Goal: Task Accomplishment & Management: Use online tool/utility

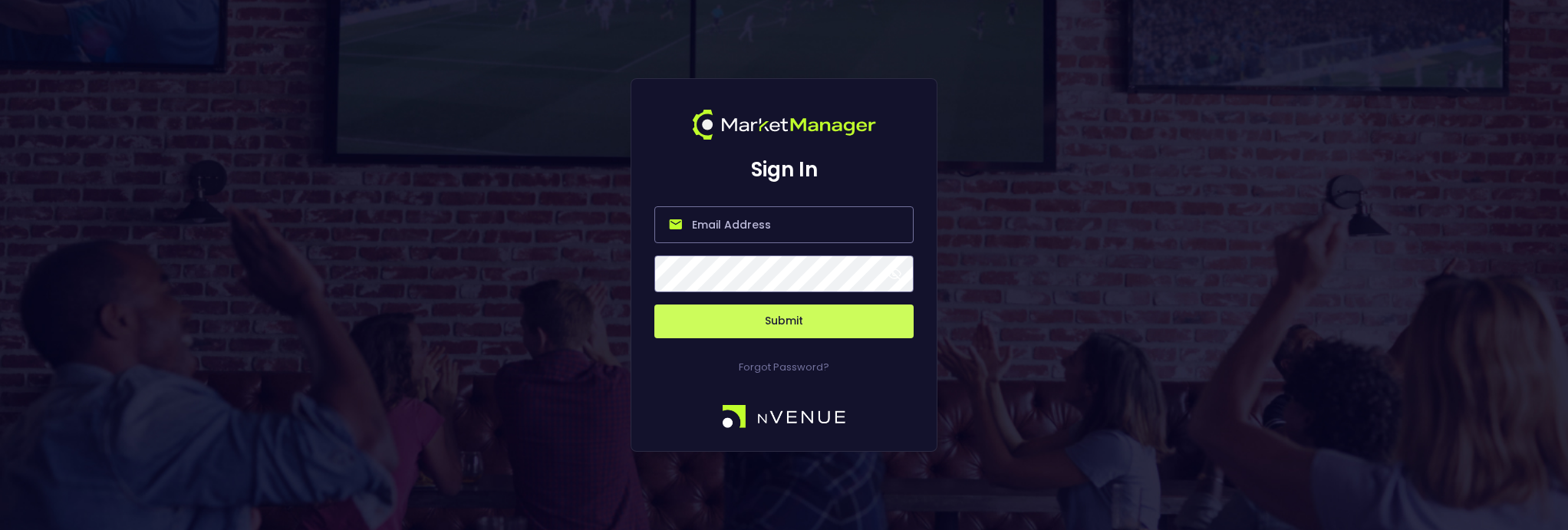
type input "[EMAIL_ADDRESS][DOMAIN_NAME]"
click at [776, 315] on button "Submit" at bounding box center [784, 321] width 259 height 33
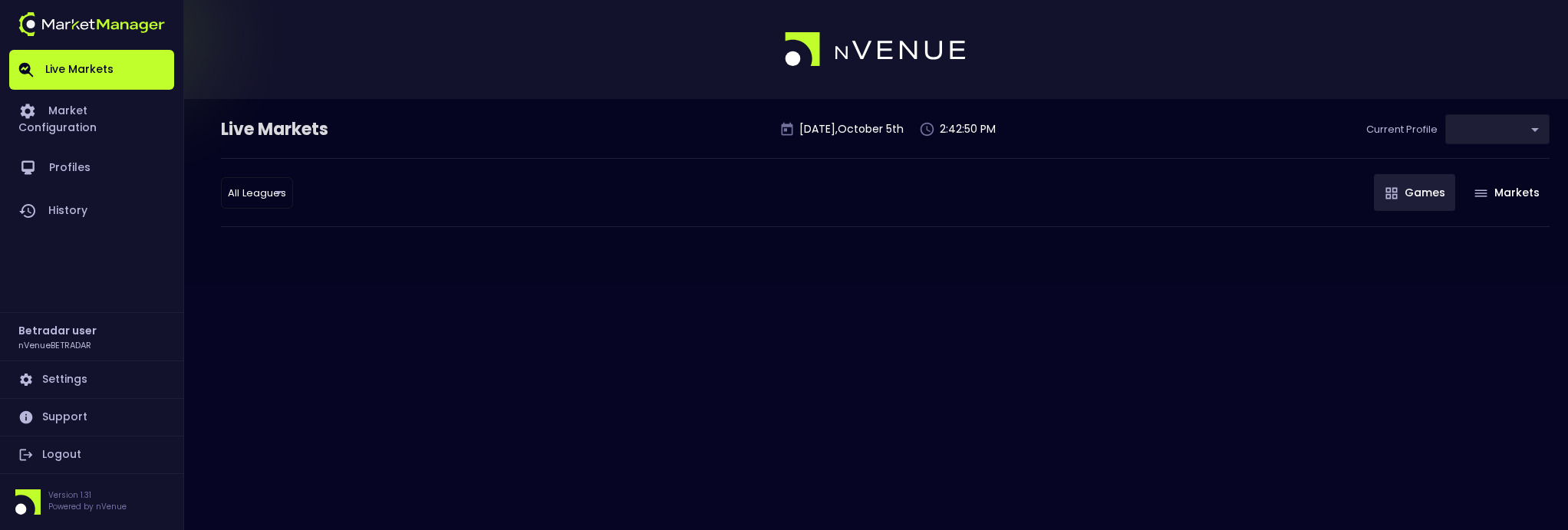
type input "2aa9daef-f03c-4b05-aaf3-b77c512ca207"
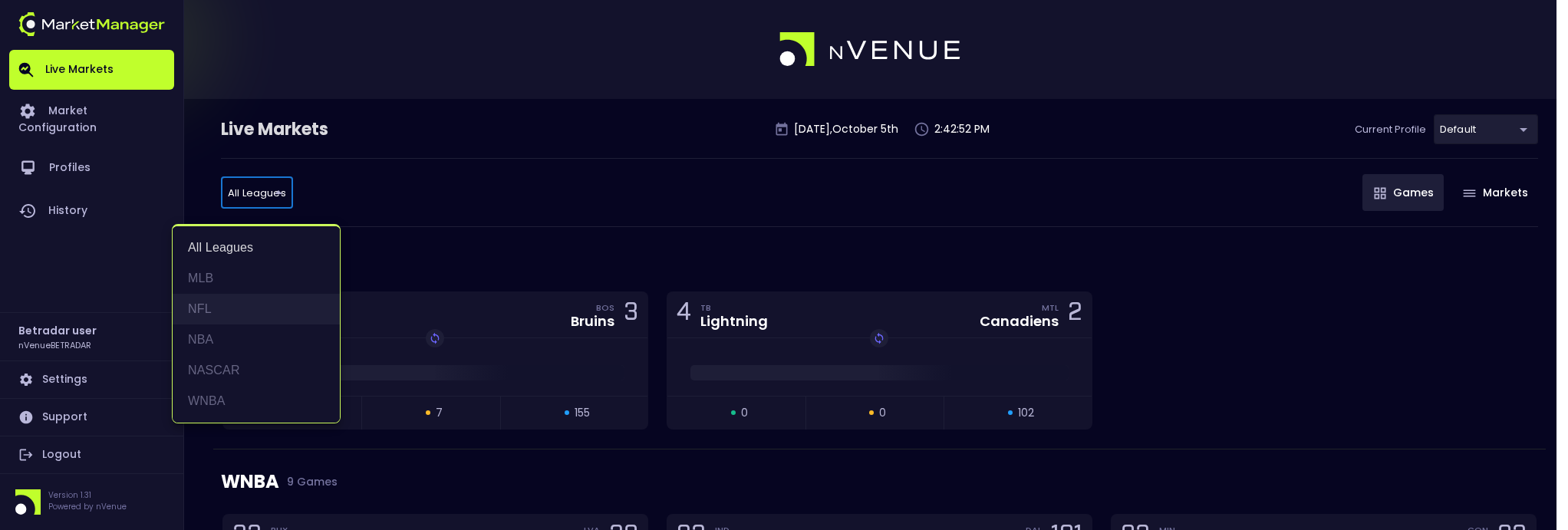
click at [238, 301] on li "NFL" at bounding box center [256, 309] width 167 height 31
type input "NFL"
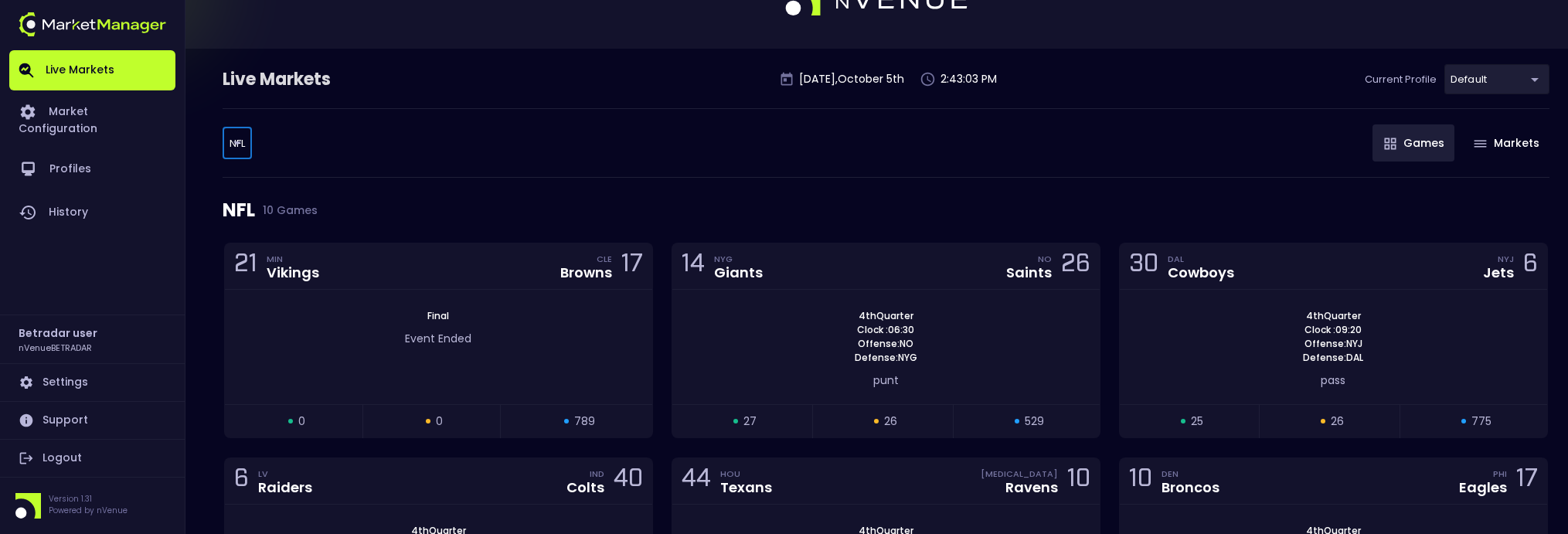
scroll to position [78, 0]
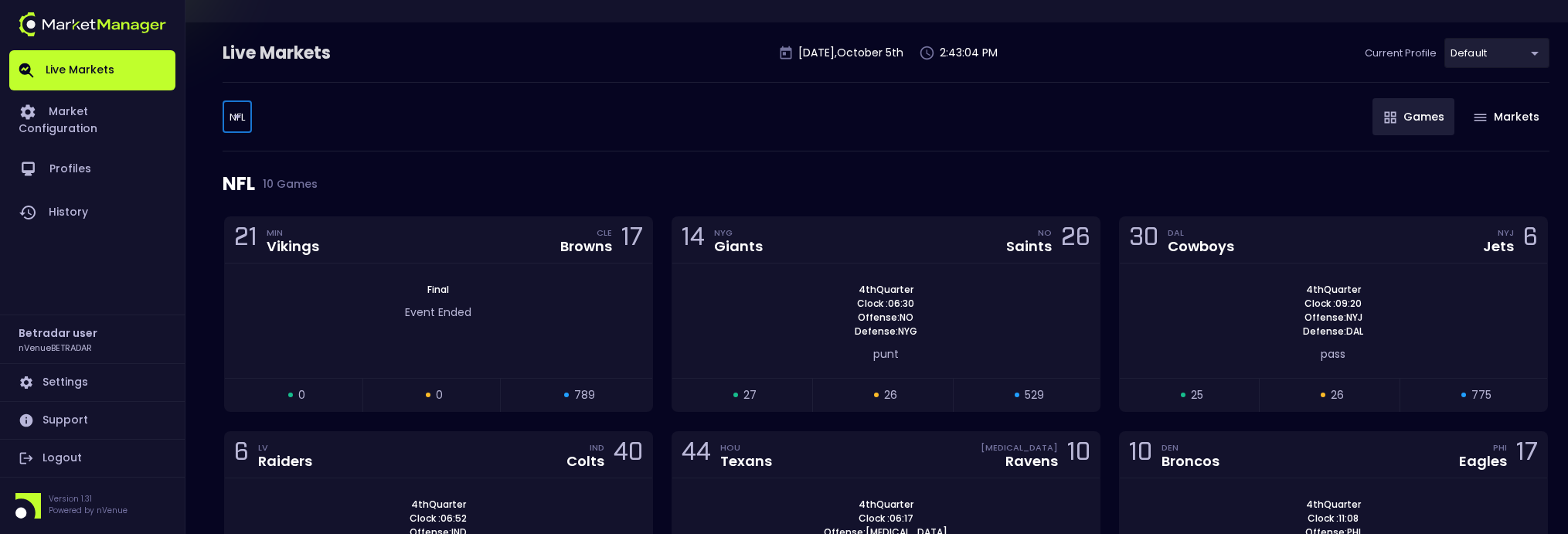
click at [72, 456] on link "Logout" at bounding box center [92, 457] width 166 height 37
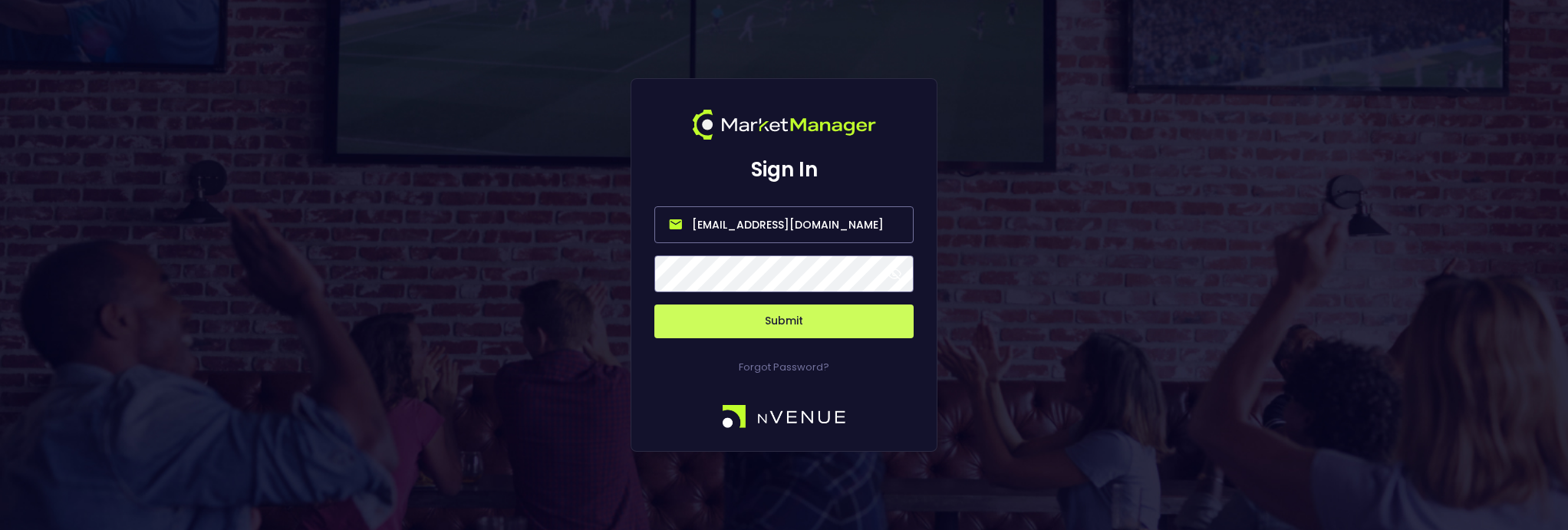
click at [761, 227] on input "nvenue@nvenuebetradar.com" at bounding box center [784, 224] width 259 height 37
type input "[PERSON_NAME][EMAIL_ADDRESS][DOMAIN_NAME]"
click at [769, 318] on button "Submit" at bounding box center [784, 321] width 259 height 33
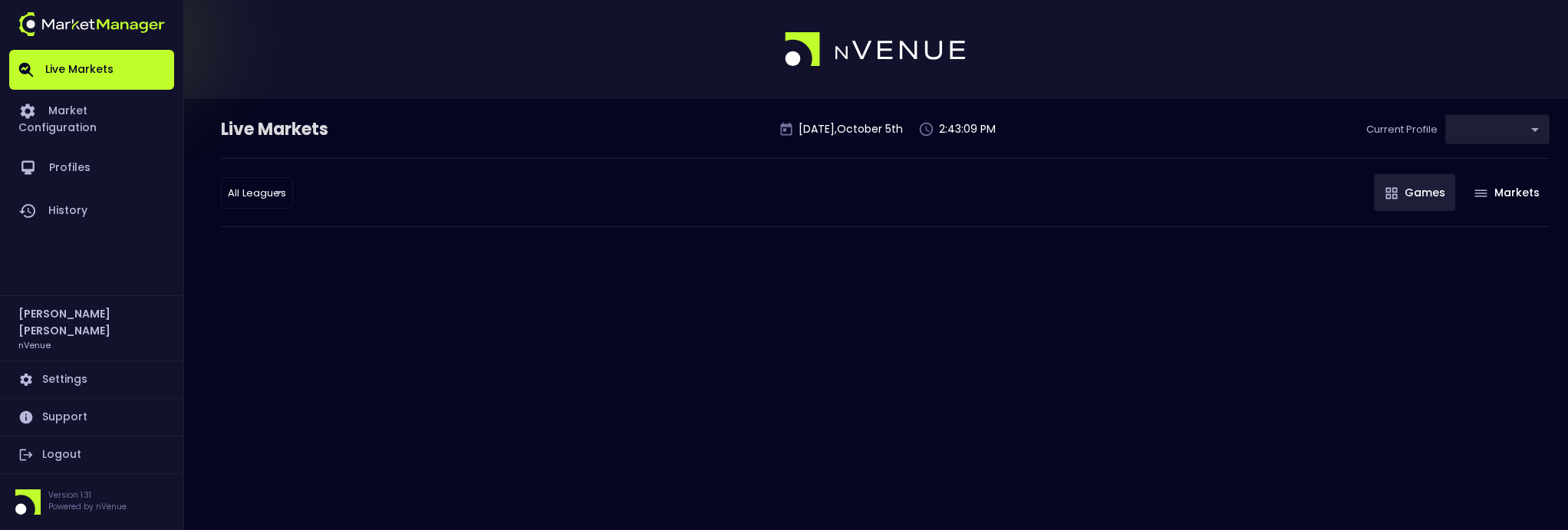
type input "d66ee90f-df8e-430e-a05c-aaf70ad95ad9"
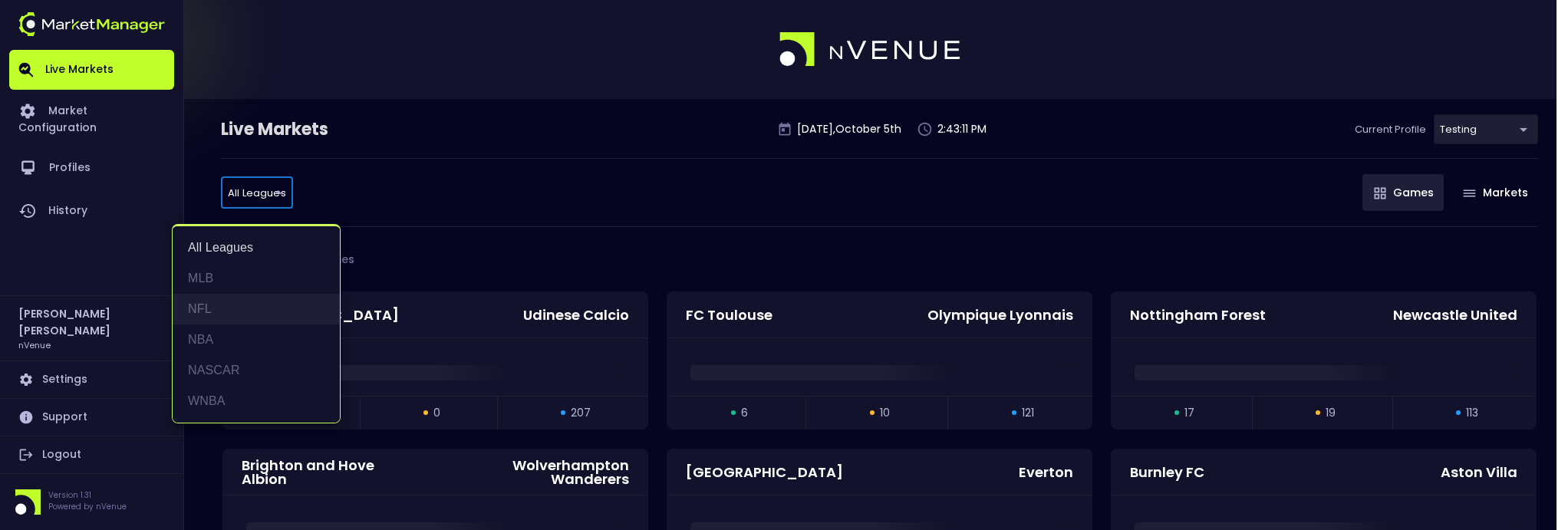
click at [252, 296] on li "NFL" at bounding box center [256, 309] width 167 height 31
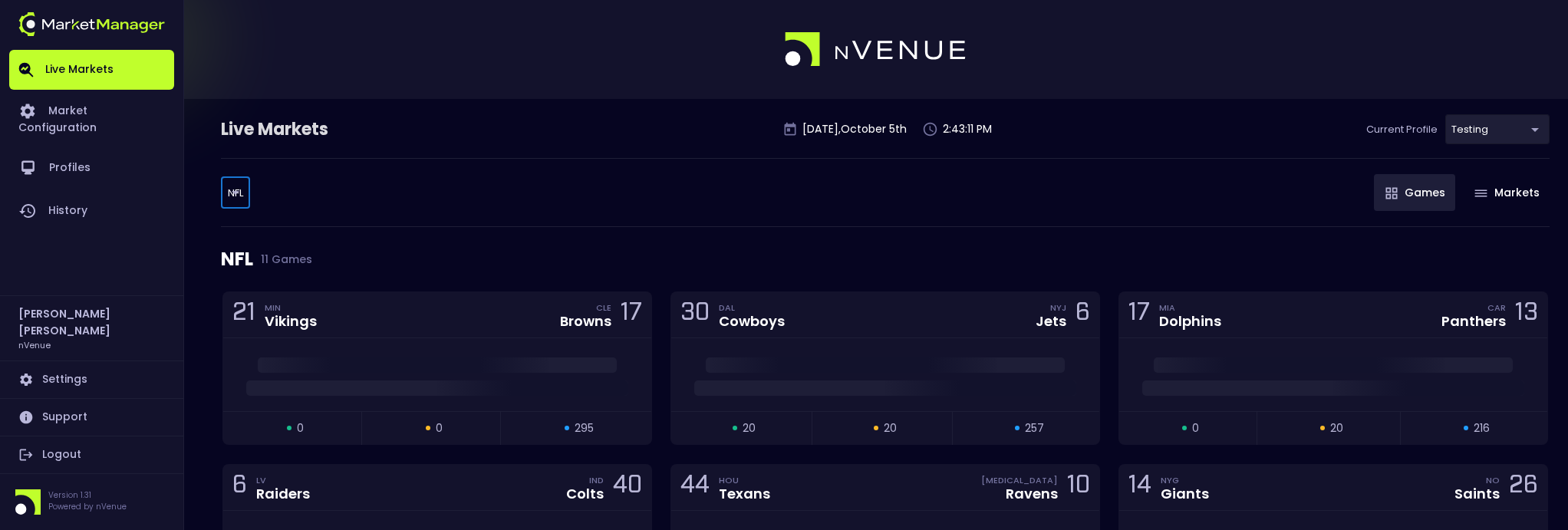
type input "NFL"
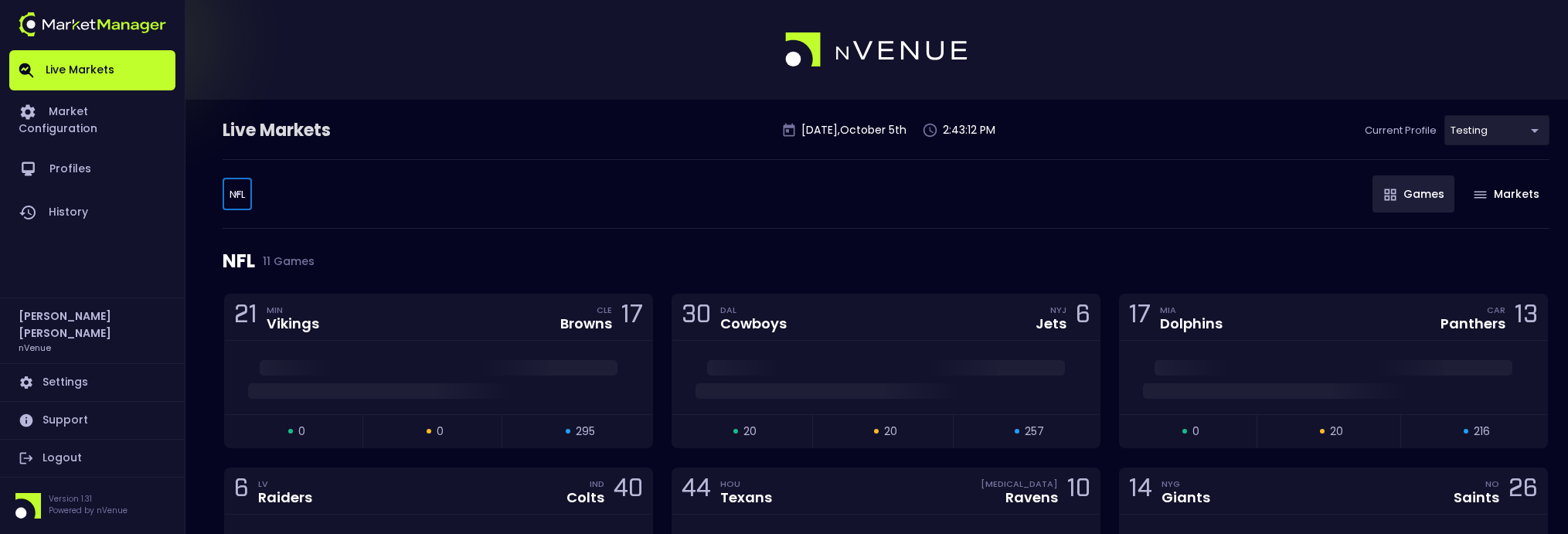
click at [584, 233] on div "NFL 11 Games" at bounding box center [886, 260] width 1327 height 65
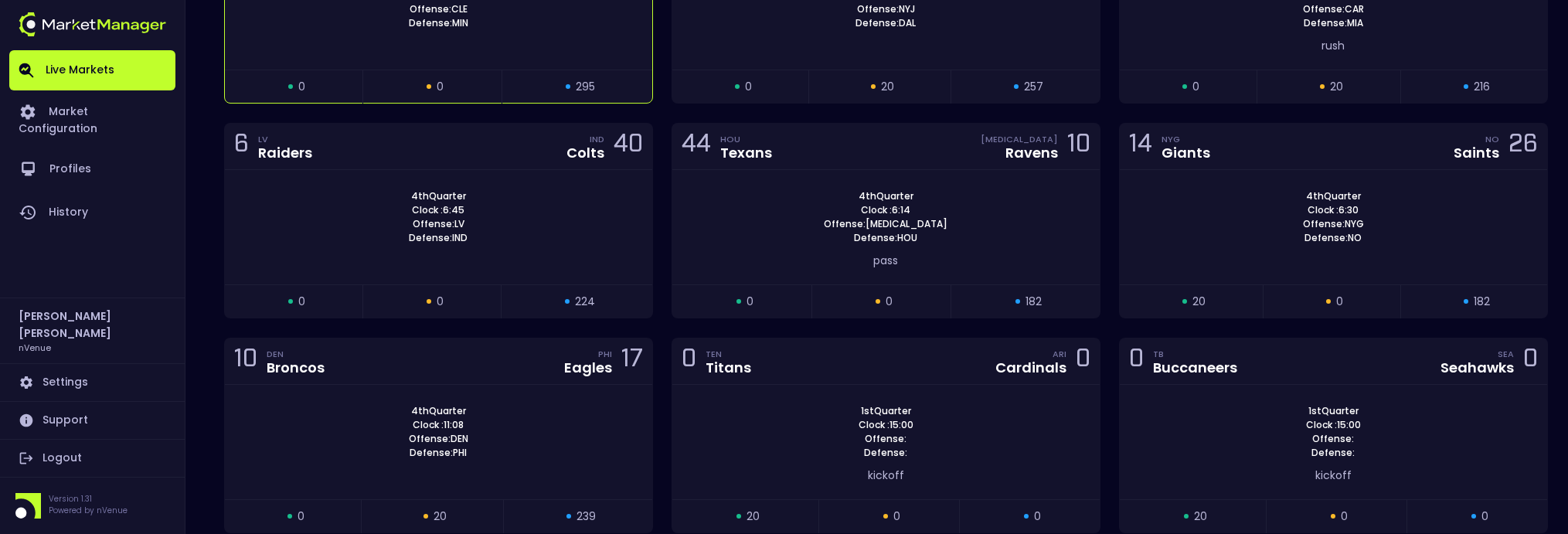
scroll to position [386, 0]
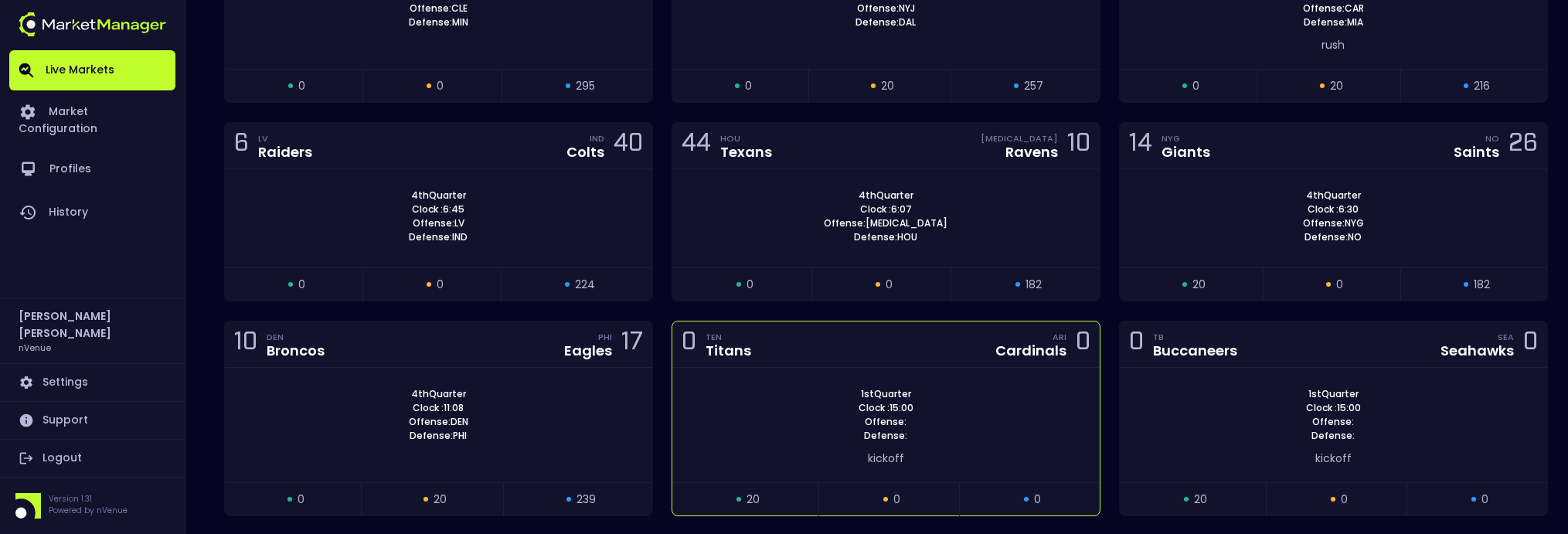
click at [908, 352] on div "0 TEN Titans ARI Cardinals 0" at bounding box center [886, 345] width 428 height 47
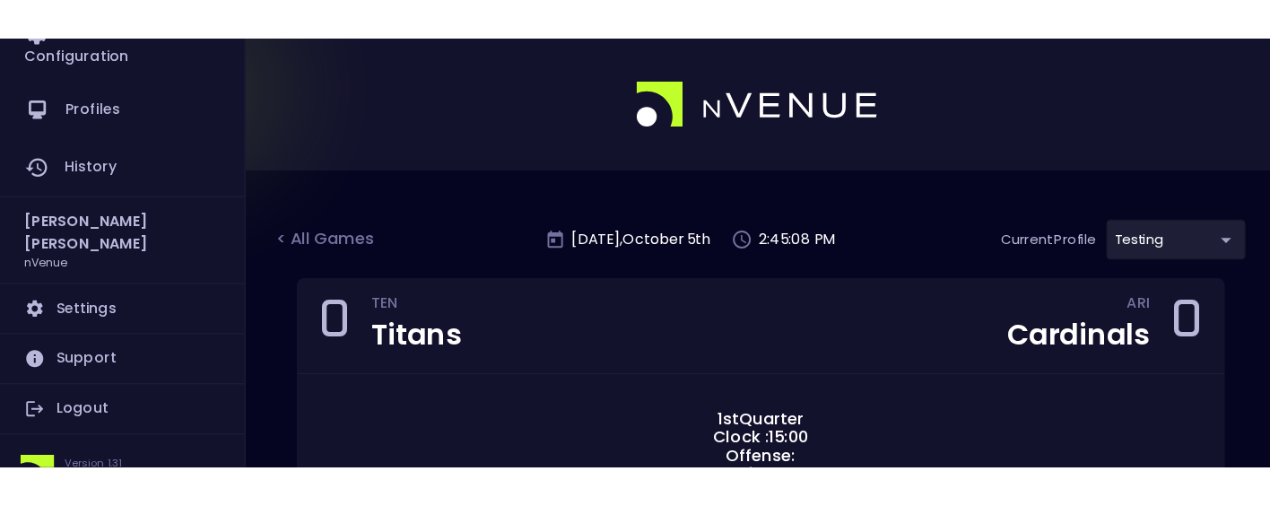
scroll to position [135, 0]
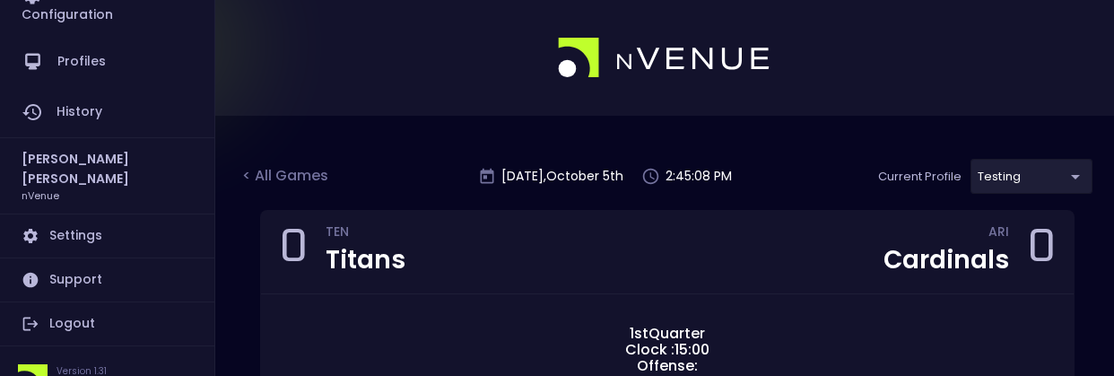
click at [84, 302] on link "Logout" at bounding box center [107, 323] width 193 height 43
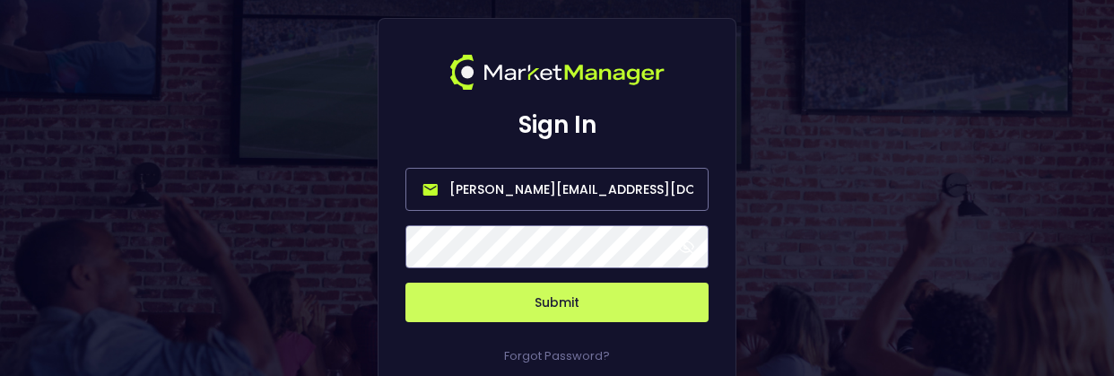
click at [629, 187] on input "[PERSON_NAME][EMAIL_ADDRESS][DOMAIN_NAME]" at bounding box center [556, 189] width 303 height 43
type input "nvenue@nvenuebetradar.com"
click at [584, 301] on button "Submit" at bounding box center [556, 301] width 303 height 39
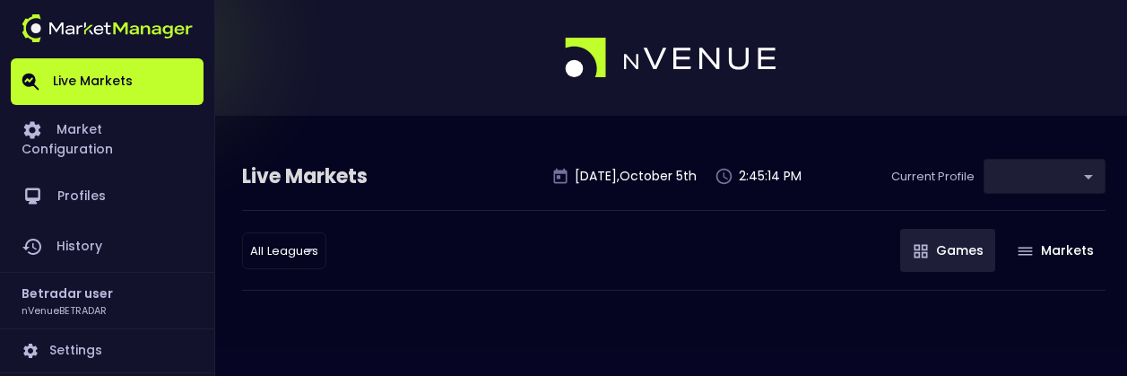
type input "2aa9daef-f03c-4b05-aaf3-b77c512ca207"
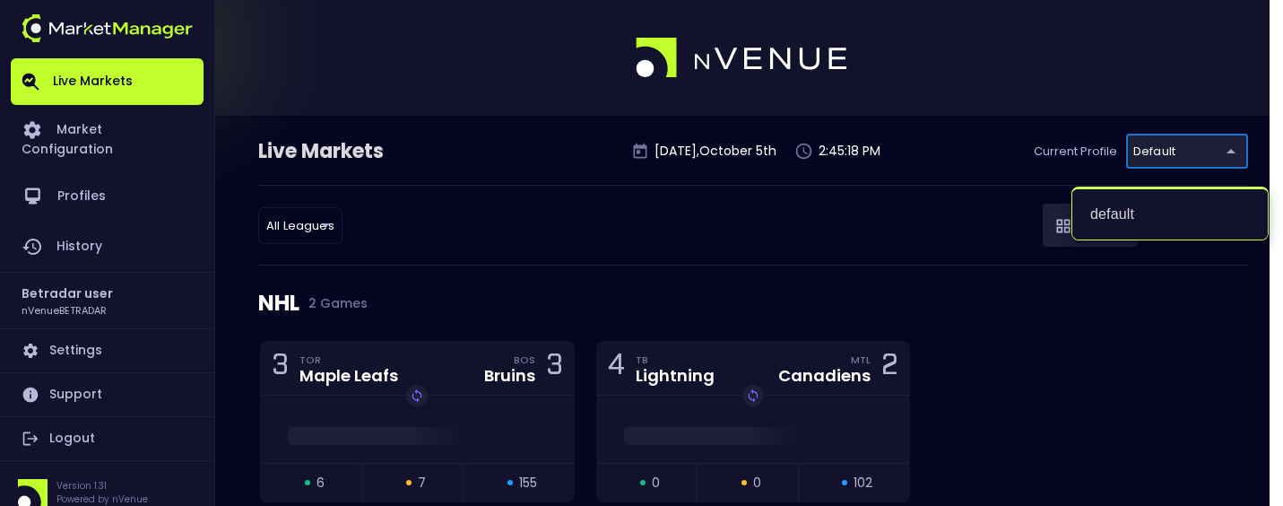
click at [574, 216] on div at bounding box center [641, 253] width 1283 height 506
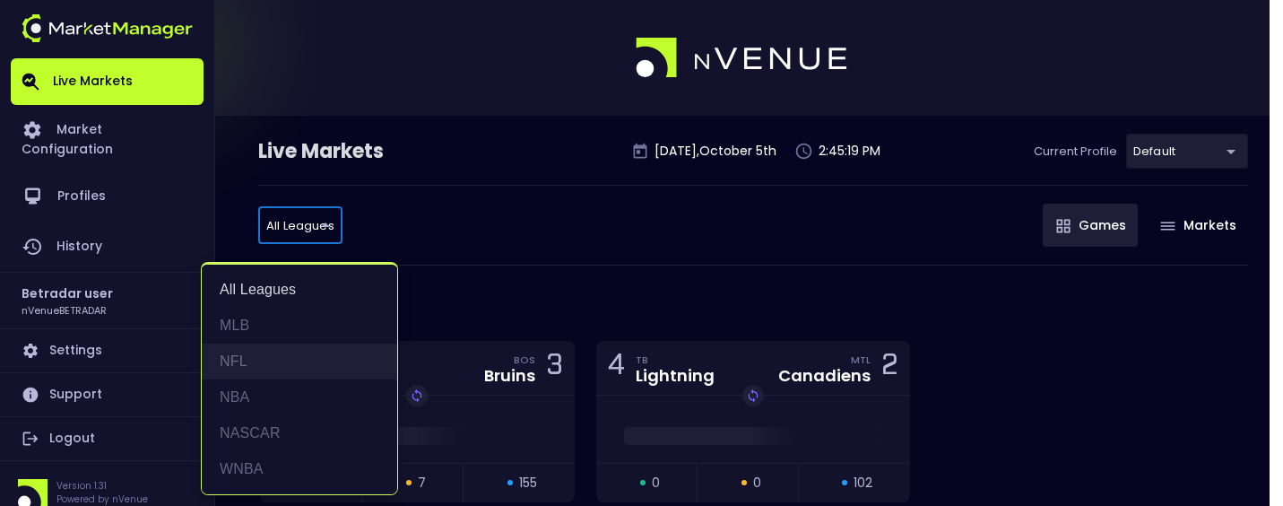
click at [273, 351] on li "NFL" at bounding box center [299, 361] width 195 height 36
type input "NFL"
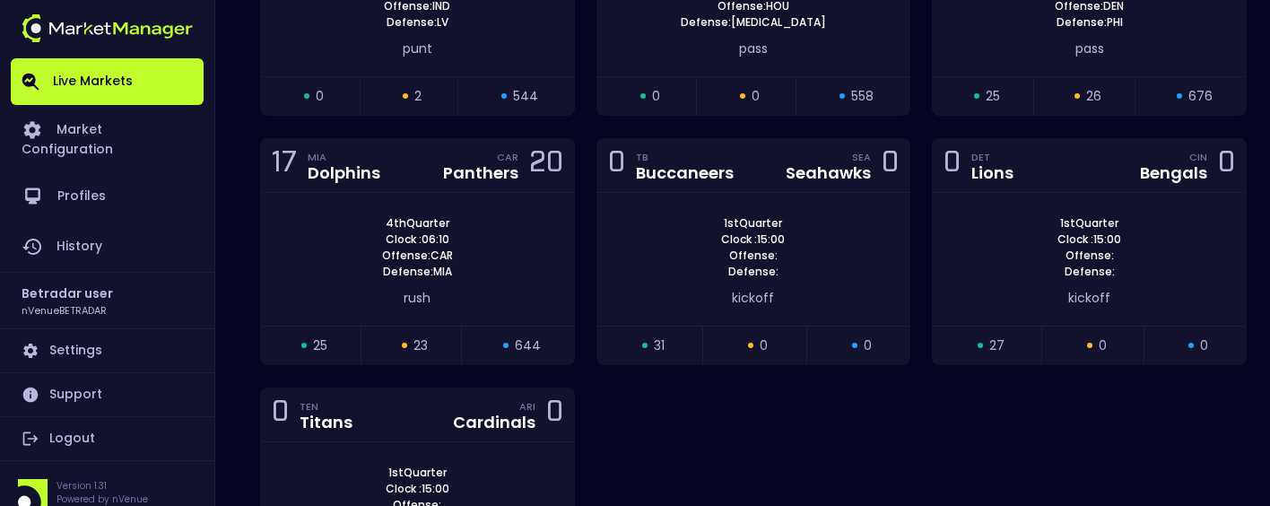
scroll to position [631, 0]
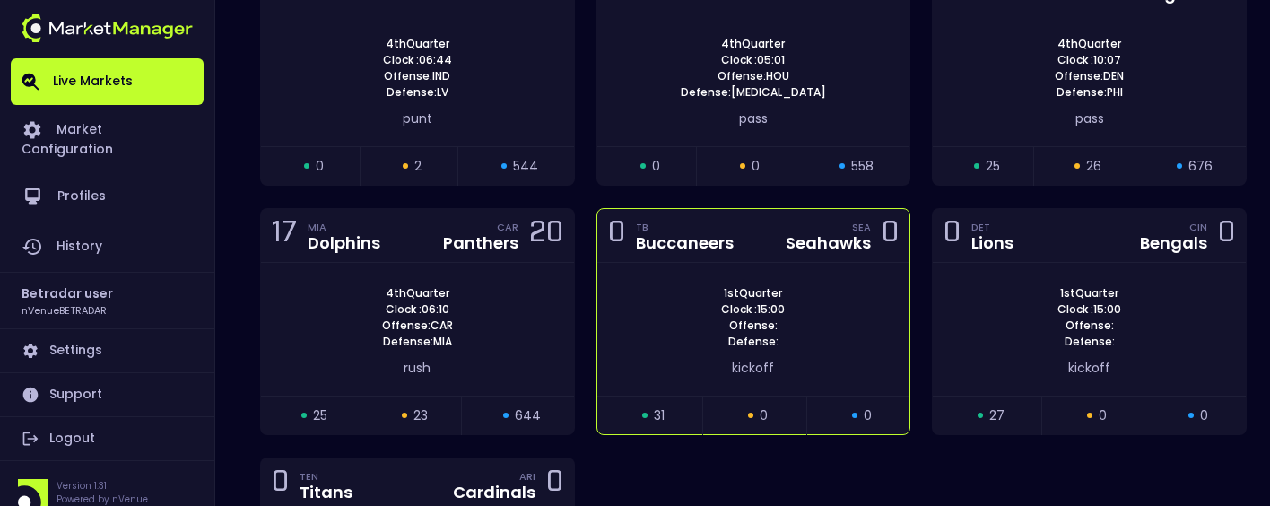
click at [782, 225] on div "SEA Seahawks 0" at bounding box center [837, 235] width 124 height 24
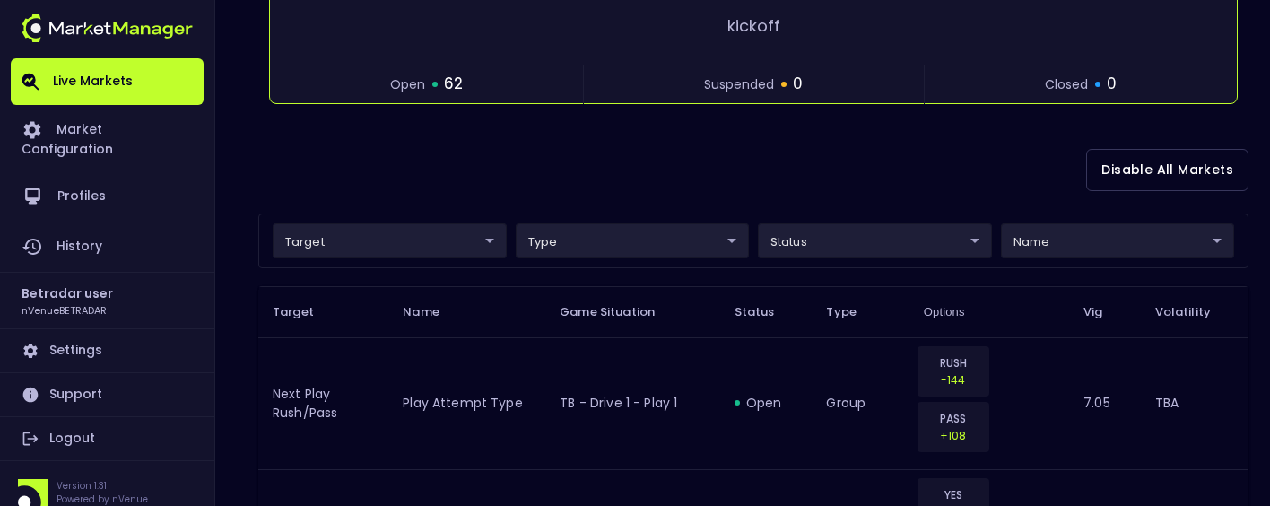
scroll to position [0, 0]
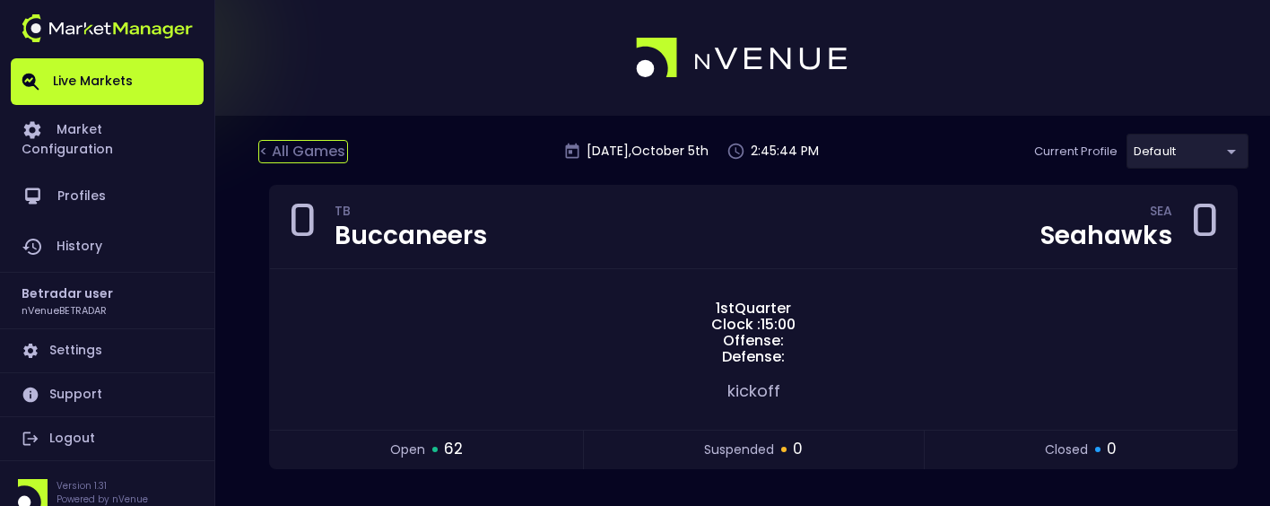
click at [300, 145] on div "< All Games" at bounding box center [303, 151] width 90 height 23
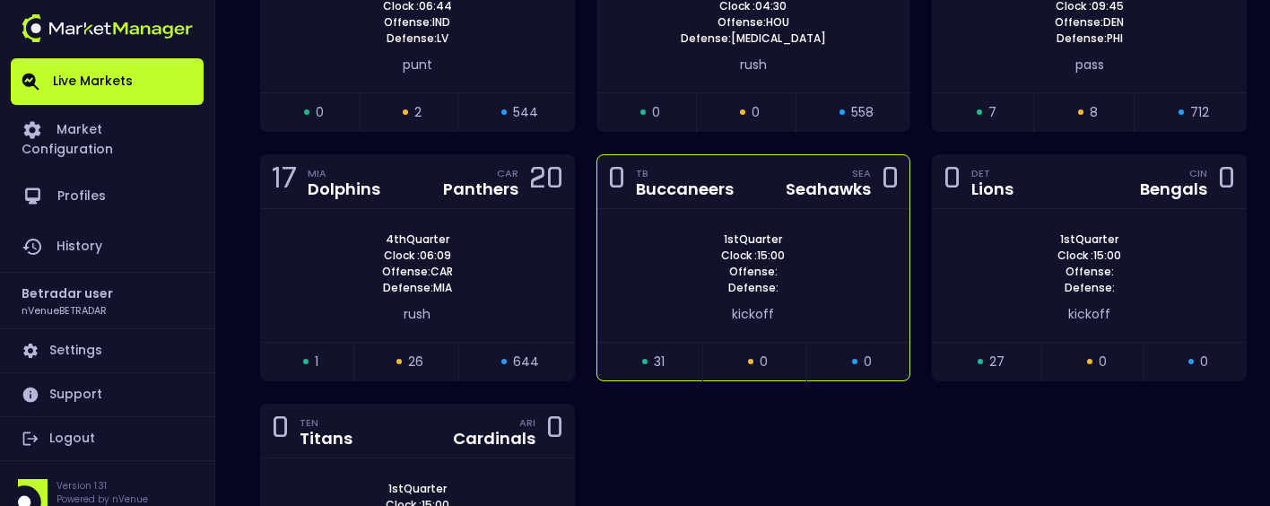
scroll to position [717, 0]
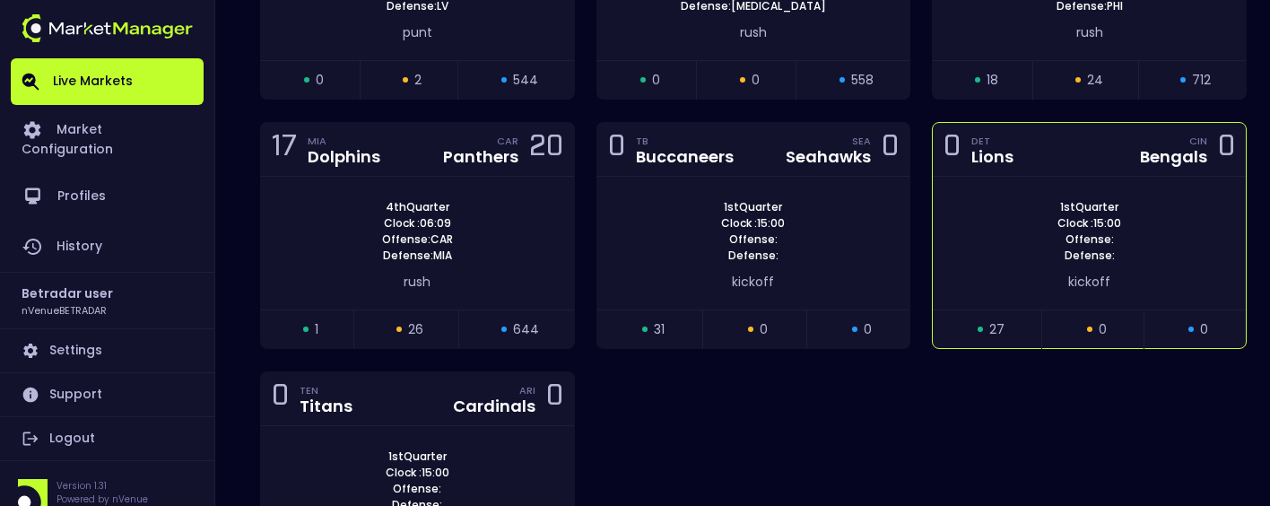
click at [1068, 144] on div "0 DET Lions CIN Bengals 0" at bounding box center [1089, 150] width 313 height 54
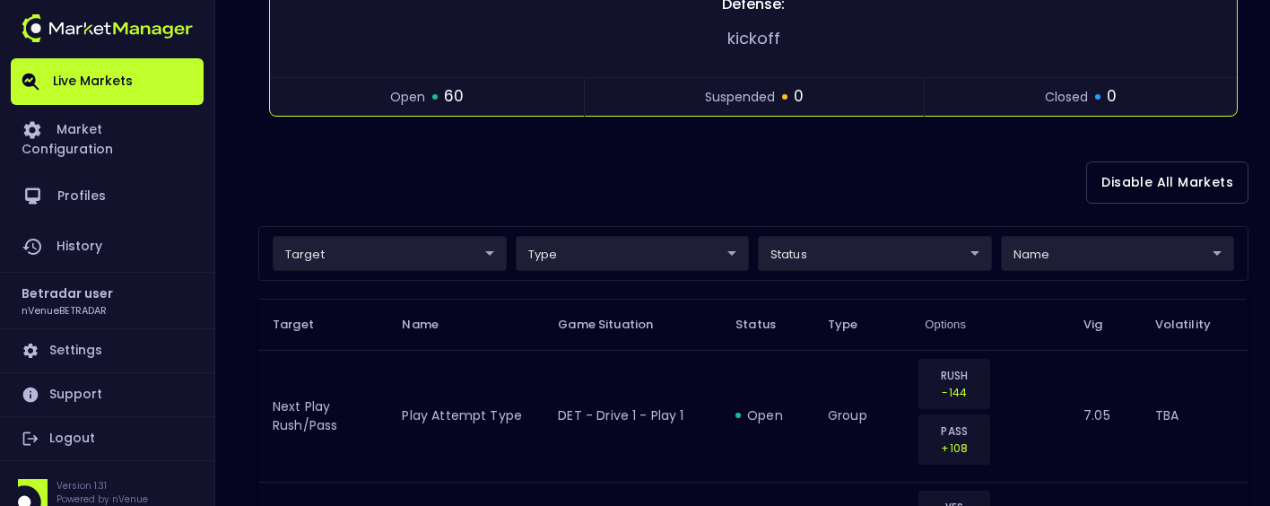
scroll to position [179, 0]
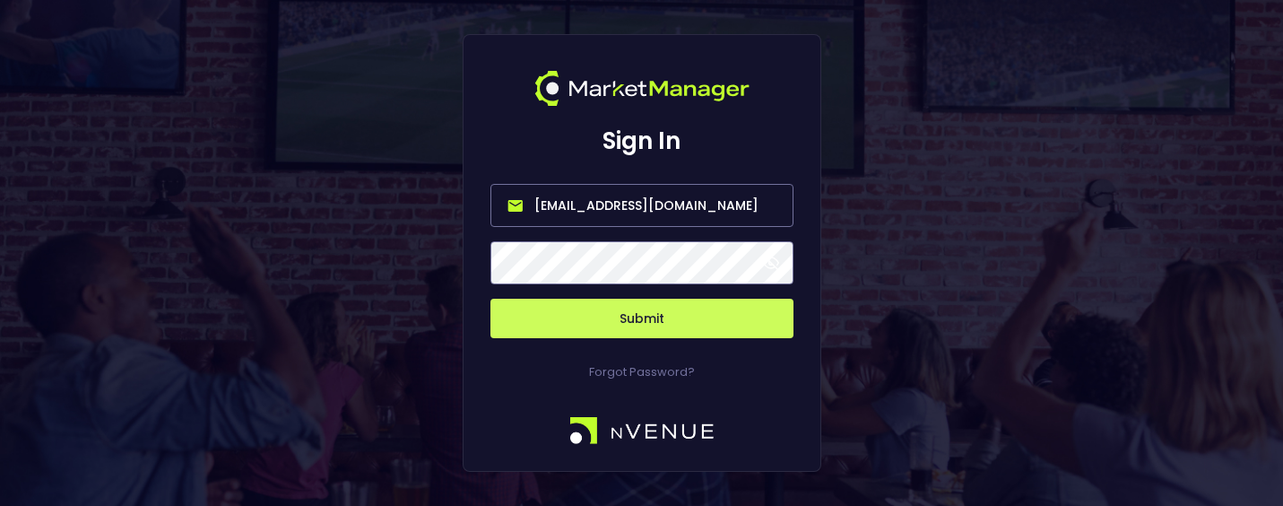
click at [618, 195] on input "nvenue@nvenuebetradar.com" at bounding box center [641, 205] width 303 height 43
type input "[PERSON_NAME][EMAIL_ADDRESS][DOMAIN_NAME]"
click at [651, 318] on button "Submit" at bounding box center [641, 318] width 303 height 39
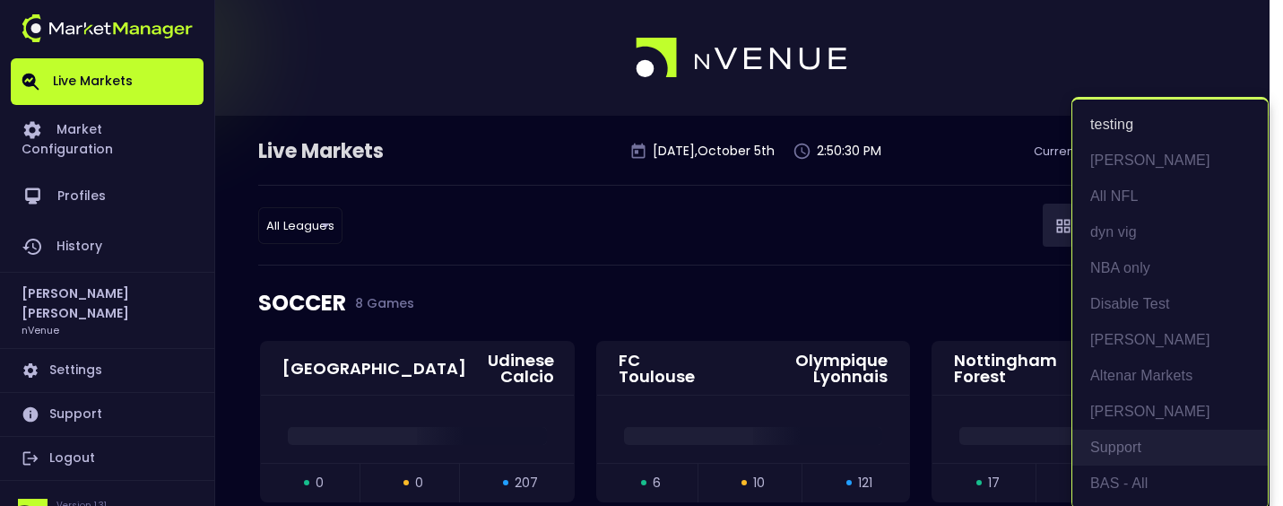
click at [1134, 440] on li "Support" at bounding box center [1169, 448] width 195 height 36
type input "85f609ca-1341-4fd6-98a4-b506886e8289"
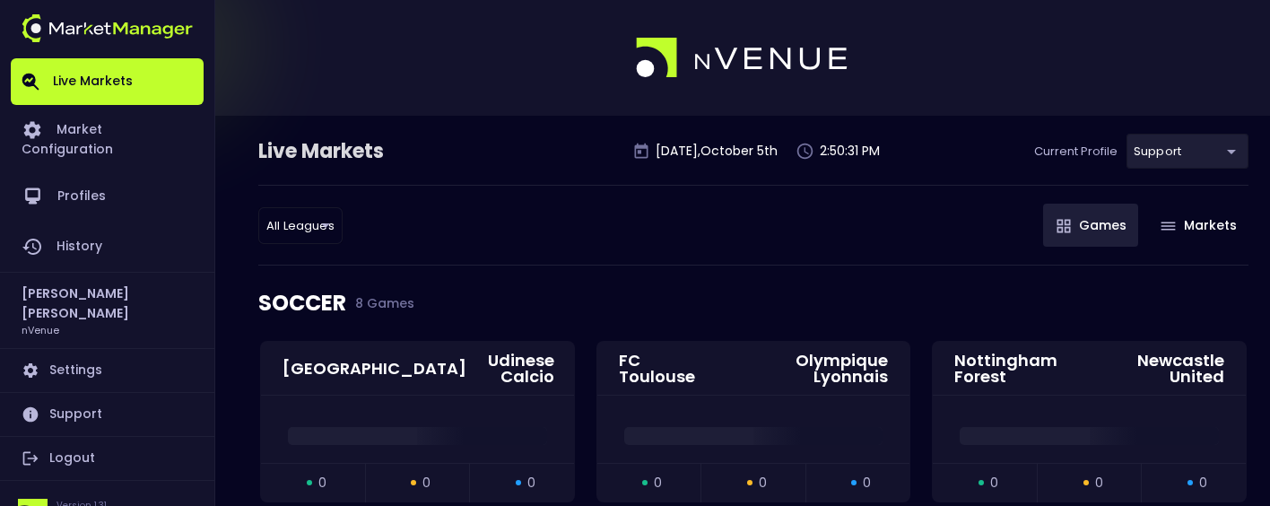
click at [544, 276] on div "SOCCER 8 Games" at bounding box center [753, 302] width 990 height 75
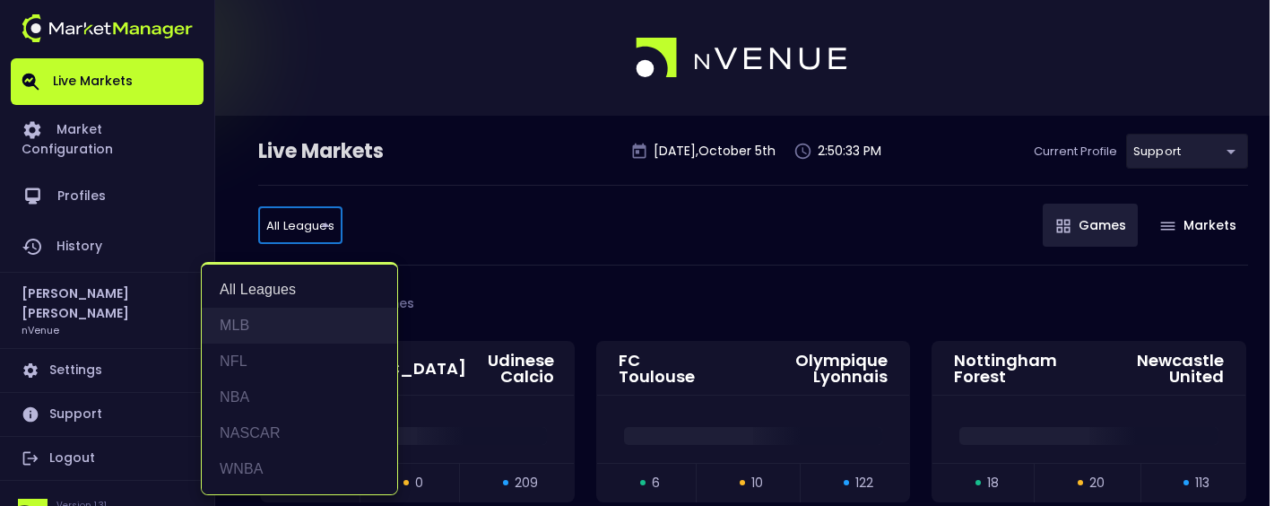
click at [273, 329] on li "MLB" at bounding box center [299, 326] width 195 height 36
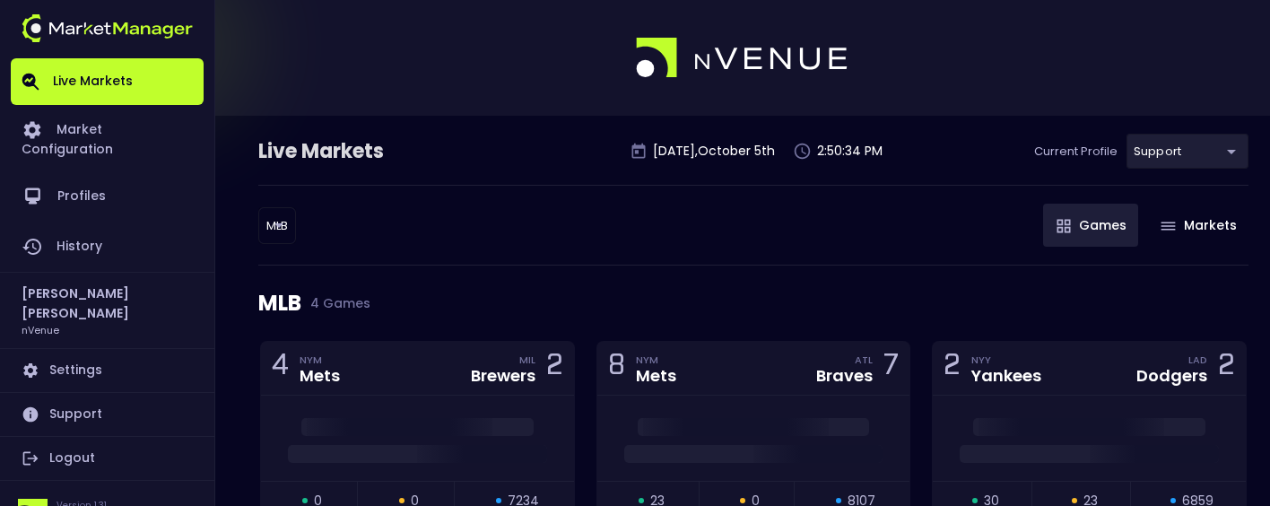
click at [672, 274] on div "MLB 4 Games" at bounding box center [753, 302] width 990 height 75
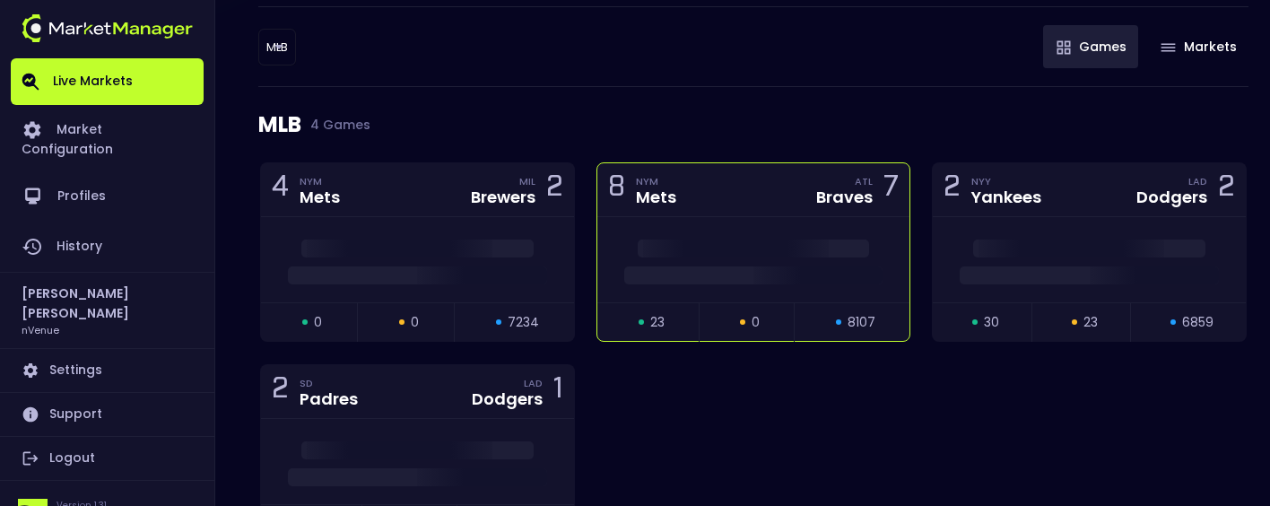
scroll to position [179, 0]
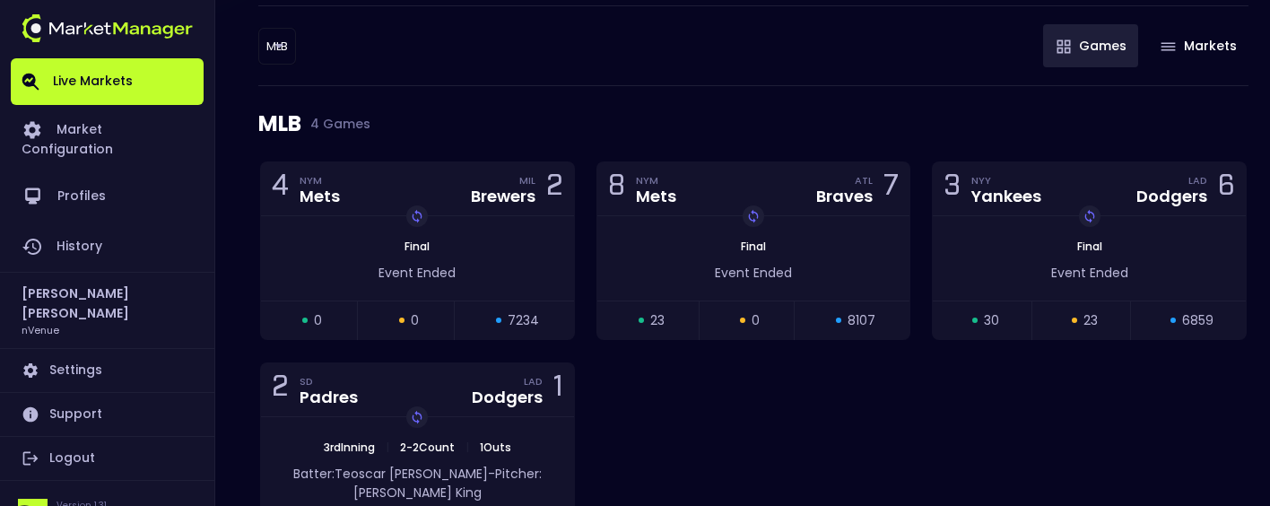
click at [677, 82] on div "MLB MLB ​ Games Markets" at bounding box center [753, 45] width 990 height 81
click at [285, 42] on body "Live Markets Market Configuration Profiles History Jerry Griffith nVenue Settin…" at bounding box center [635, 235] width 1270 height 829
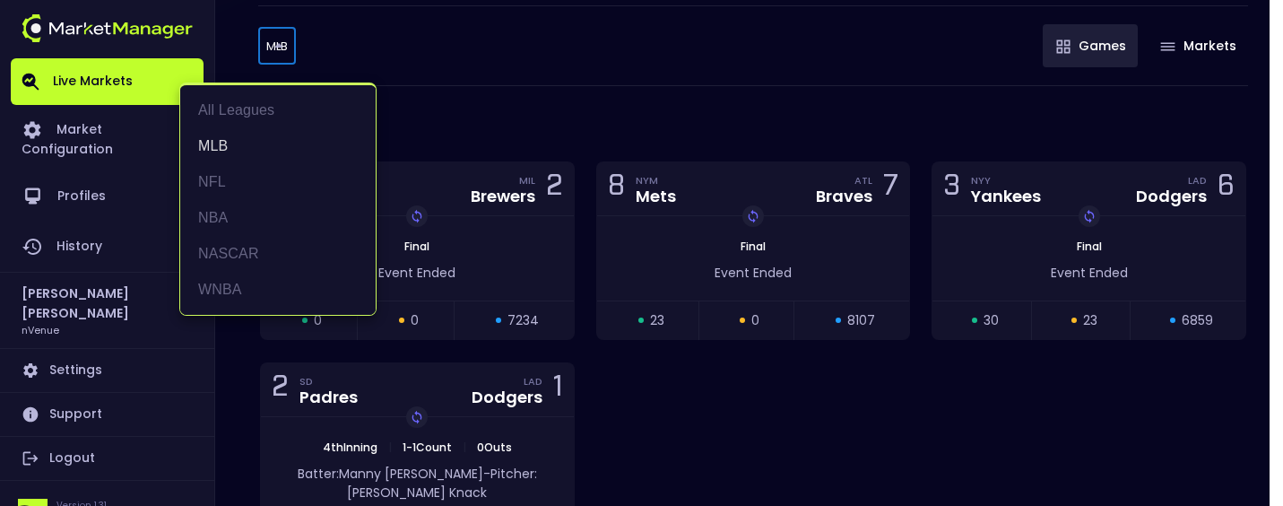
click at [533, 88] on div at bounding box center [641, 253] width 1283 height 506
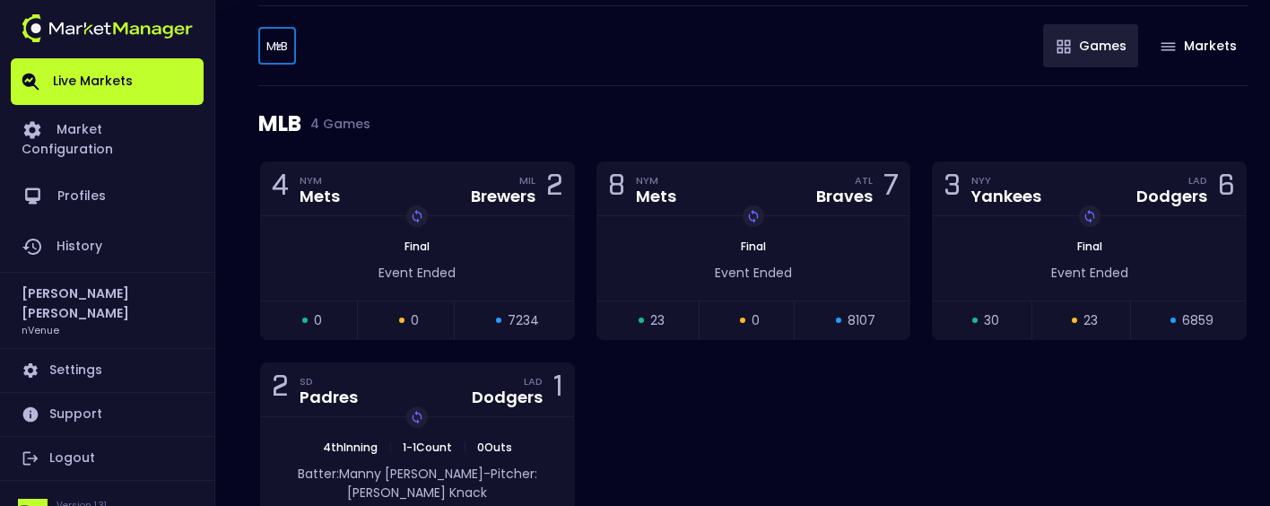
click at [282, 45] on body "Live Markets Market Configuration Profiles History Jerry Griffith nVenue Settin…" at bounding box center [635, 235] width 1270 height 829
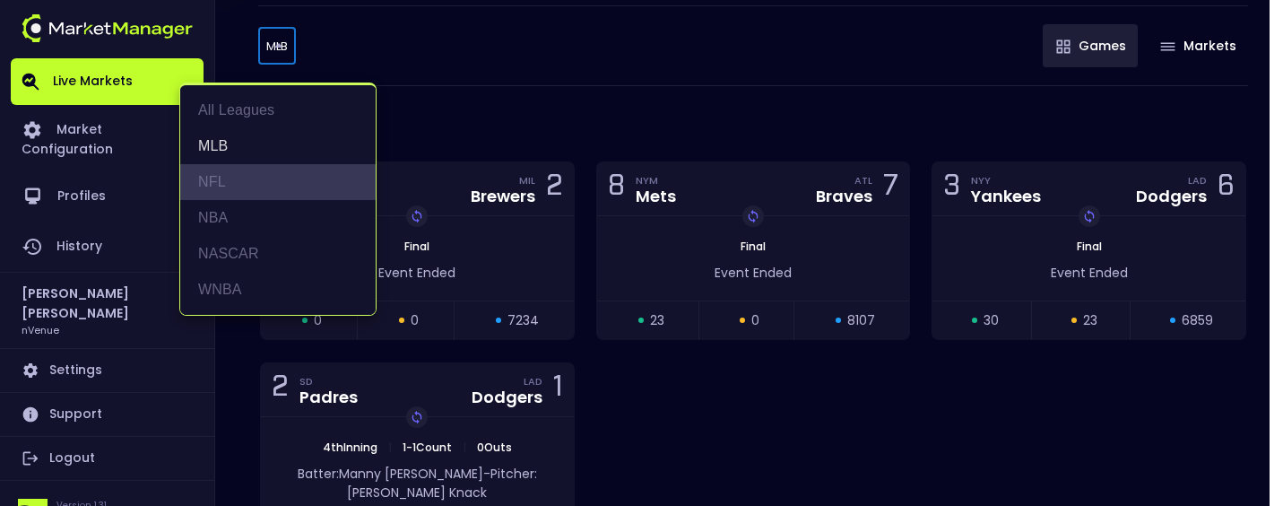
click at [264, 178] on li "NFL" at bounding box center [277, 182] width 195 height 36
type input "NFL"
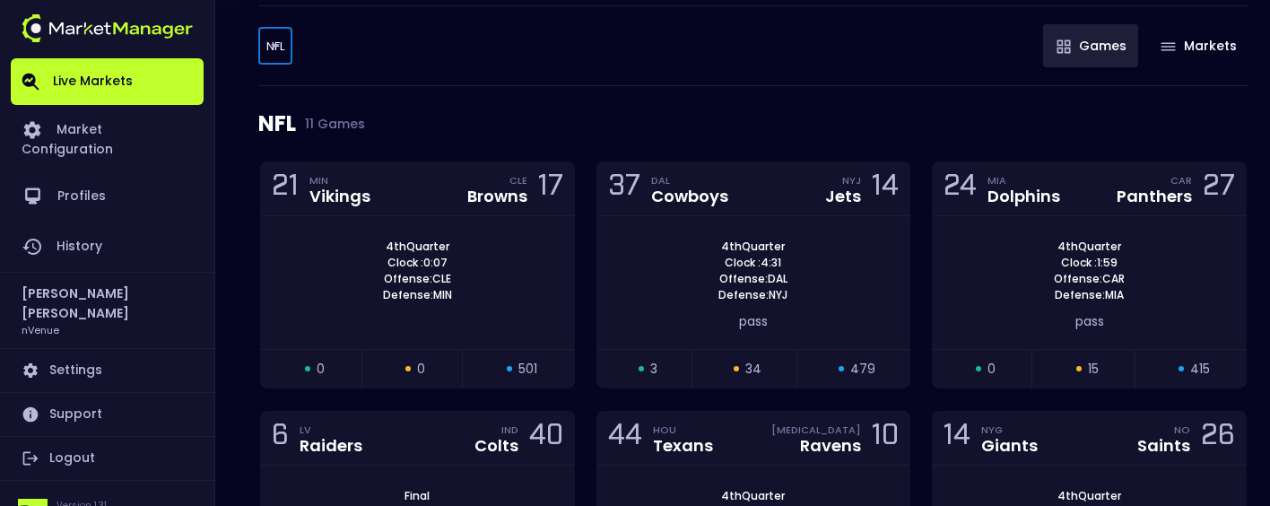
click at [764, 98] on div "NFL 11 Games" at bounding box center [753, 123] width 990 height 75
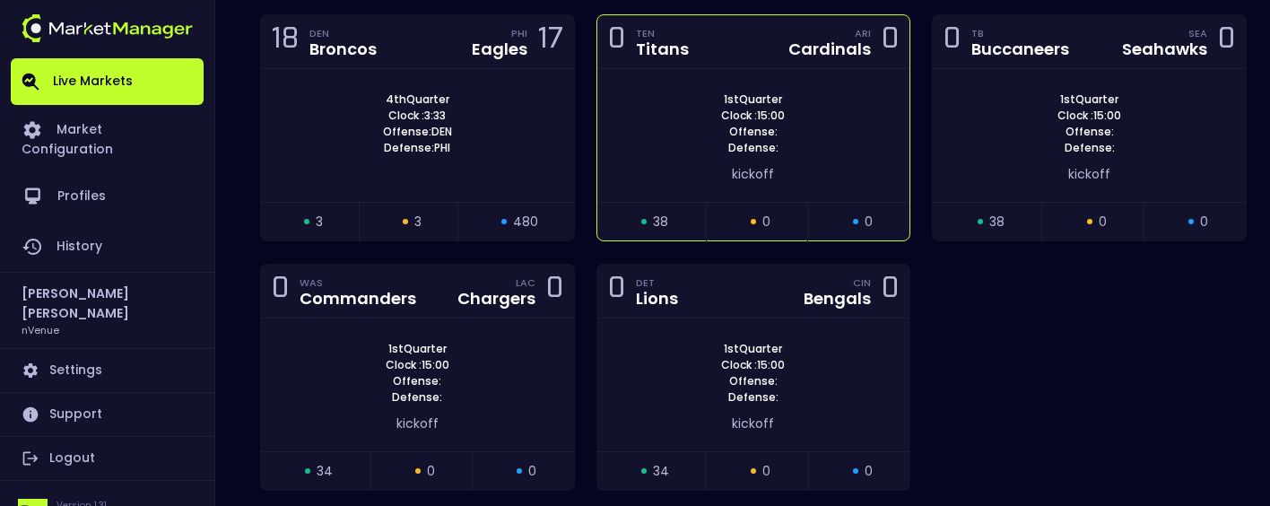
scroll to position [807, 0]
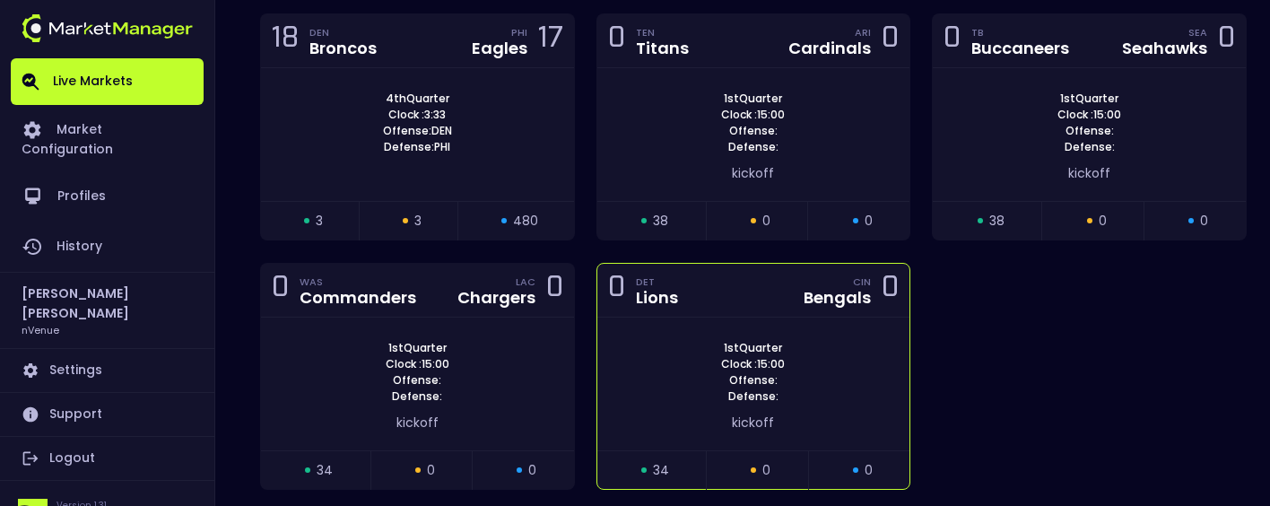
click at [759, 321] on div "1st Quarter Clock : 15:00 Offense: Defense: kickoff" at bounding box center [753, 383] width 313 height 133
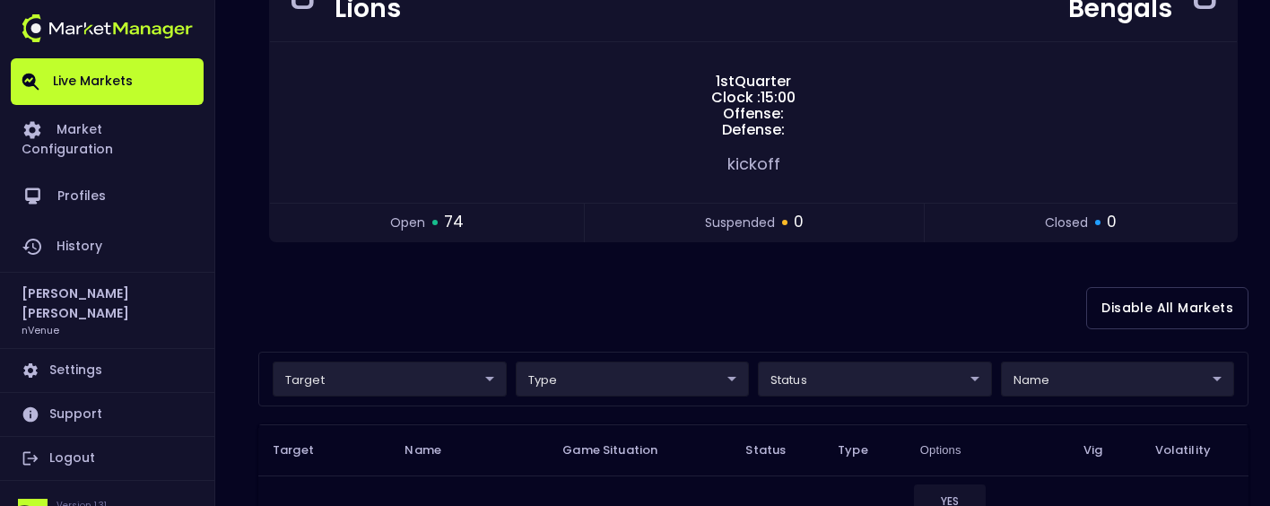
scroll to position [190, 0]
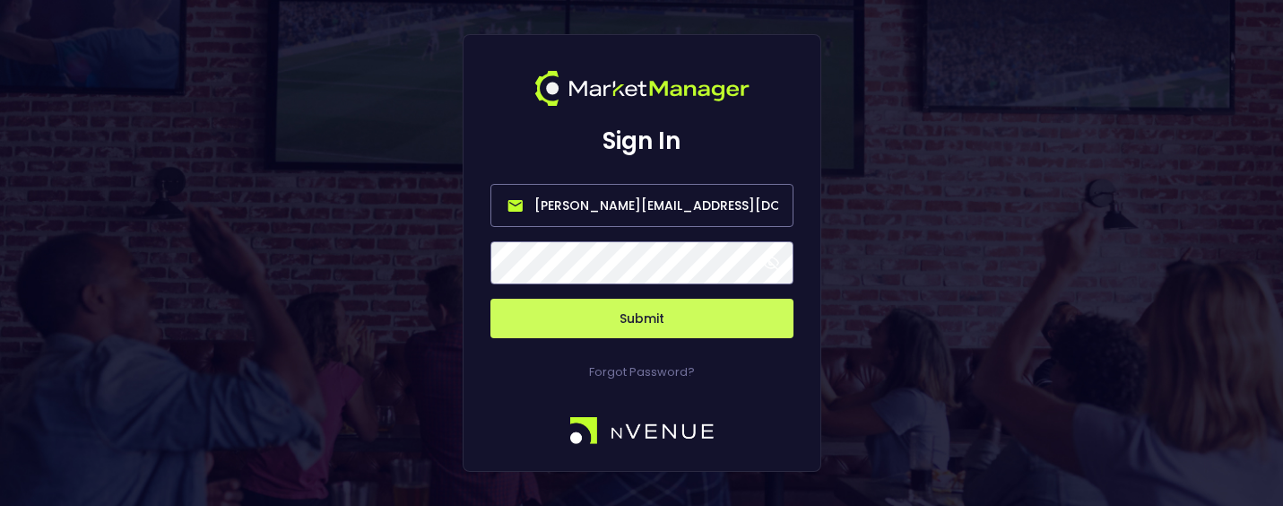
click at [651, 202] on input "[PERSON_NAME][EMAIL_ADDRESS][DOMAIN_NAME]" at bounding box center [641, 205] width 303 height 43
type input "nvenue@nvenuebetradar.com"
click at [623, 307] on button "Submit" at bounding box center [641, 318] width 303 height 39
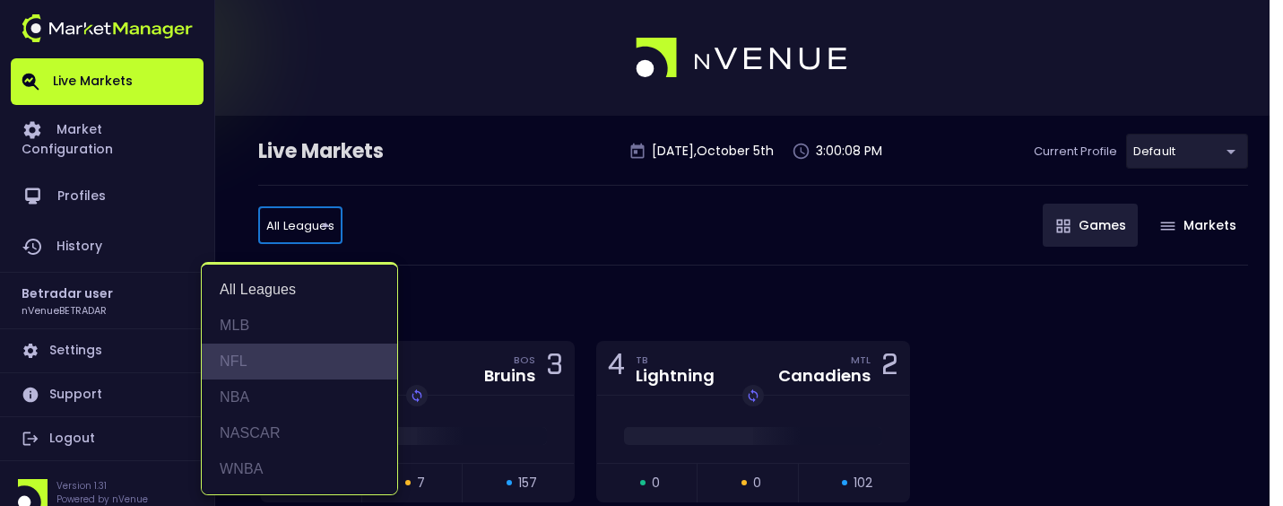
click at [275, 355] on li "NFL" at bounding box center [299, 361] width 195 height 36
type input "NFL"
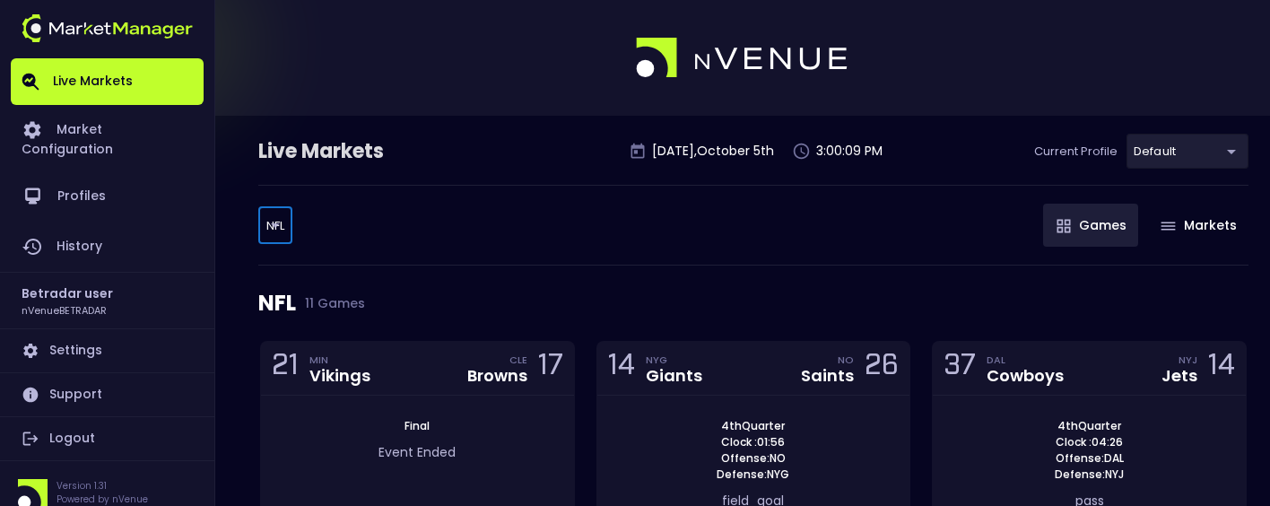
click at [784, 265] on div "NFL 11 Games" at bounding box center [753, 302] width 990 height 75
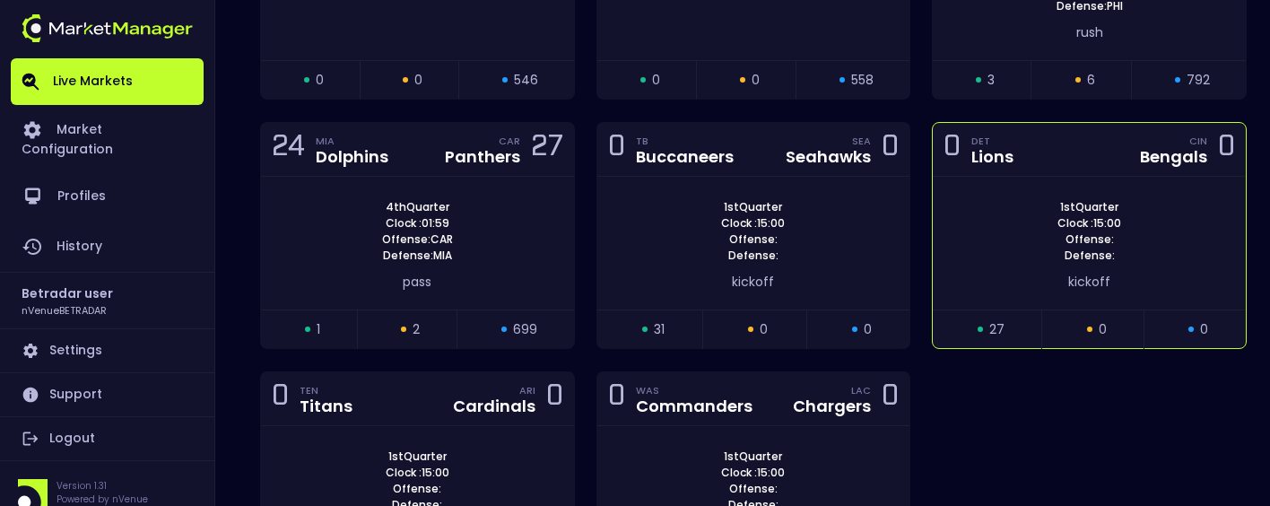
click at [1099, 181] on div "1st Quarter Clock : 15:00 Offense: Defense: kickoff" at bounding box center [1089, 243] width 313 height 133
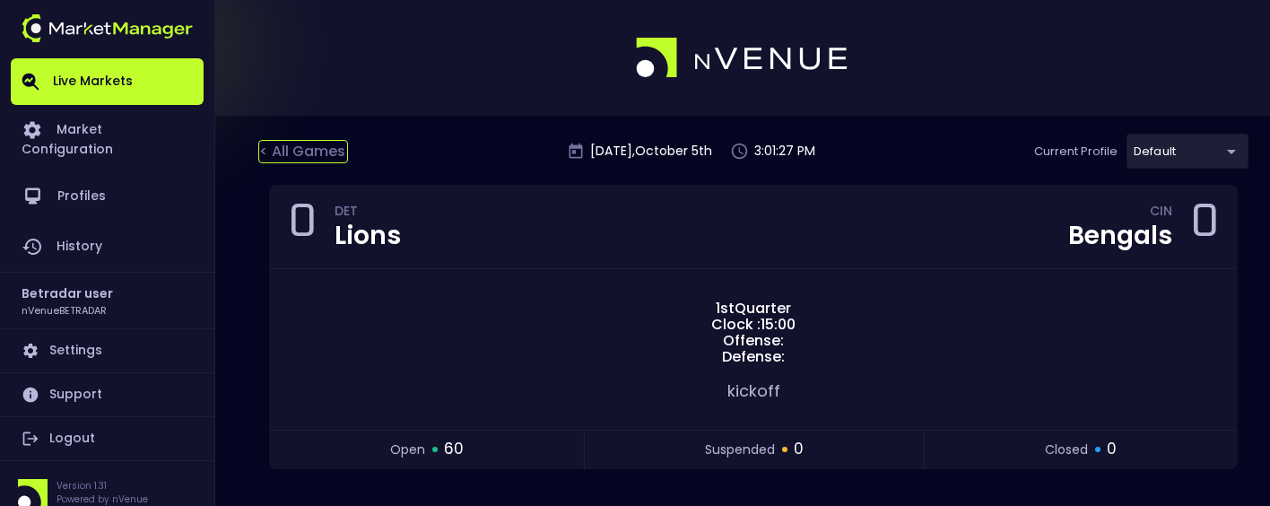
click at [292, 152] on div "< All Games" at bounding box center [303, 151] width 90 height 23
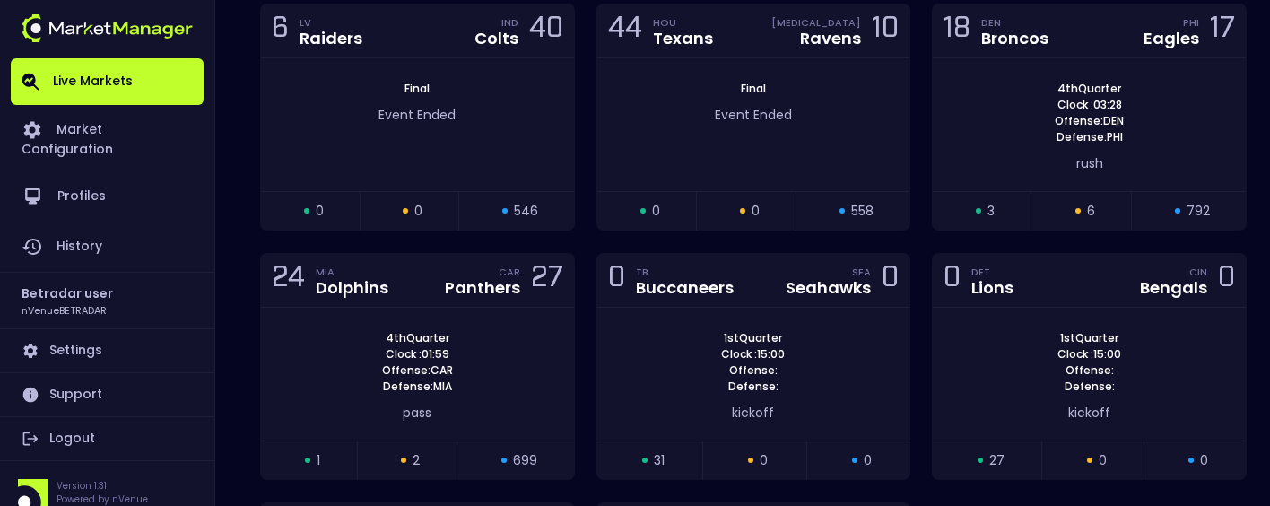
scroll to position [628, 0]
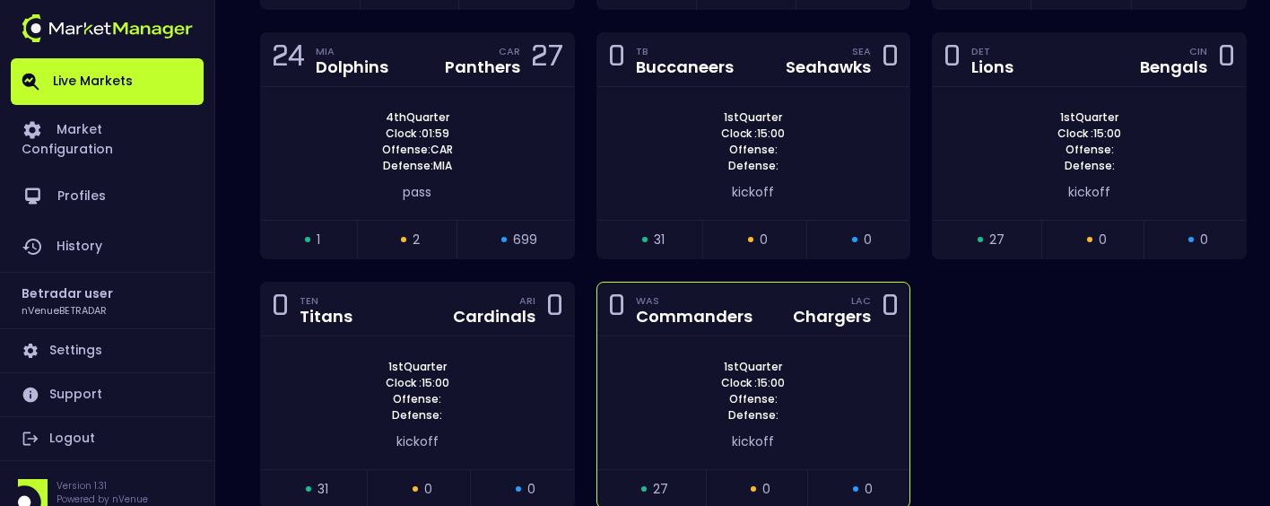
click at [779, 305] on div "0 WAS Commanders LAC Chargers 0" at bounding box center [753, 309] width 313 height 54
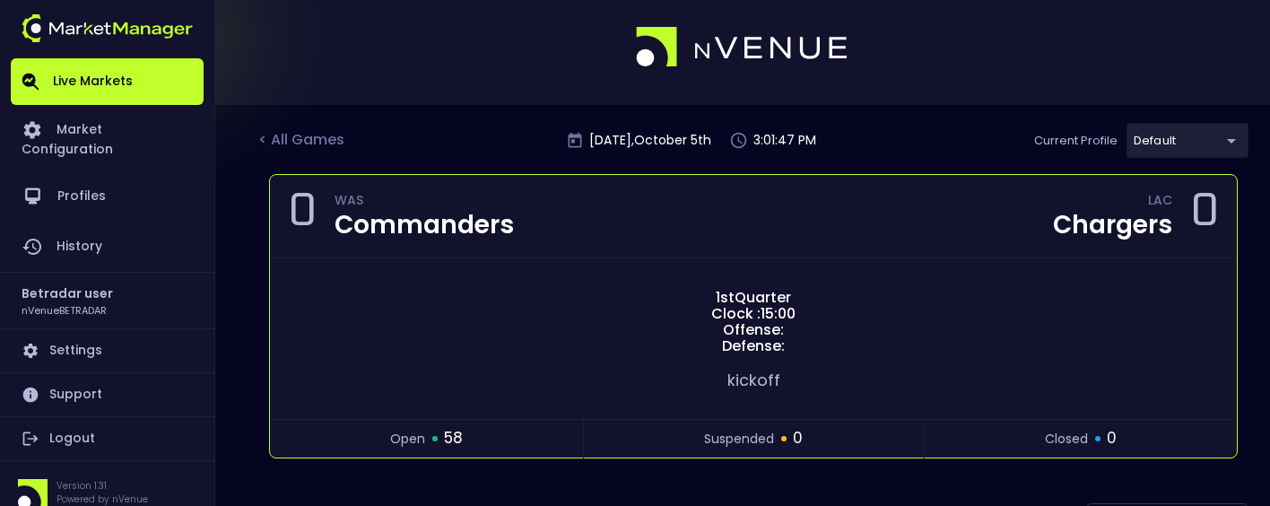
scroll to position [0, 0]
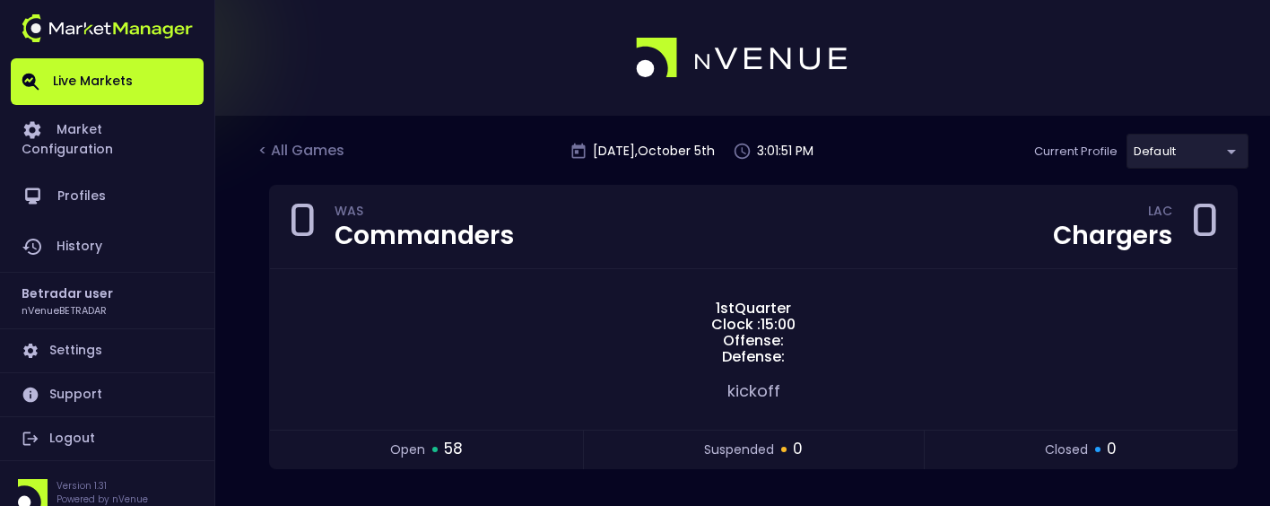
click at [73, 419] on link "Logout" at bounding box center [107, 438] width 193 height 43
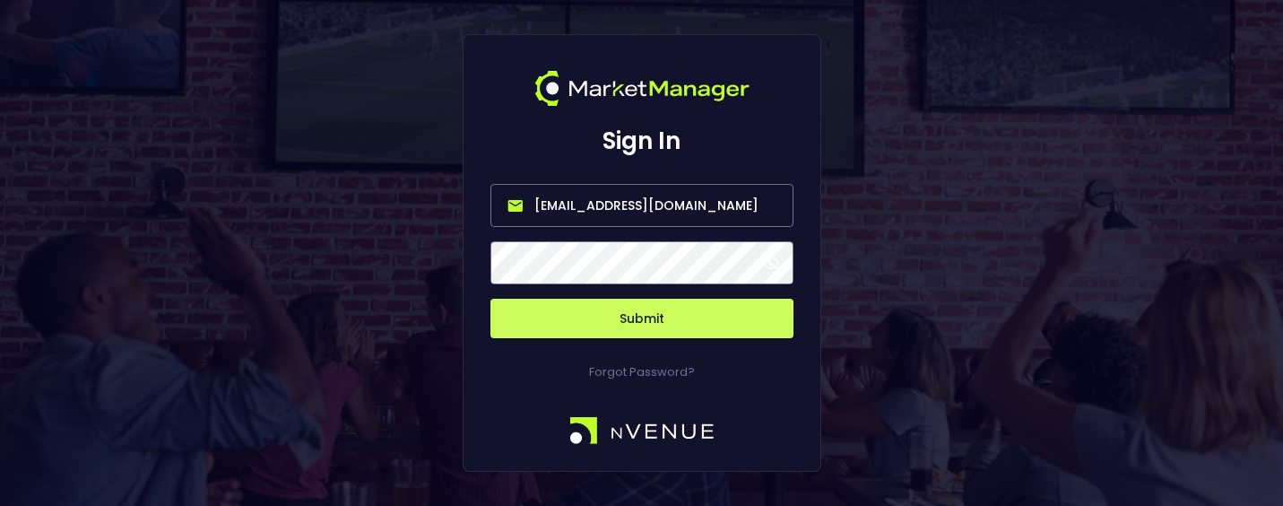
click at [563, 195] on input "nvenue@nvenuebetradar.com" at bounding box center [641, 205] width 303 height 43
type input "[PERSON_NAME][EMAIL_ADDRESS][DOMAIN_NAME]"
click at [637, 302] on button "Submit" at bounding box center [641, 318] width 303 height 39
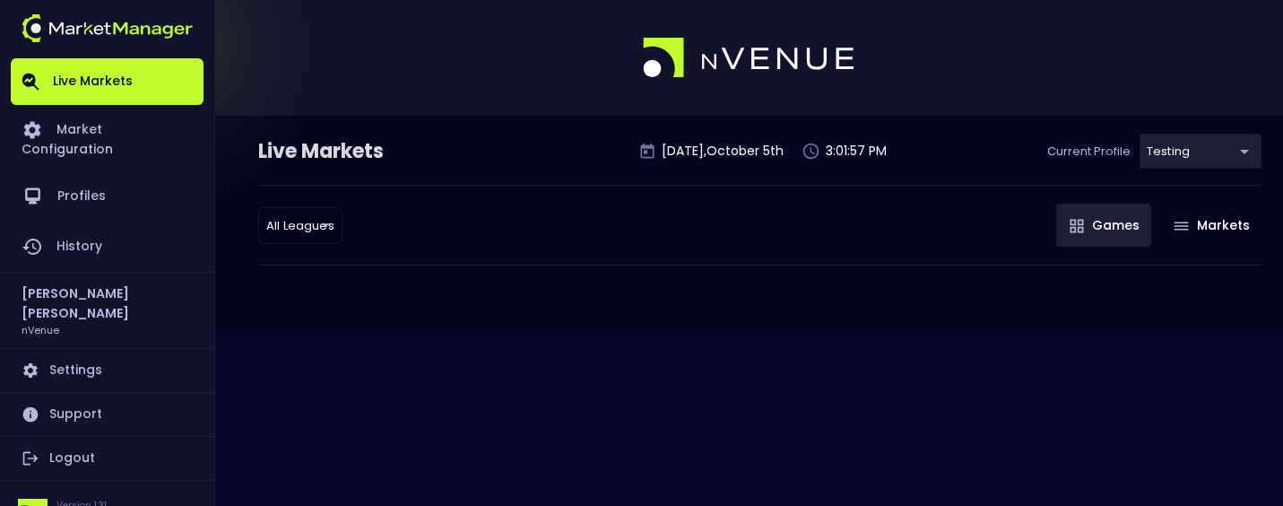
click at [1158, 155] on body "Live Markets Market Configuration Profiles History Jerry Griffith nVenue Settin…" at bounding box center [641, 253] width 1283 height 506
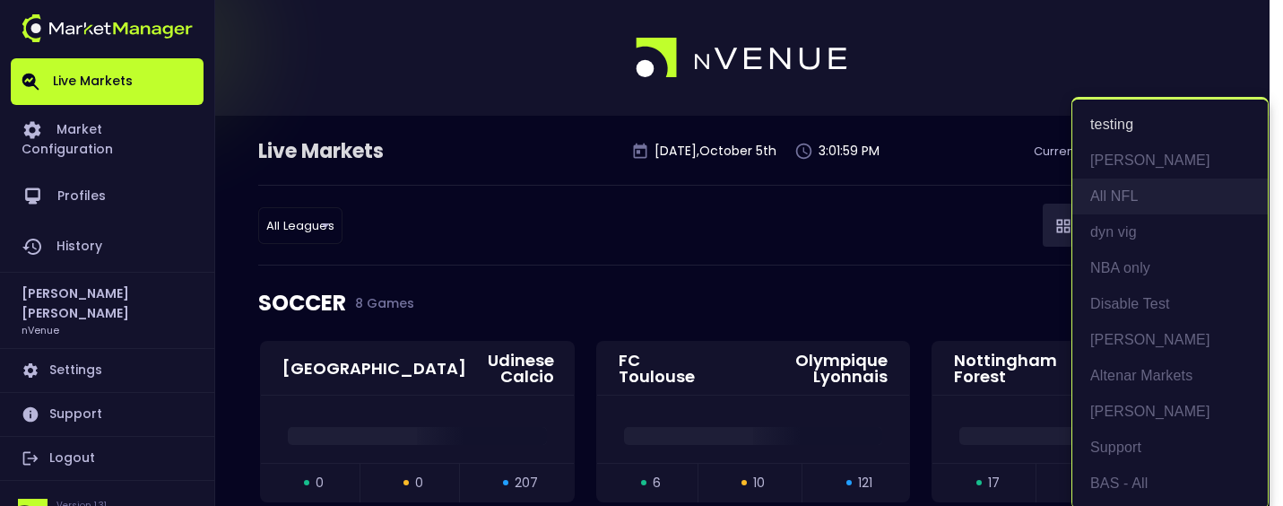
click at [1140, 206] on li "All NFL" at bounding box center [1169, 196] width 195 height 36
type input "9d8bad92-567c-44a6-ba12-e9bc101fa057"
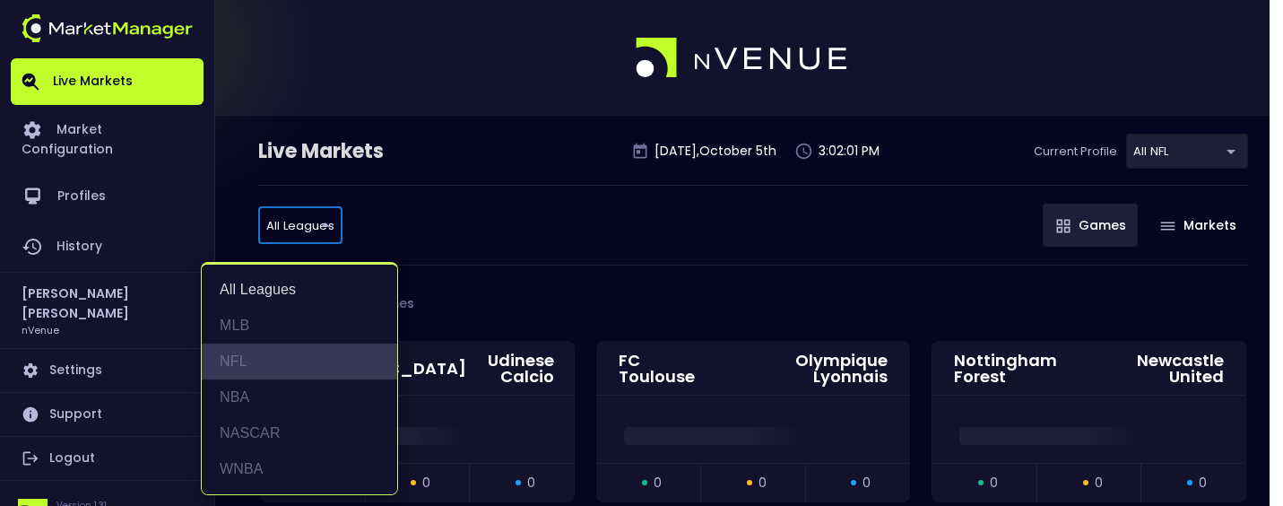
click at [268, 348] on li "NFL" at bounding box center [299, 361] width 195 height 36
type input "NFL"
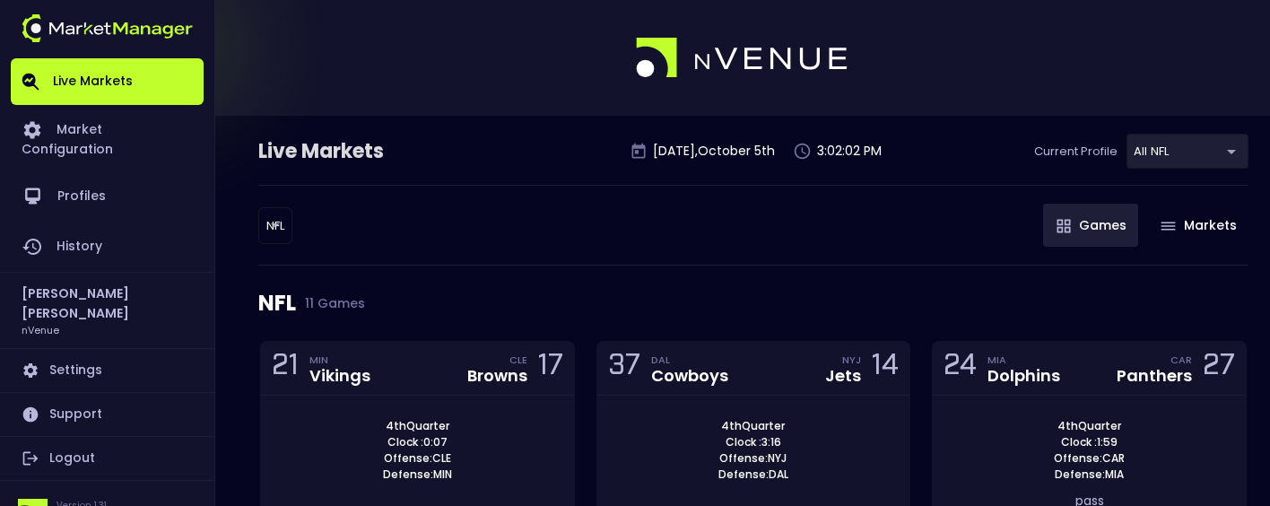
click at [673, 247] on div "NFL NFL ​ Games Markets" at bounding box center [753, 225] width 990 height 81
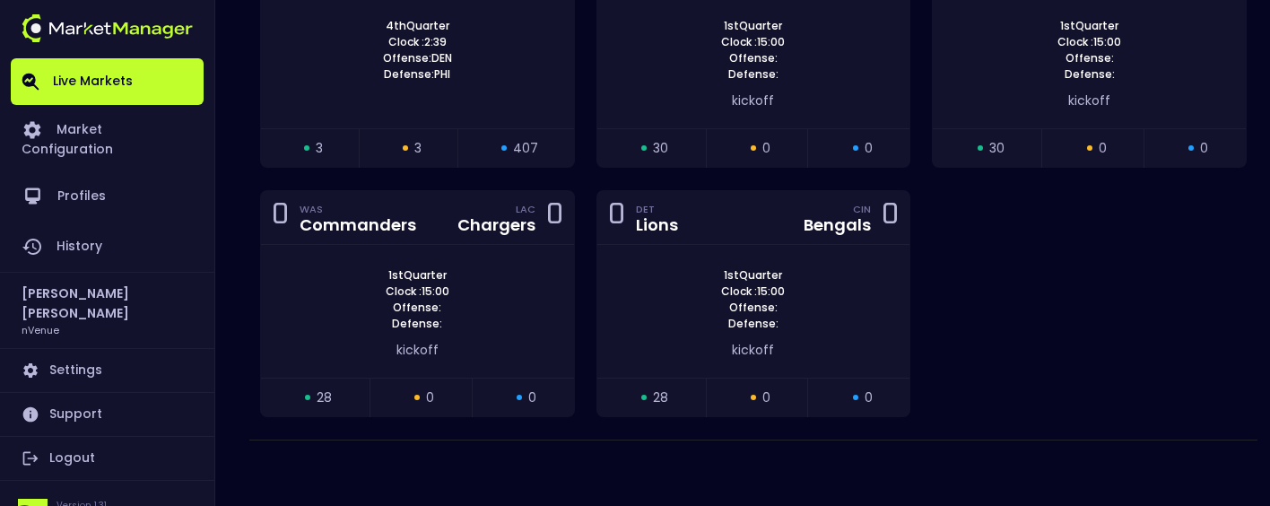
scroll to position [881, 0]
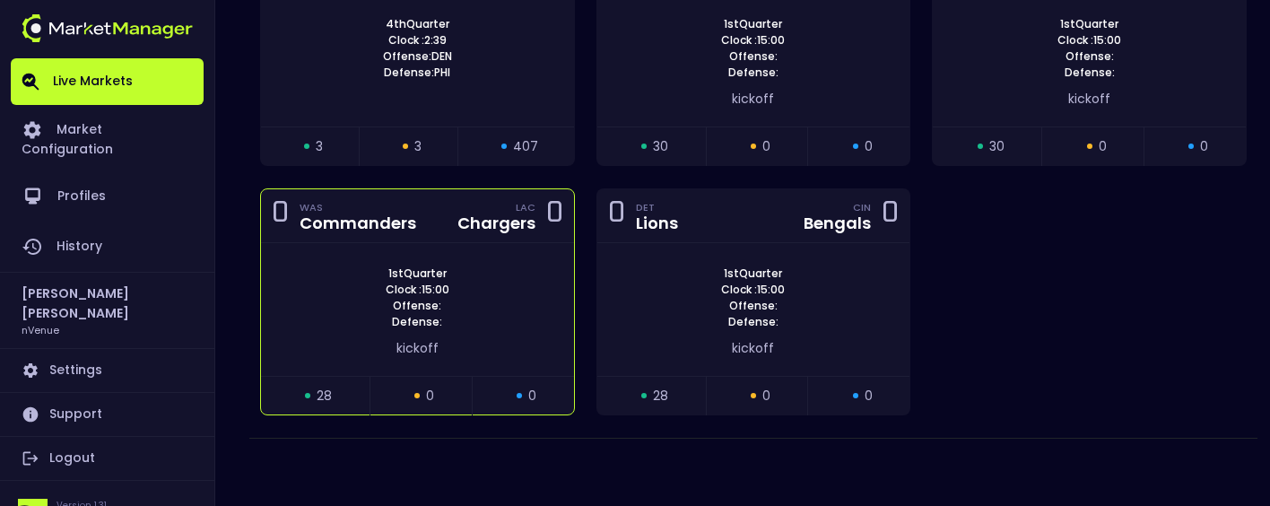
click at [453, 225] on div "LAC Chargers 0" at bounding box center [505, 216] width 117 height 24
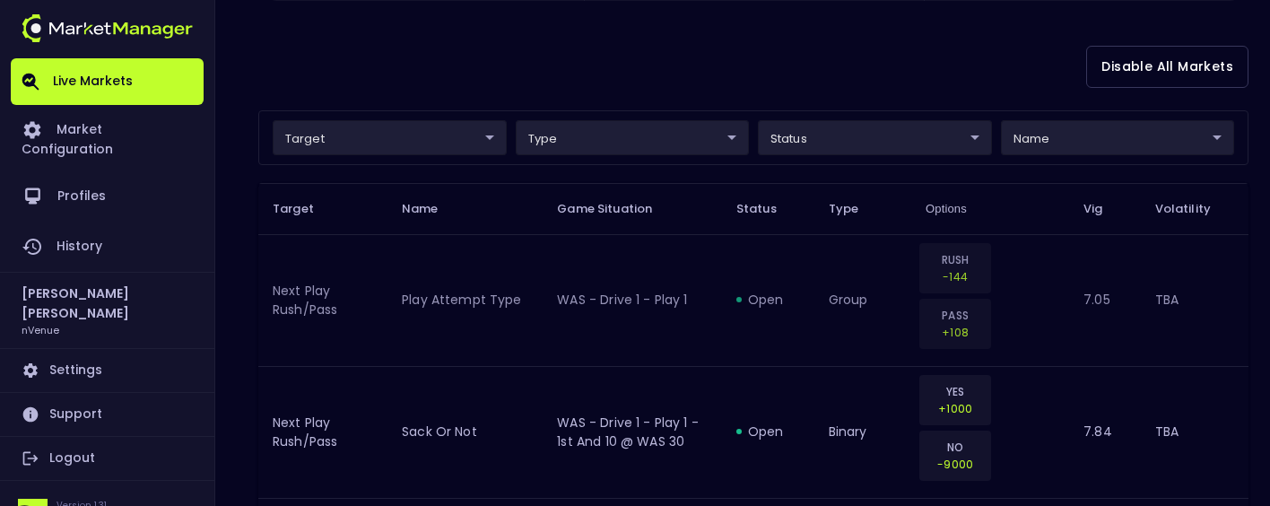
scroll to position [90, 0]
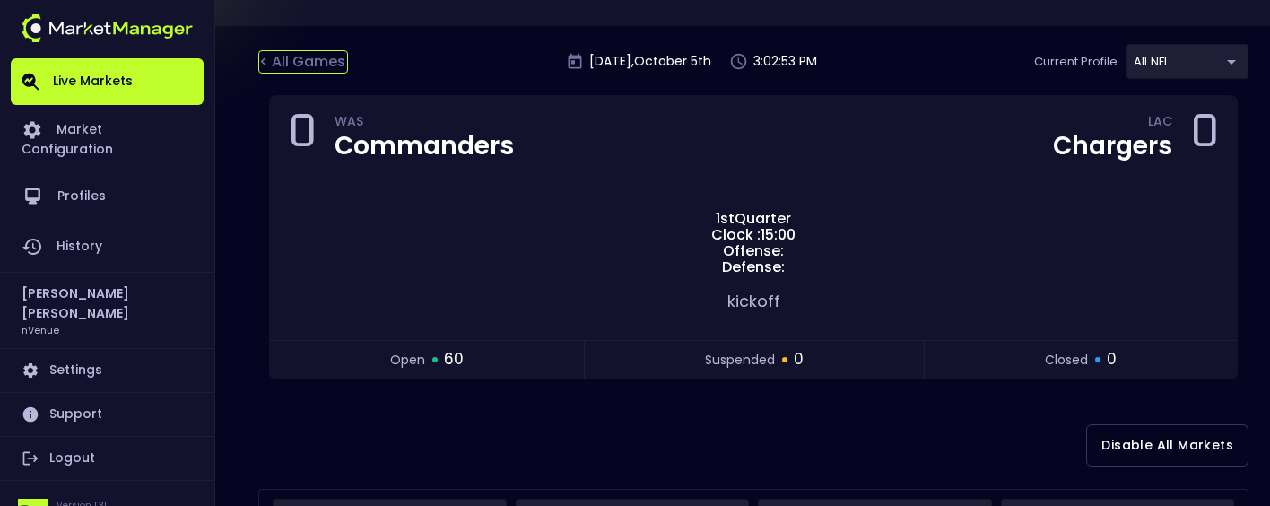
click at [334, 65] on div "< All Games" at bounding box center [303, 61] width 90 height 23
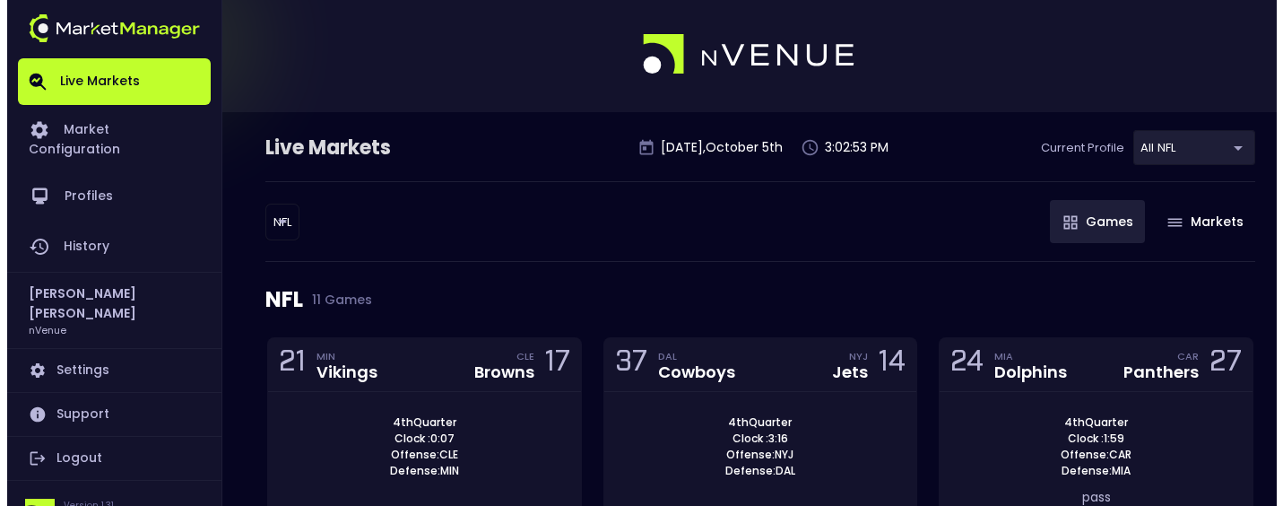
scroll to position [0, 0]
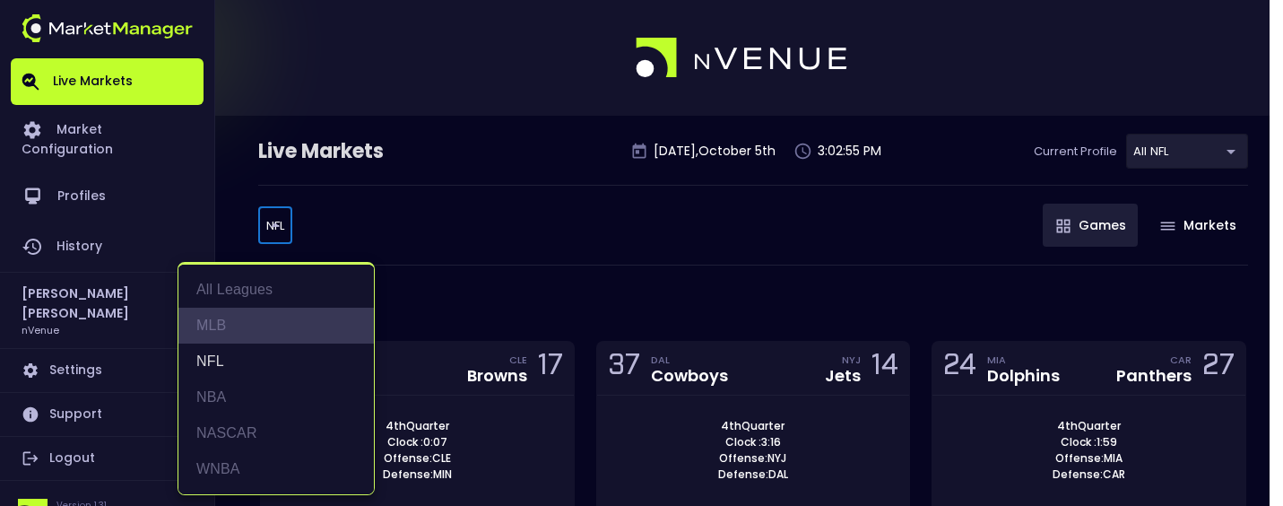
click at [237, 311] on li "MLB" at bounding box center [275, 326] width 195 height 36
type input "MLB"
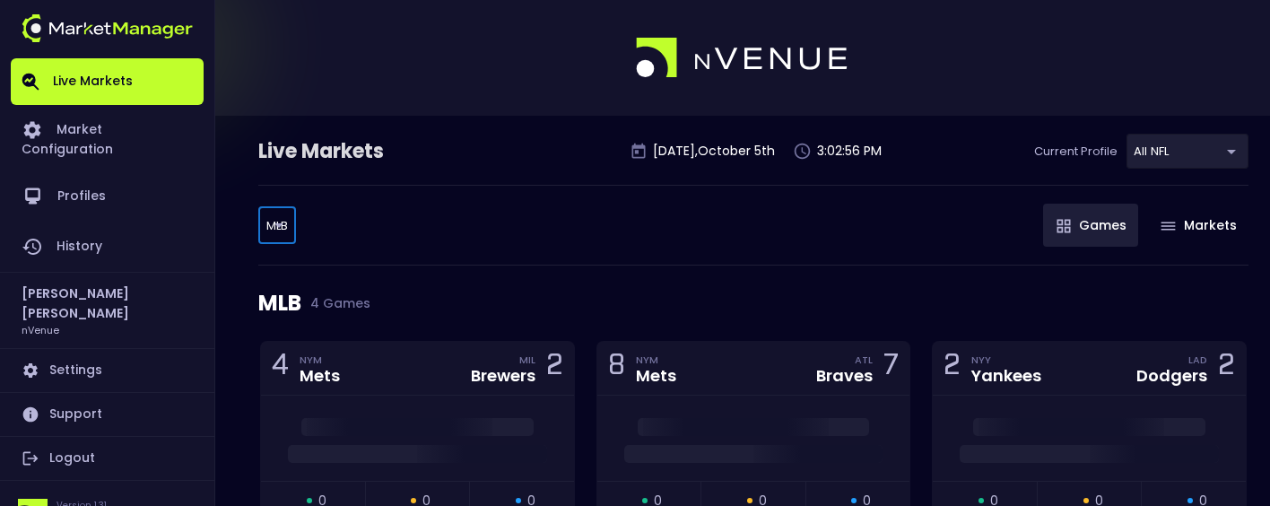
click at [1202, 145] on body "Live Markets Market Configuration Profiles History Jerry Griffith nVenue Settin…" at bounding box center [635, 406] width 1270 height 812
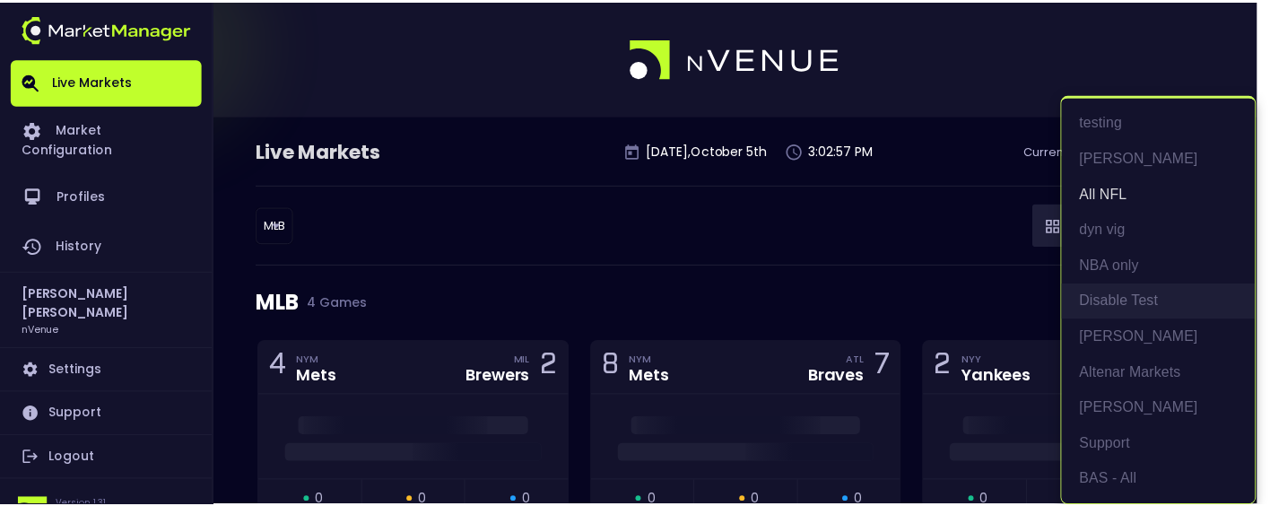
scroll to position [4, 0]
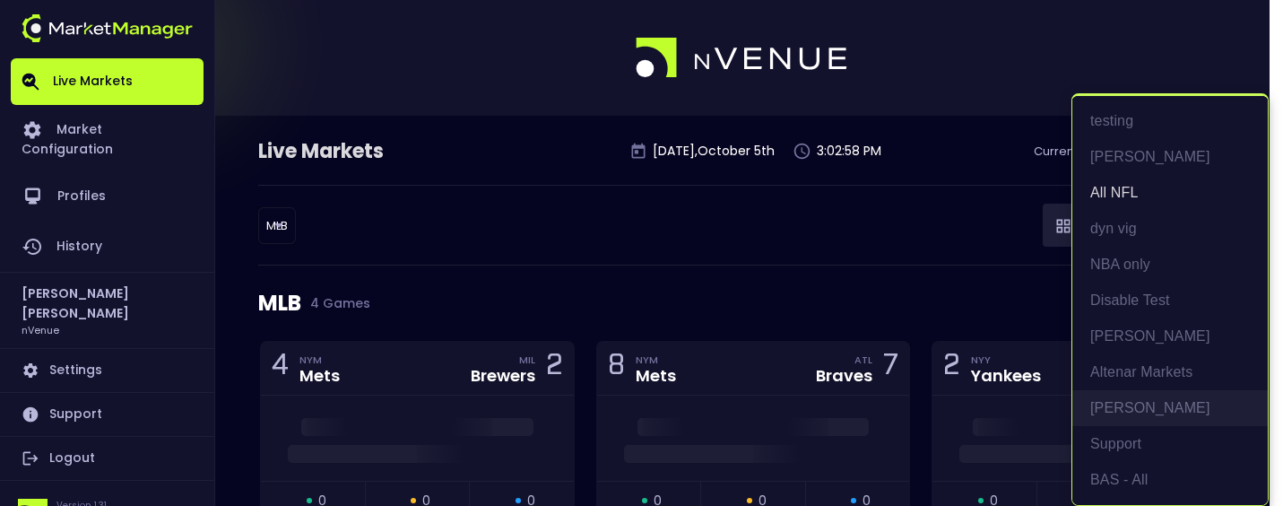
click at [1129, 423] on li "John-SL" at bounding box center [1169, 408] width 195 height 36
type input "3bcb2e22-15bb-4b59-90ce-64c3eb33ae80"
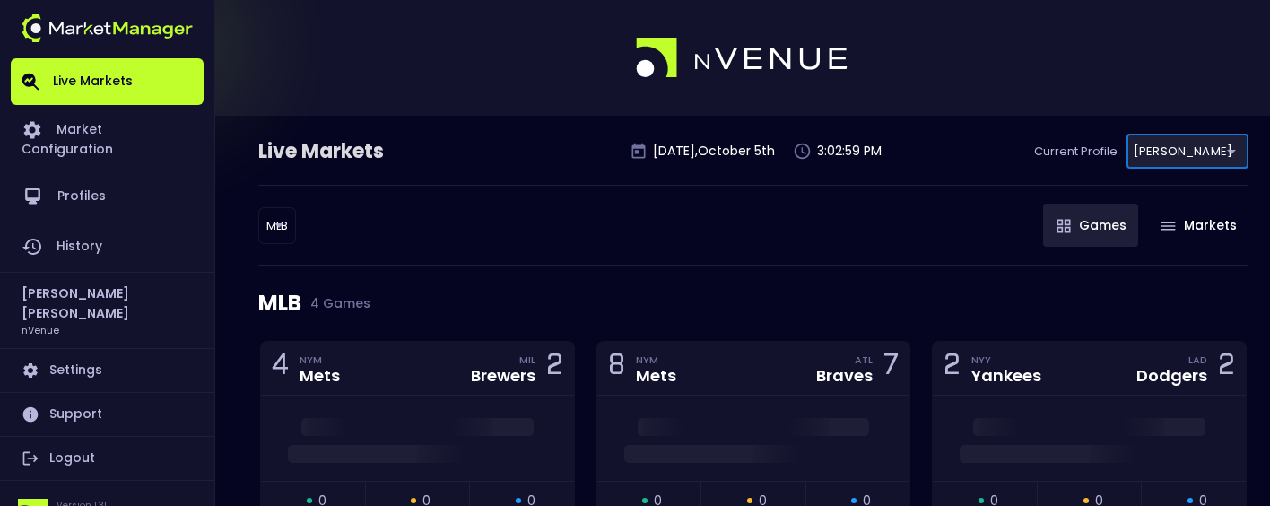
scroll to position [0, 0]
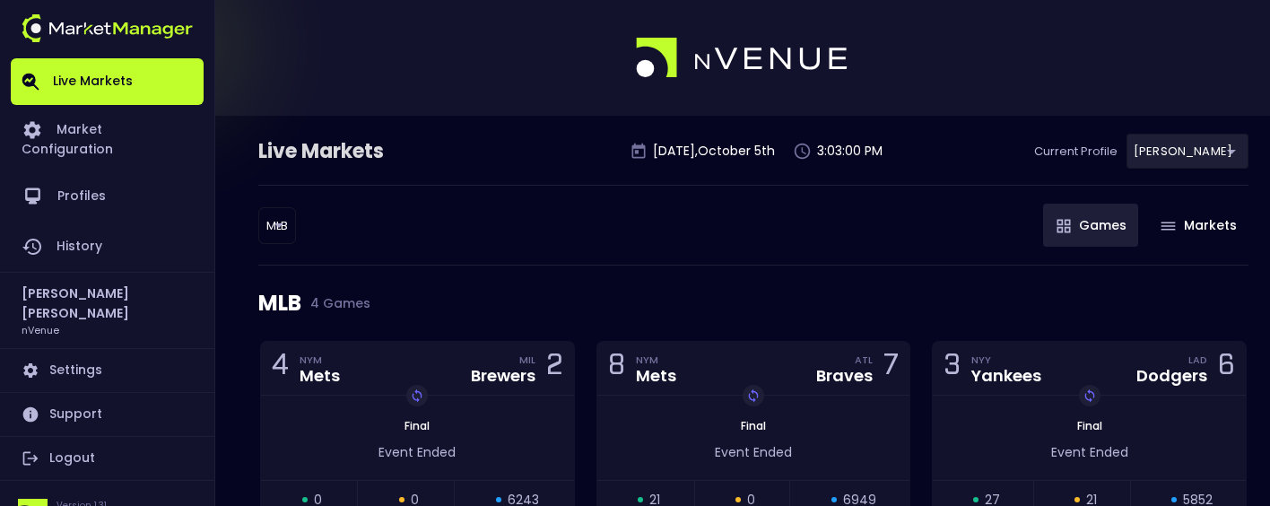
click at [761, 274] on div "MLB 4 Games" at bounding box center [753, 302] width 990 height 75
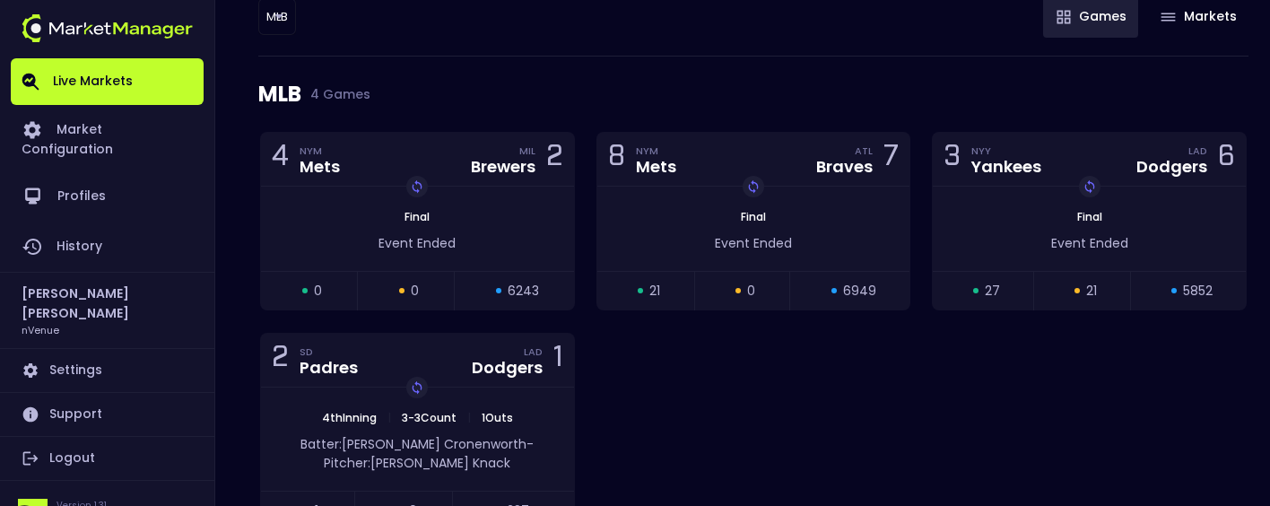
scroll to position [179, 0]
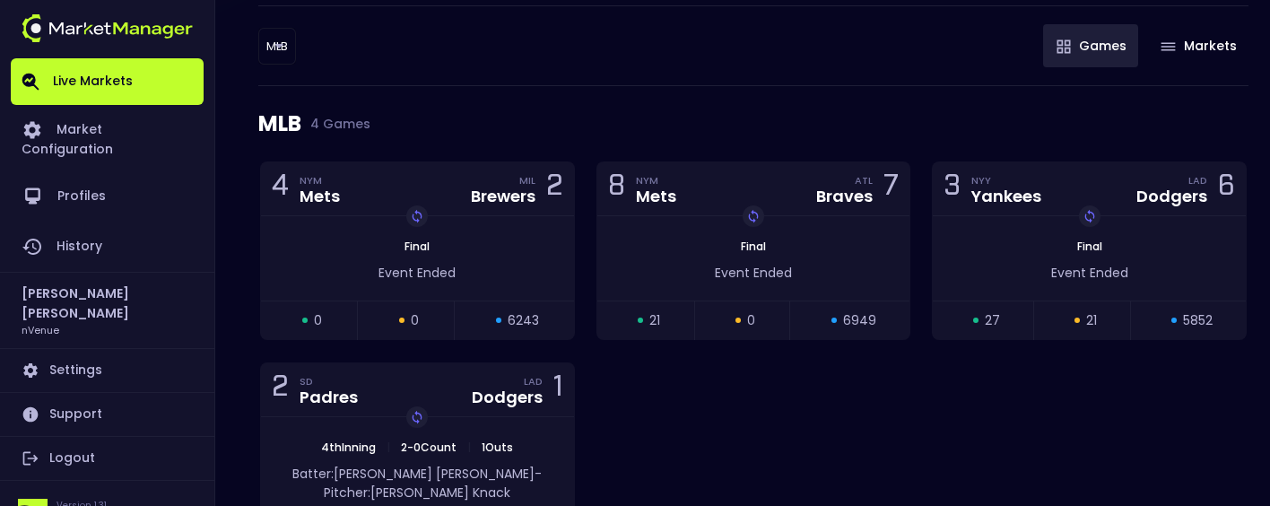
click at [438, 94] on div "MLB 4 Games" at bounding box center [753, 123] width 990 height 75
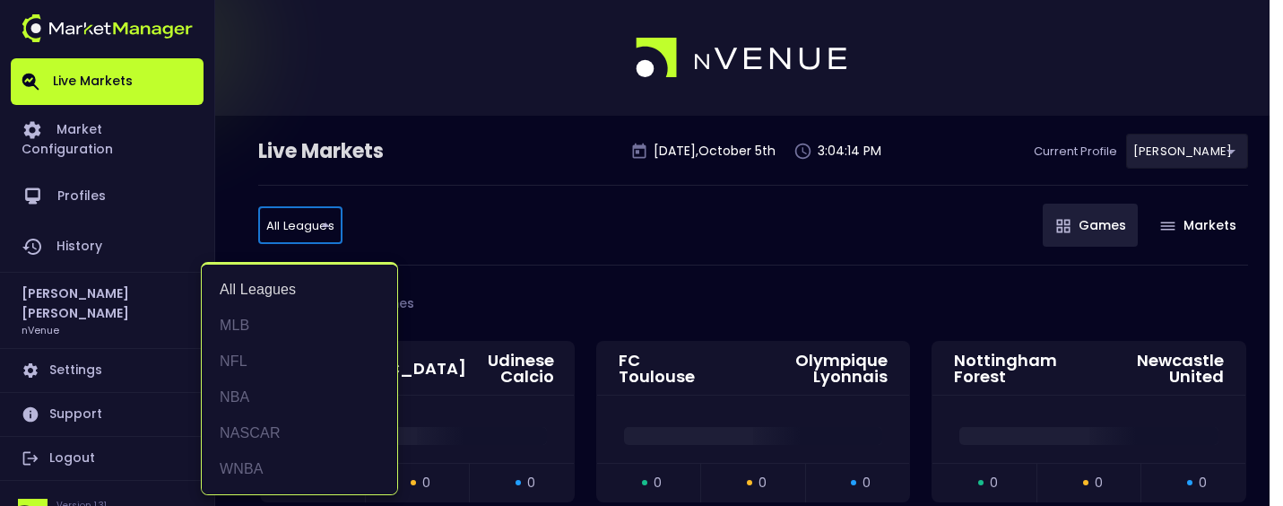
click at [356, 91] on div at bounding box center [641, 253] width 1283 height 506
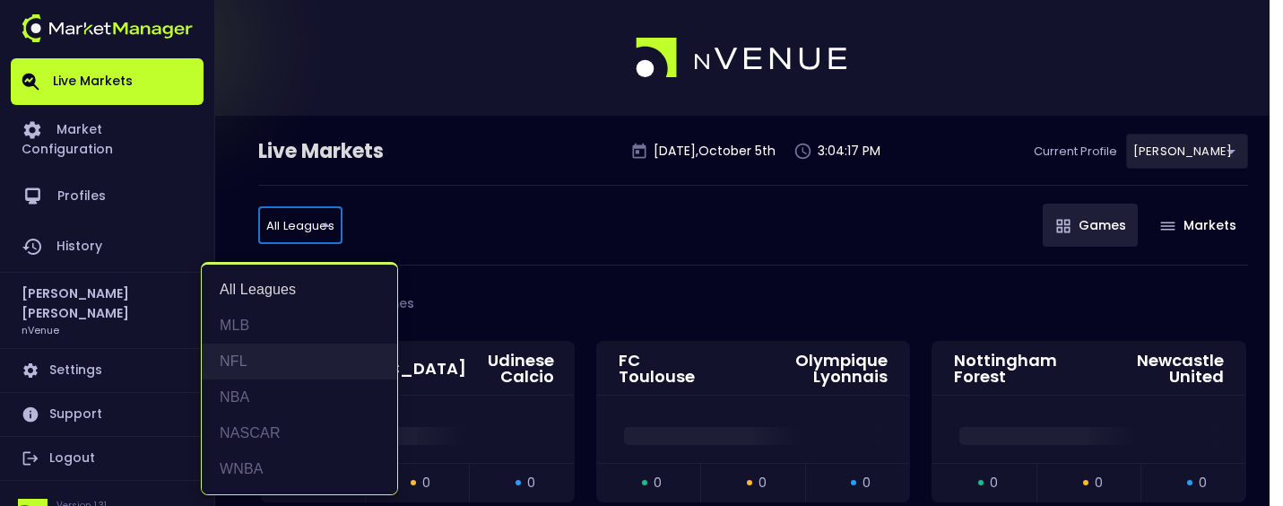
click at [256, 360] on li "NFL" at bounding box center [299, 361] width 195 height 36
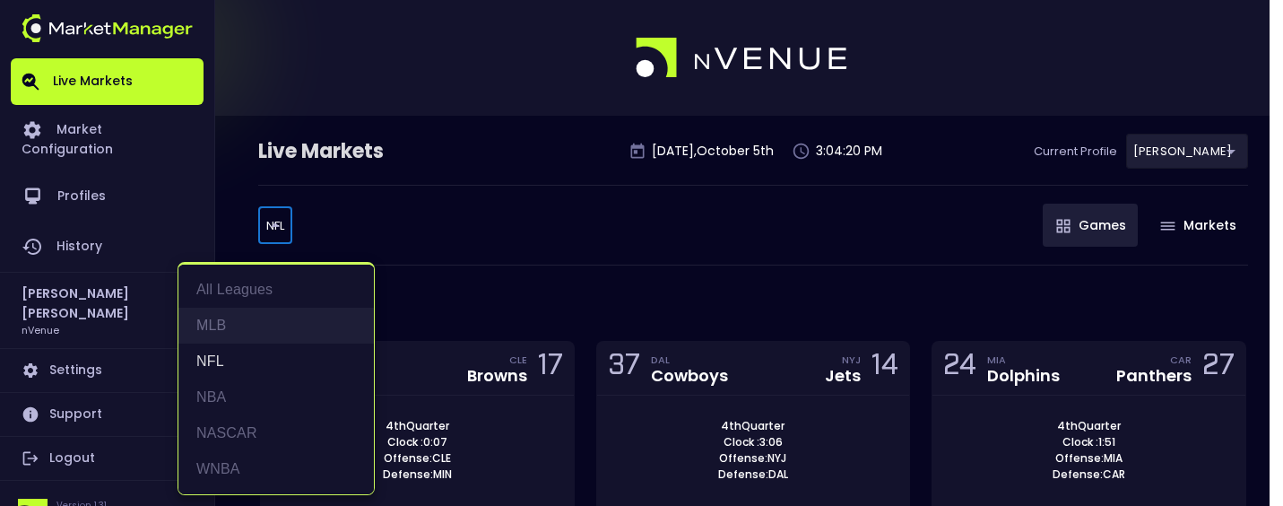
click at [242, 325] on li "MLB" at bounding box center [275, 326] width 195 height 36
type input "MLB"
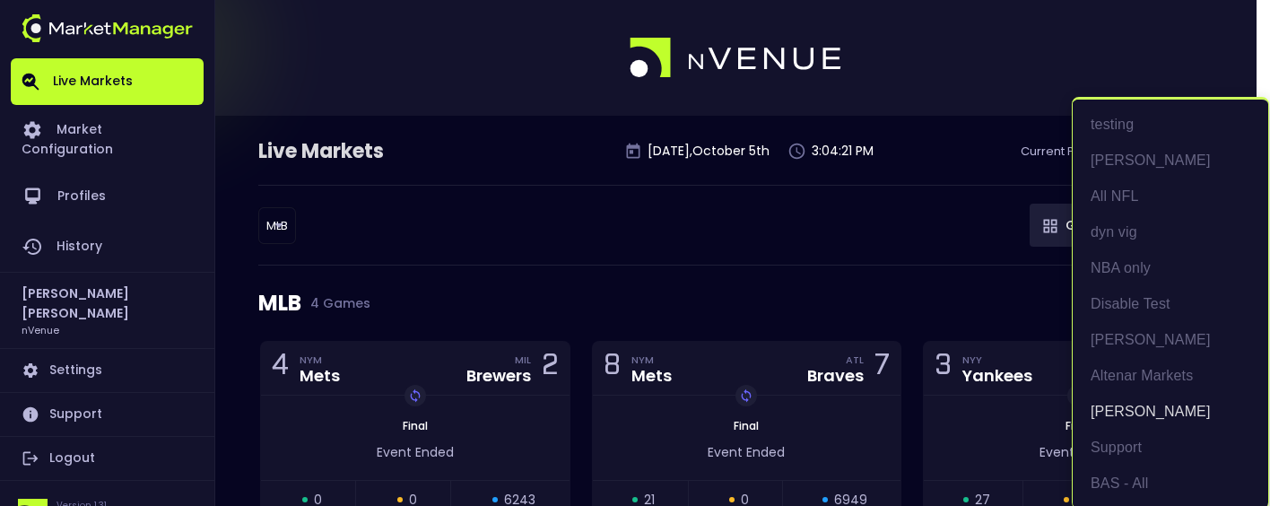
click at [1220, 154] on body "Live Markets Market Configuration Profiles History Jerry Griffith nVenue Settin…" at bounding box center [635, 414] width 1270 height 829
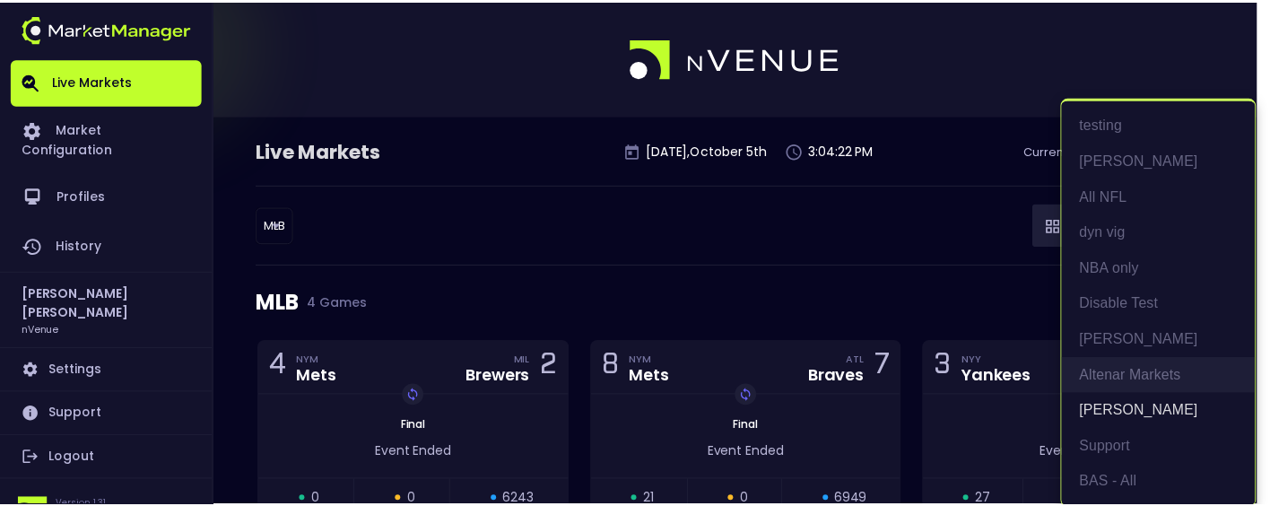
scroll to position [4, 0]
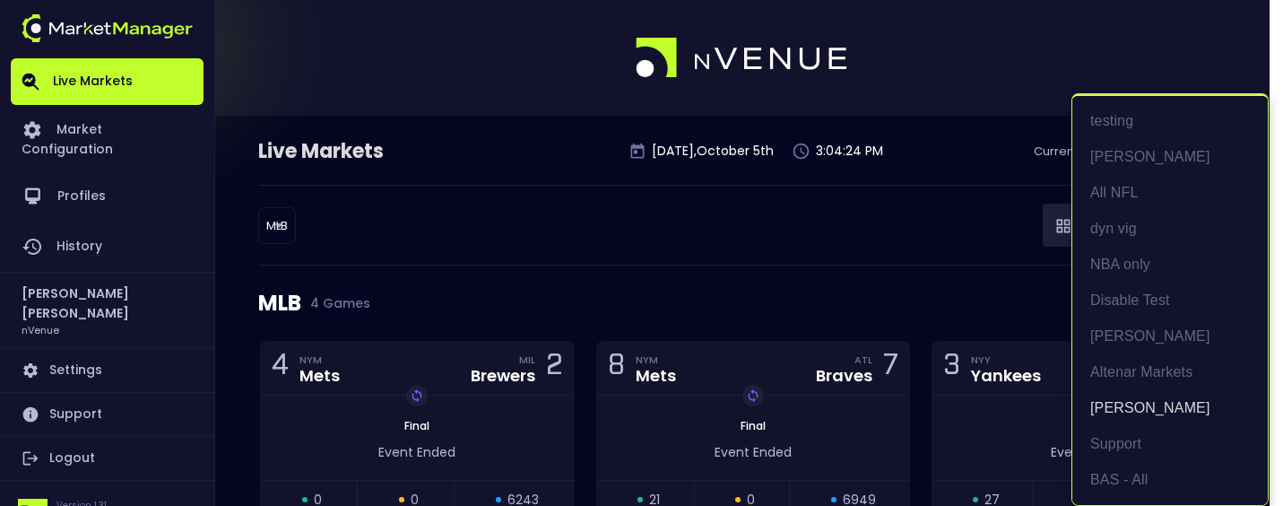
click at [1130, 498] on ul "testing Hayden All NFL dyn vig NBA only Disable Test Matt Altenar Markets John-…" at bounding box center [1169, 300] width 195 height 409
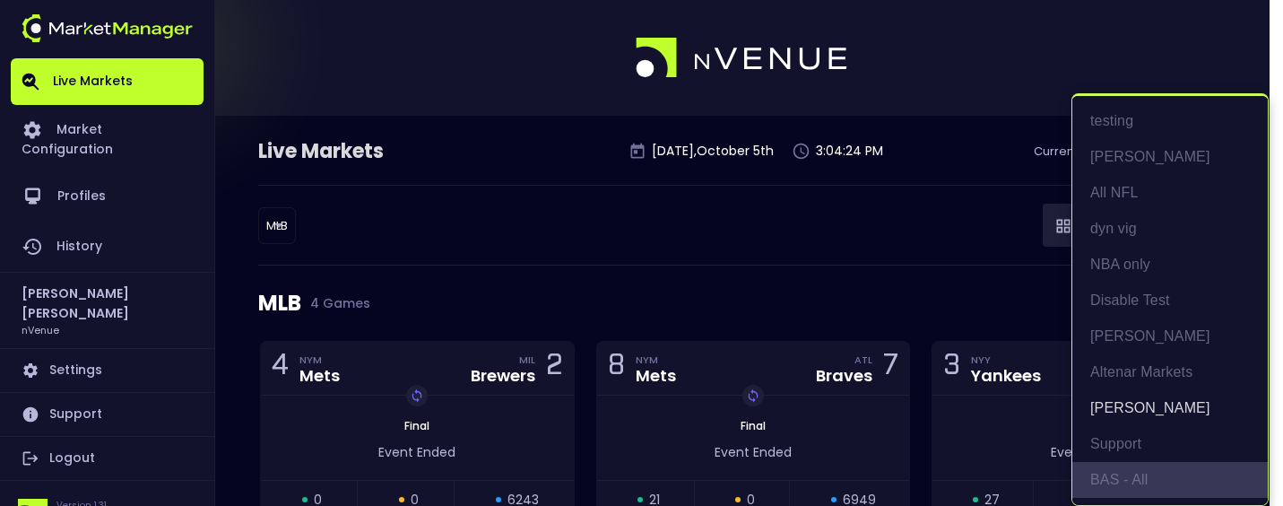
click at [1133, 490] on li "BAS - All" at bounding box center [1169, 480] width 195 height 36
type input "0d810fa5-e353-4d9c-b11d-31f095cae871"
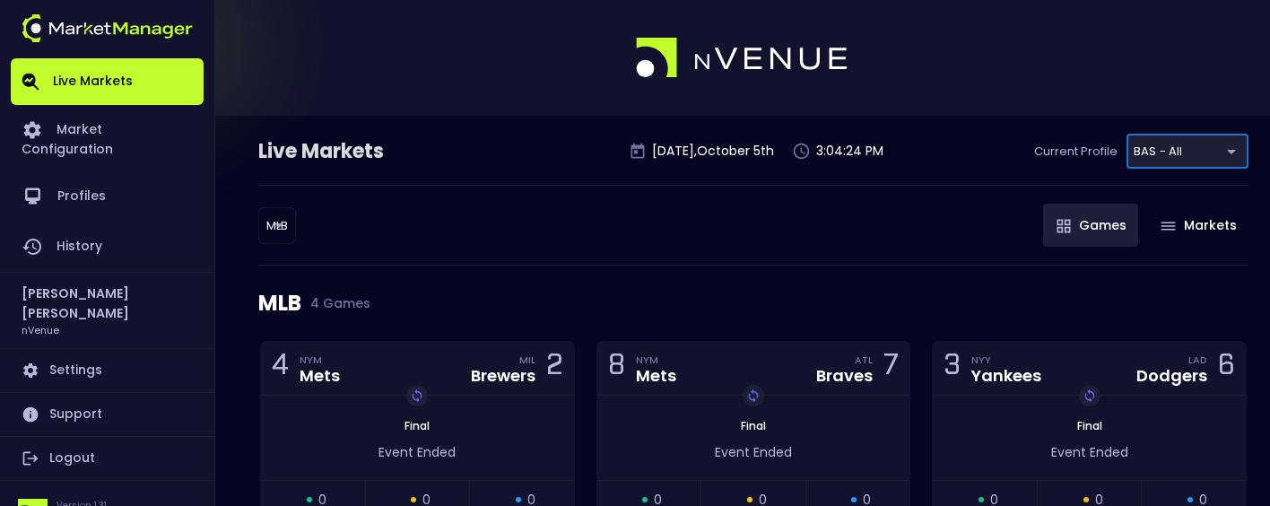
scroll to position [0, 0]
click at [697, 291] on div "MLB 4 Games" at bounding box center [753, 302] width 990 height 75
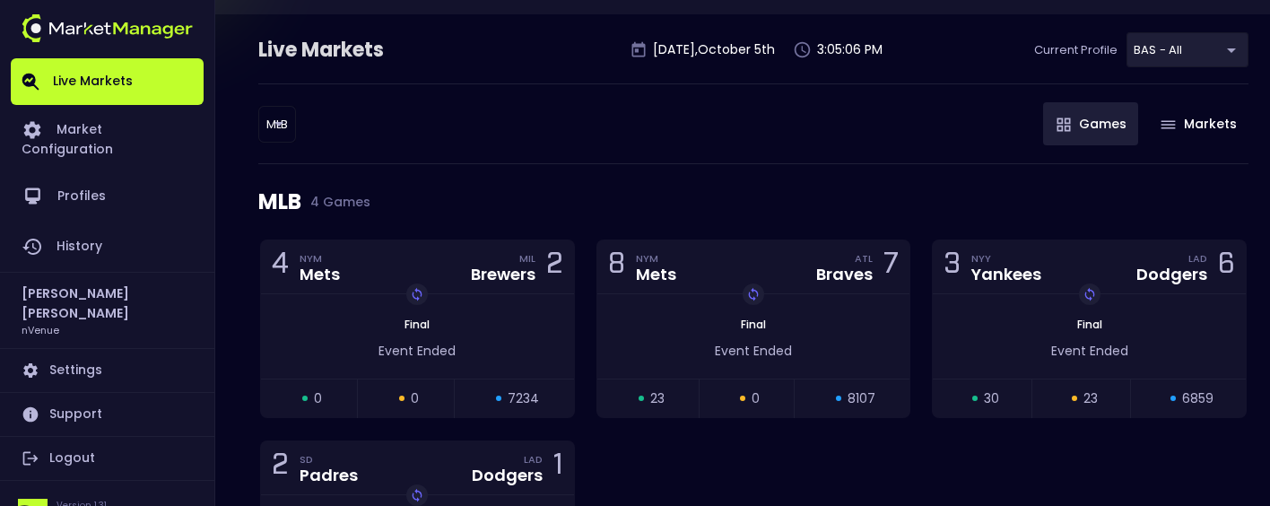
scroll to position [55, 0]
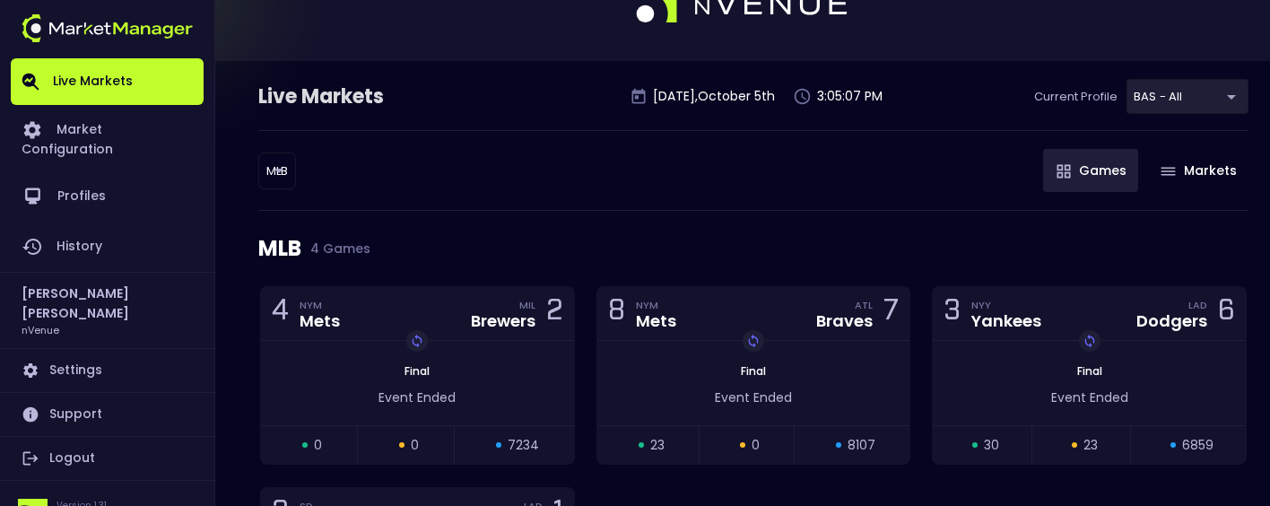
click at [274, 172] on body "Live Markets Market Configuration Profiles History Jerry Griffith nVenue Settin…" at bounding box center [635, 359] width 1270 height 829
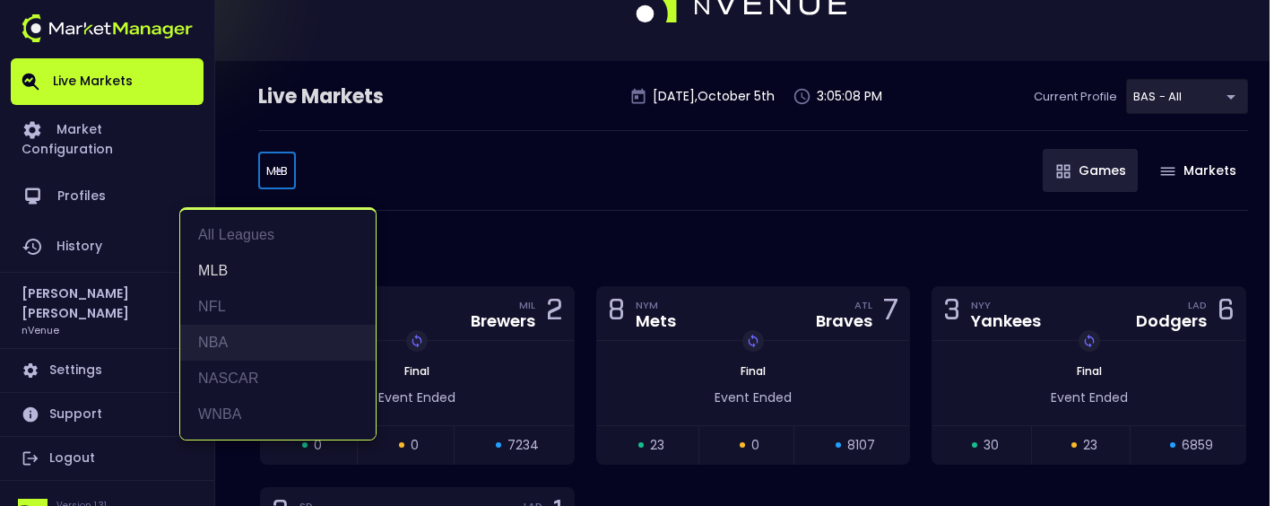
click at [230, 341] on li "NBA" at bounding box center [277, 343] width 195 height 36
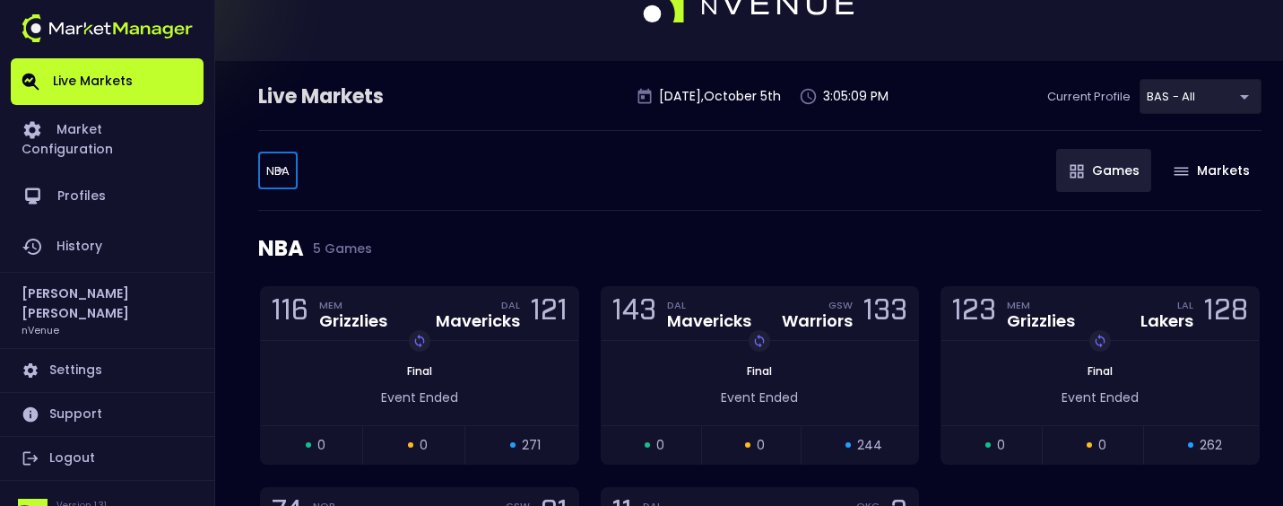
click at [280, 160] on body "Live Markets Market Configuration Profiles History Jerry Griffith nVenue Settin…" at bounding box center [641, 358] width 1283 height 827
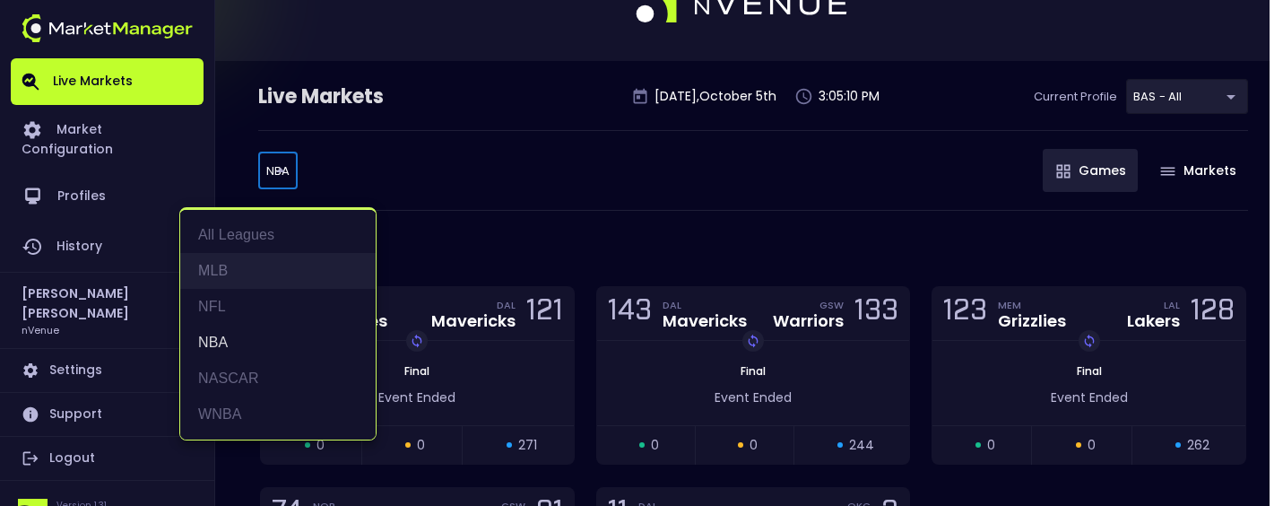
click at [239, 273] on li "MLB" at bounding box center [277, 271] width 195 height 36
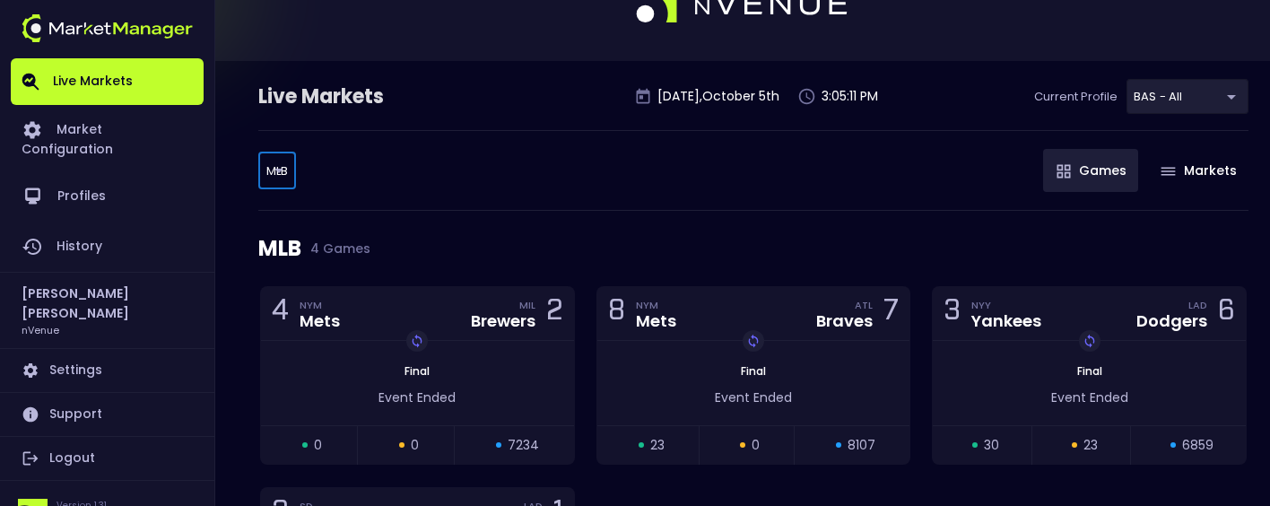
click at [532, 200] on div "MLB MLB ​ Games Markets" at bounding box center [753, 170] width 990 height 81
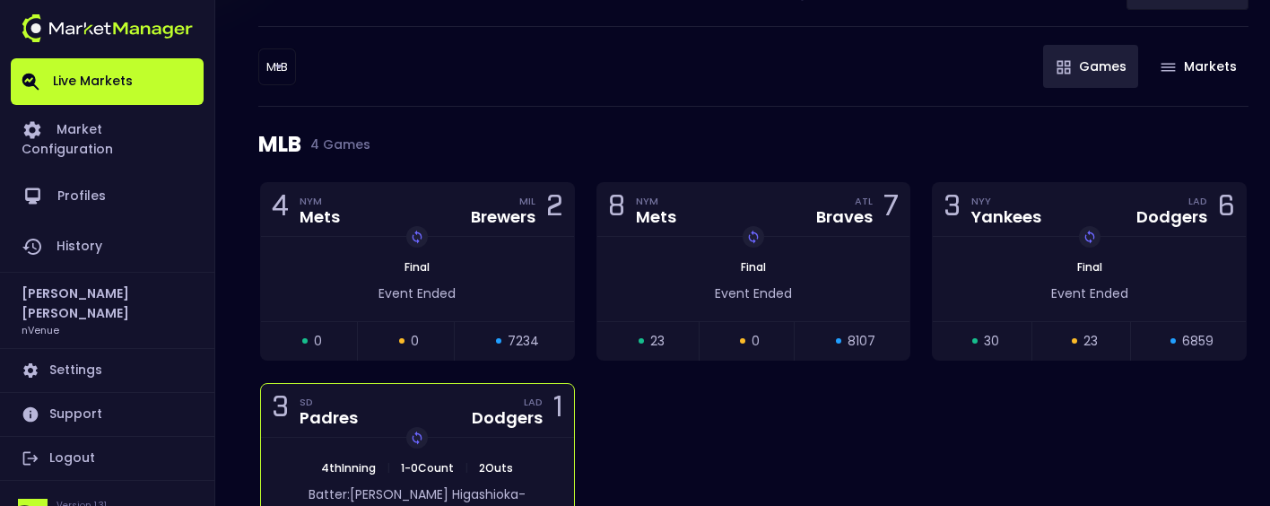
scroll to position [144, 0]
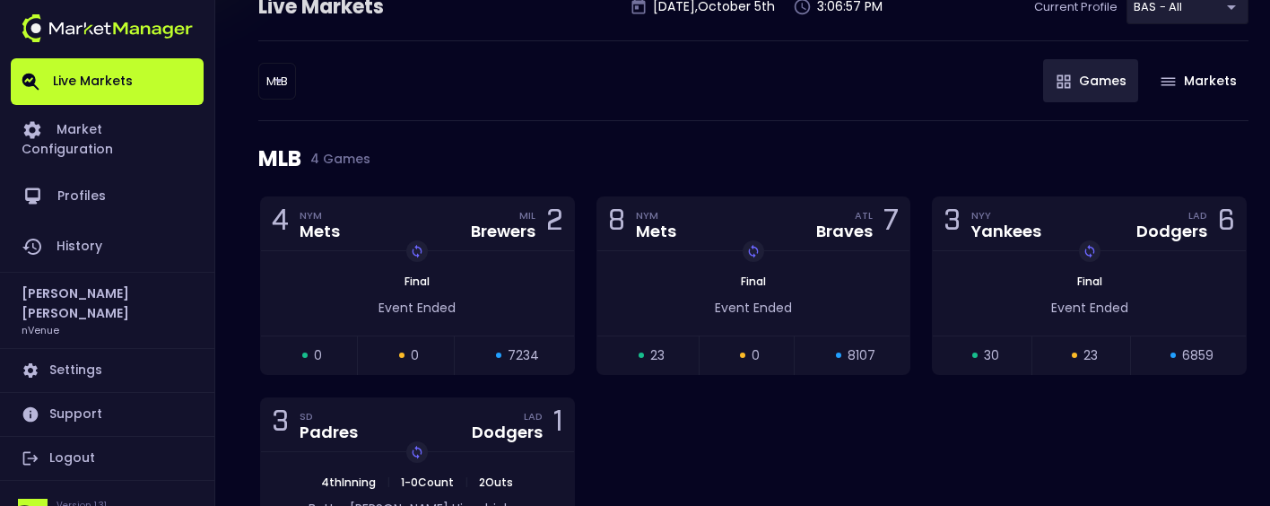
click at [714, 452] on div "4 NYM Mets MIL Brewers 2 Replay Game Final Event Ended open 0 suspended 0 close…" at bounding box center [753, 406] width 1008 height 421
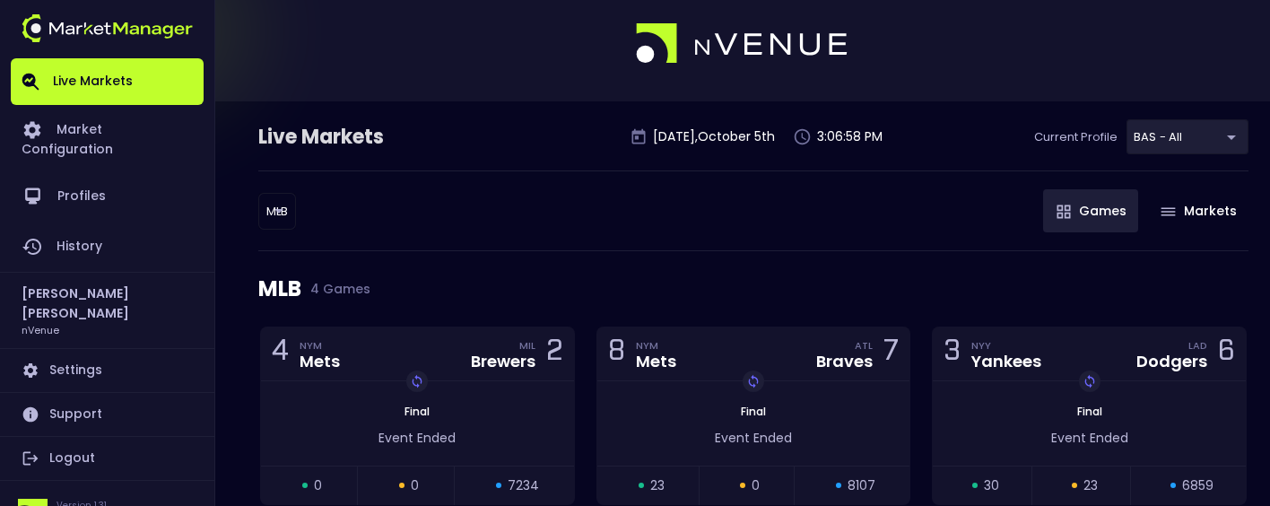
scroll to position [0, 0]
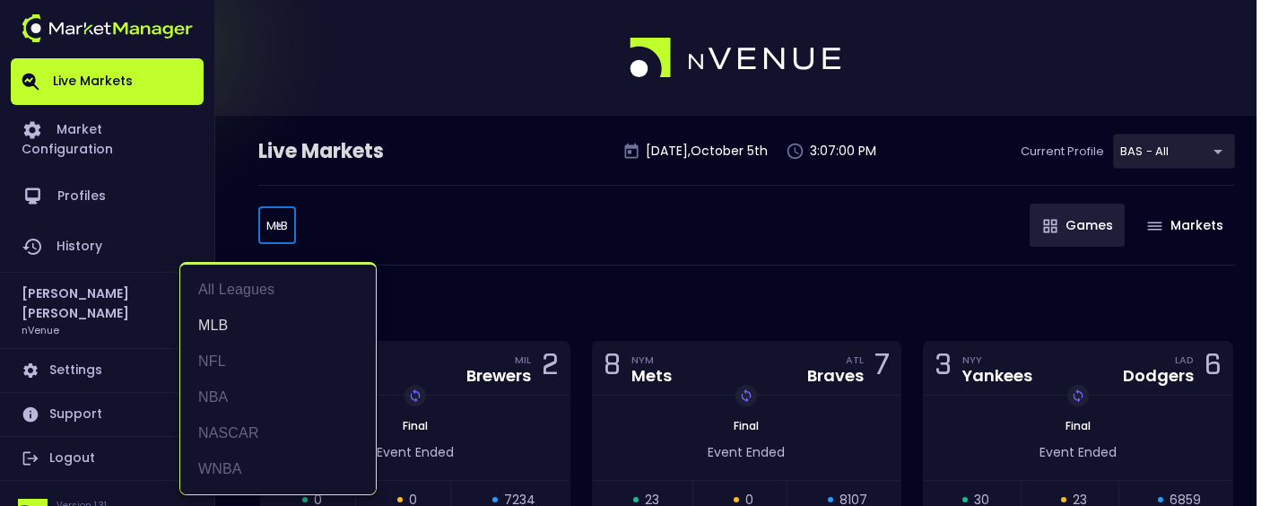
click at [271, 226] on body "Live Markets Market Configuration Profiles History Jerry Griffith nVenue Settin…" at bounding box center [635, 414] width 1270 height 829
click at [250, 291] on li "All Leagues" at bounding box center [277, 290] width 195 height 36
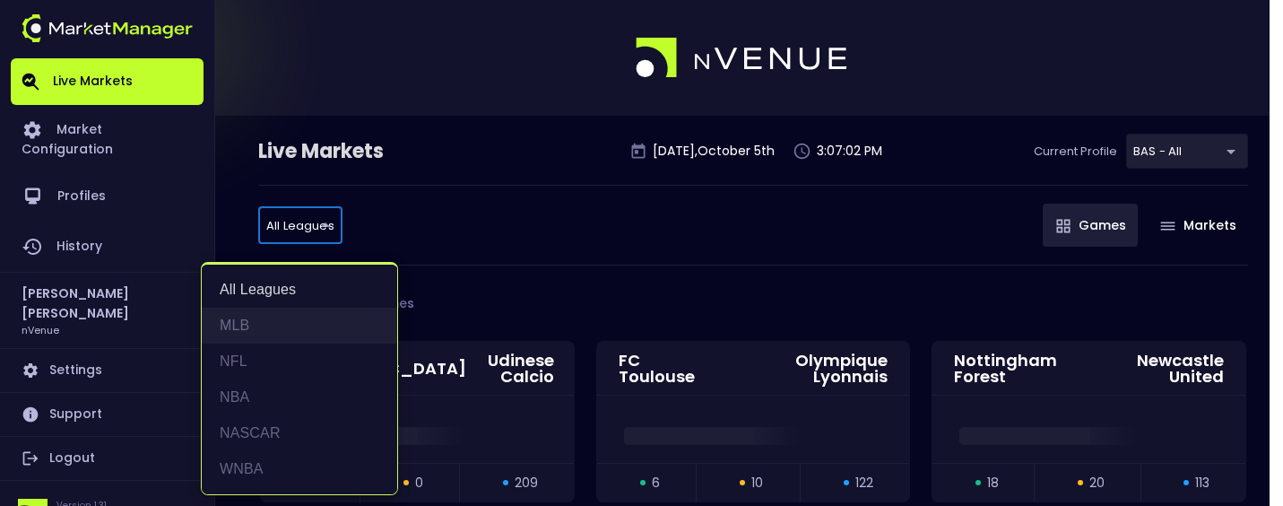
click at [265, 325] on li "MLB" at bounding box center [299, 326] width 195 height 36
type input "MLB"
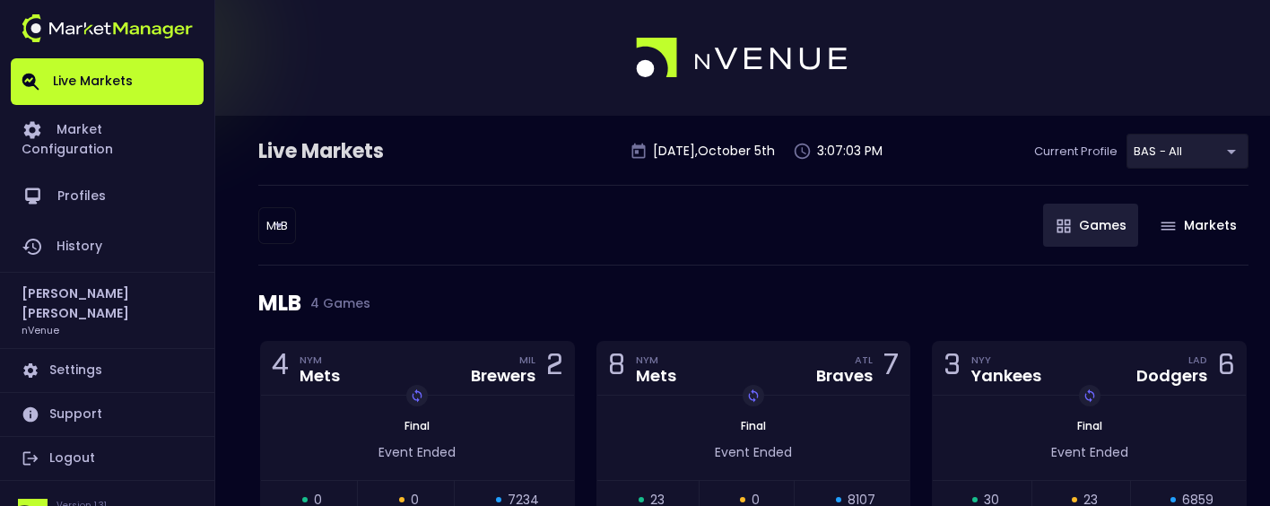
click at [901, 241] on div "MLB MLB ​ Games Markets" at bounding box center [753, 225] width 990 height 81
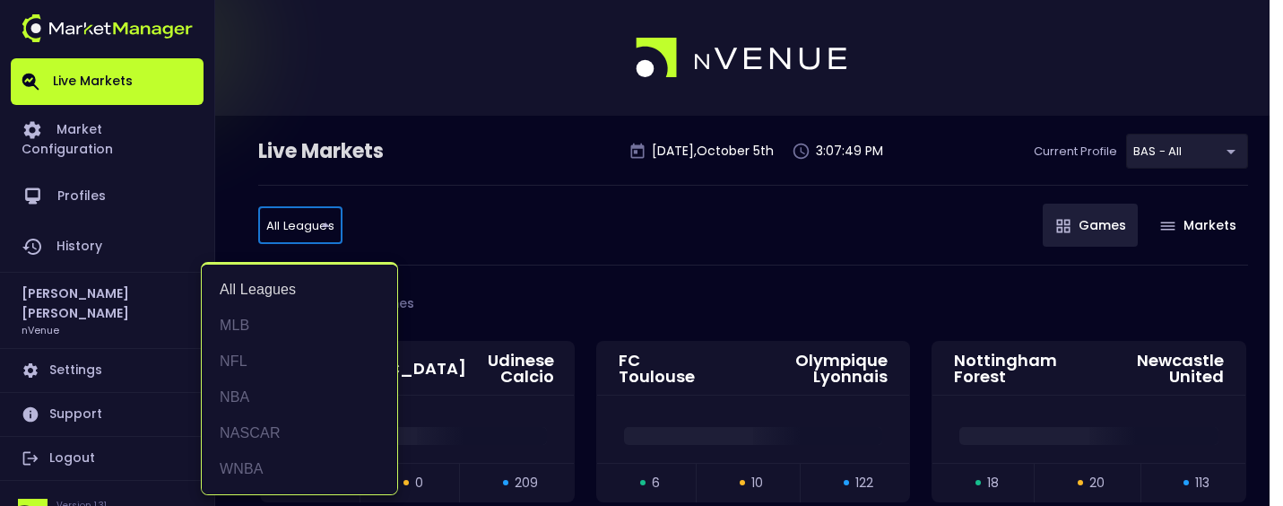
click at [284, 324] on li "MLB" at bounding box center [299, 326] width 195 height 36
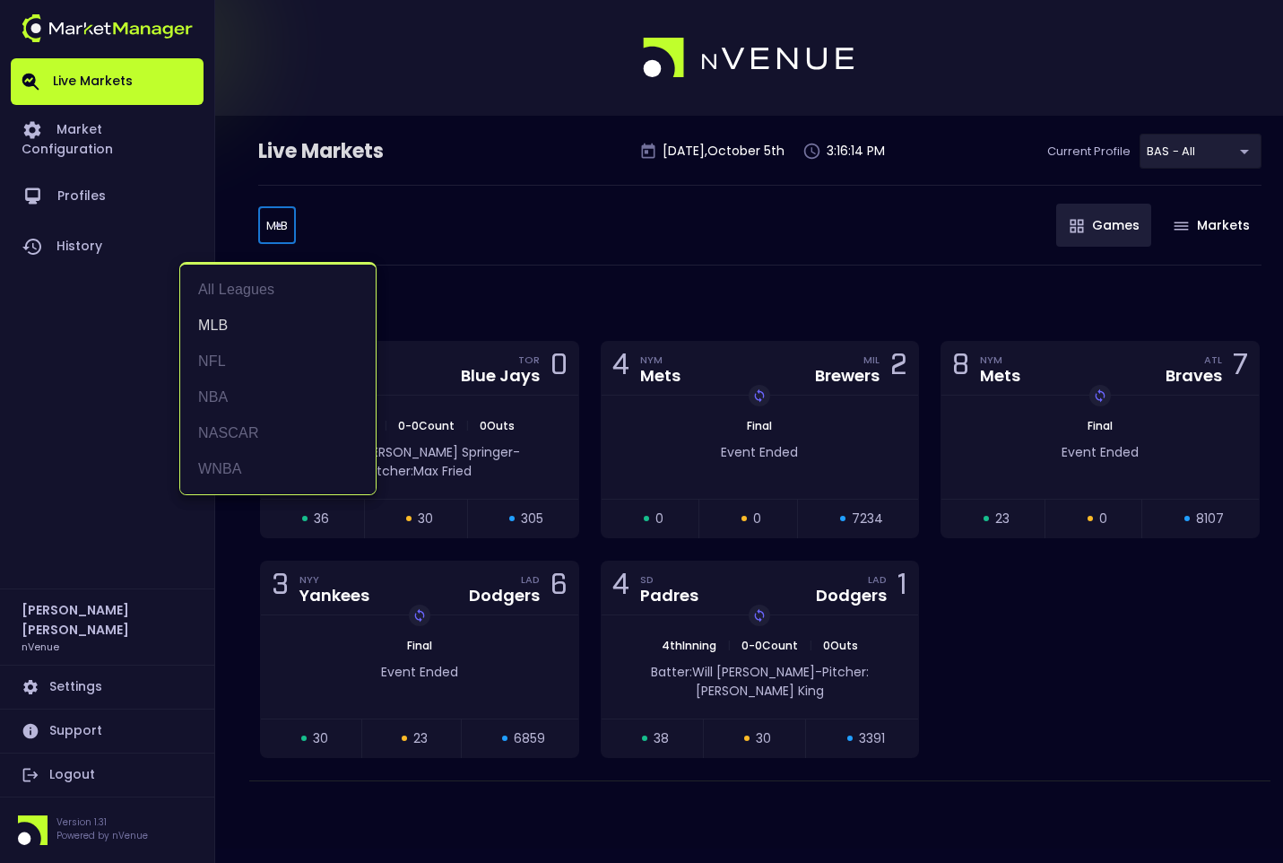
click at [274, 219] on body "Live Markets Market Configuration Profiles History Jerry Griffith nVenue Settin…" at bounding box center [641, 431] width 1283 height 863
click at [257, 363] on li "NFL" at bounding box center [277, 361] width 195 height 36
type input "NFL"
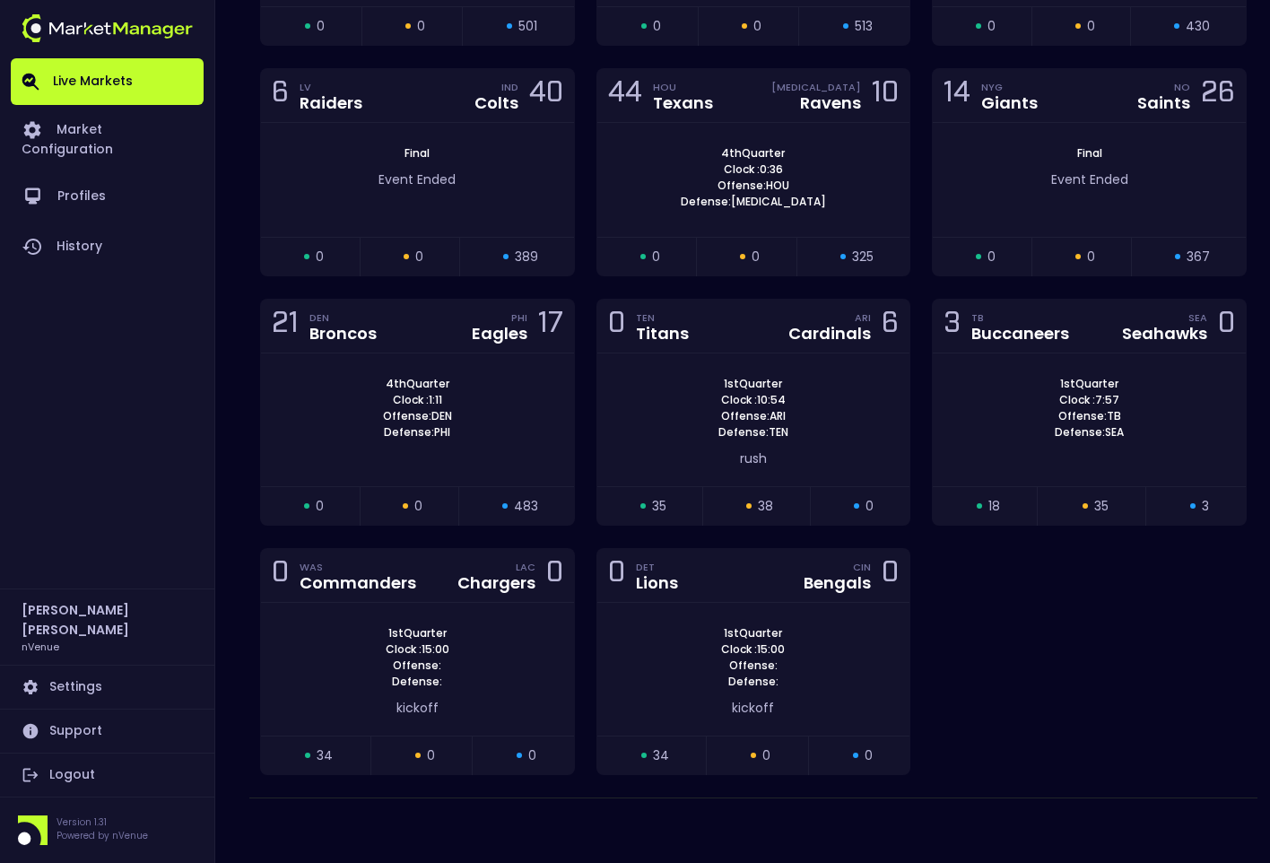
scroll to position [506, 0]
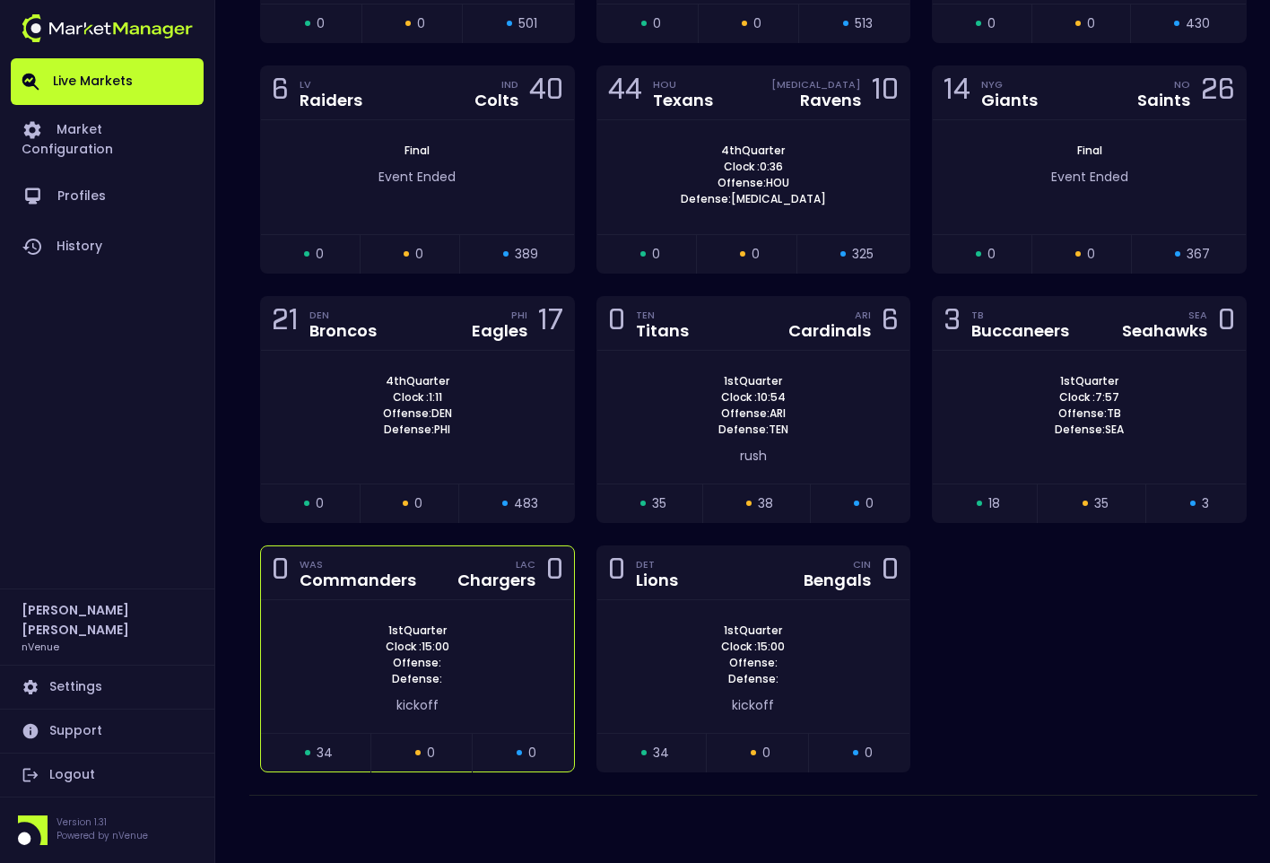
click at [444, 505] on div "0 WAS Commanders LAC Chargers 0" at bounding box center [417, 573] width 313 height 54
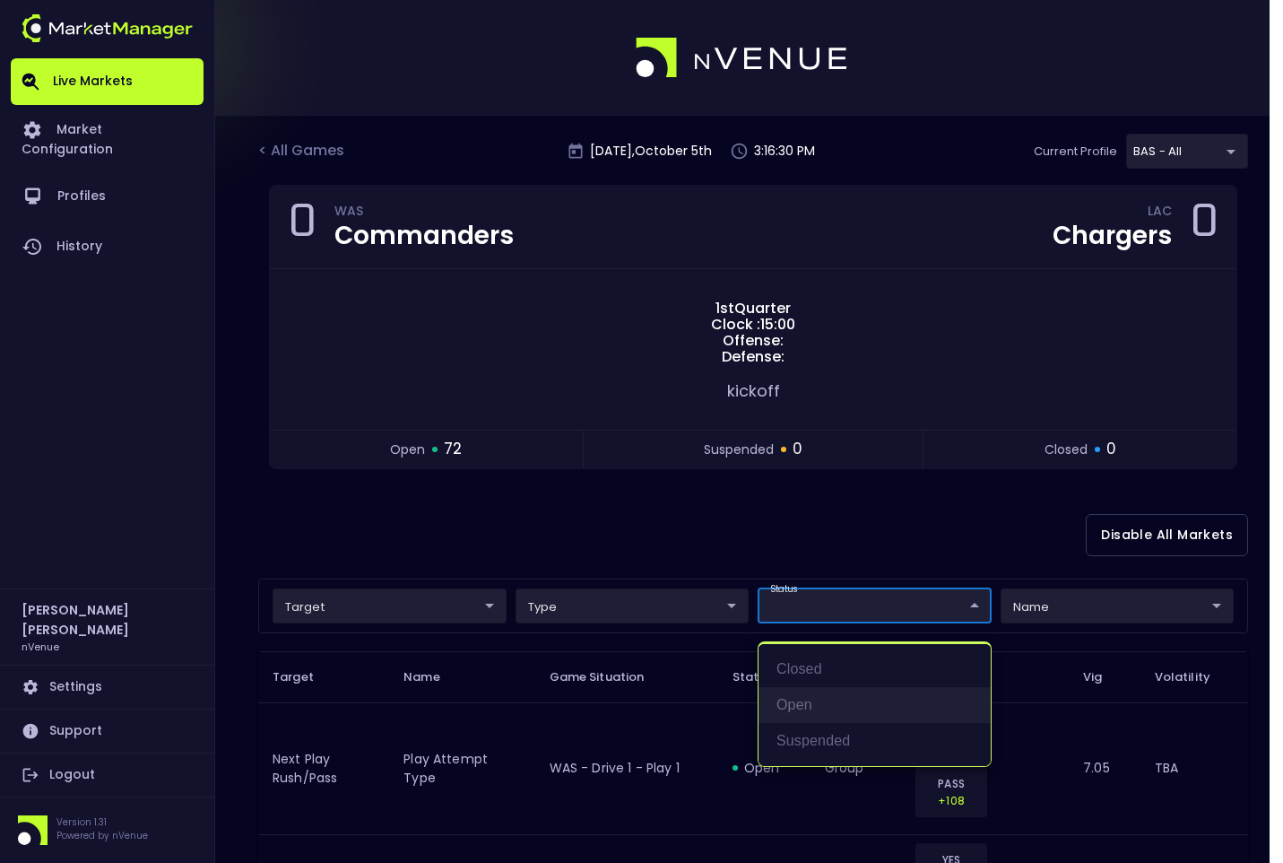
click at [810, 505] on li "open" at bounding box center [875, 705] width 232 height 36
click at [763, 505] on div at bounding box center [641, 431] width 1283 height 863
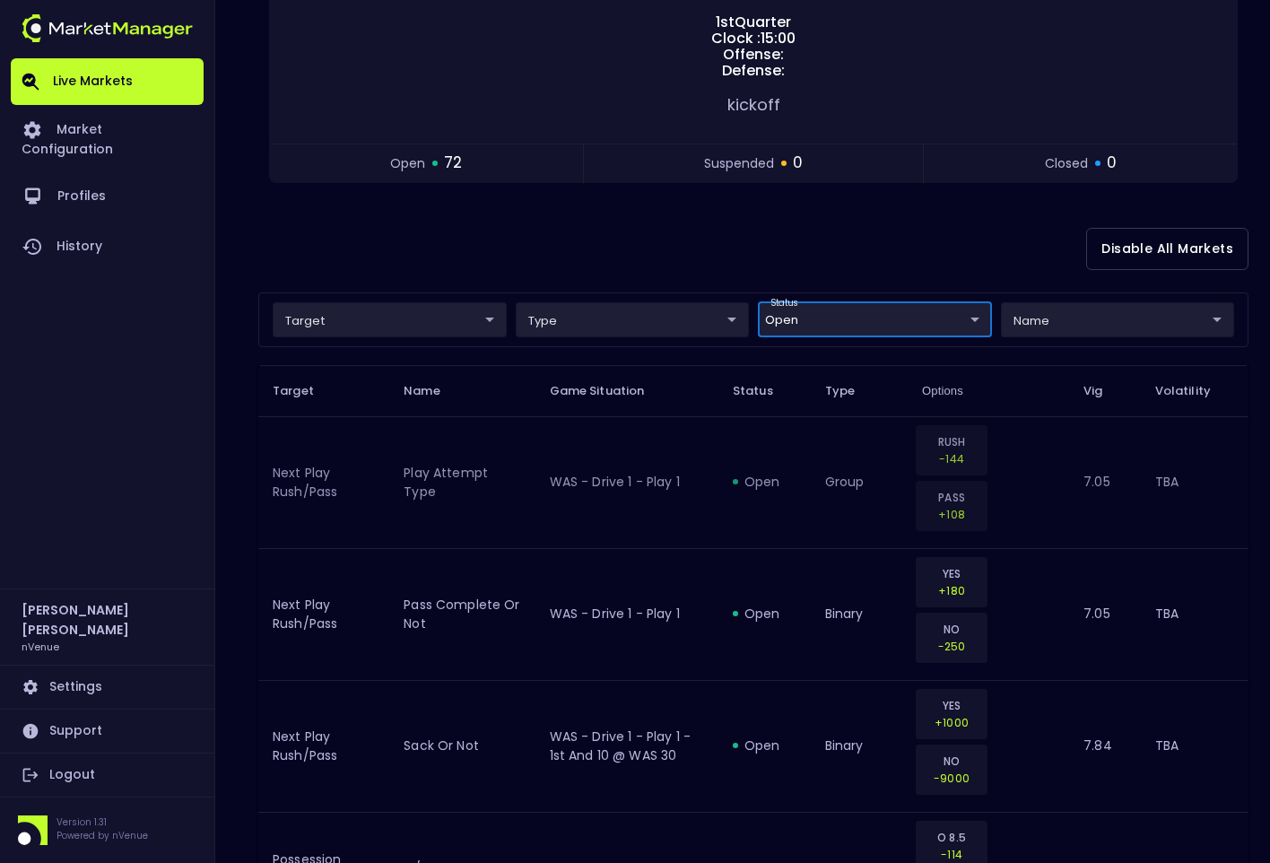
scroll to position [179, 0]
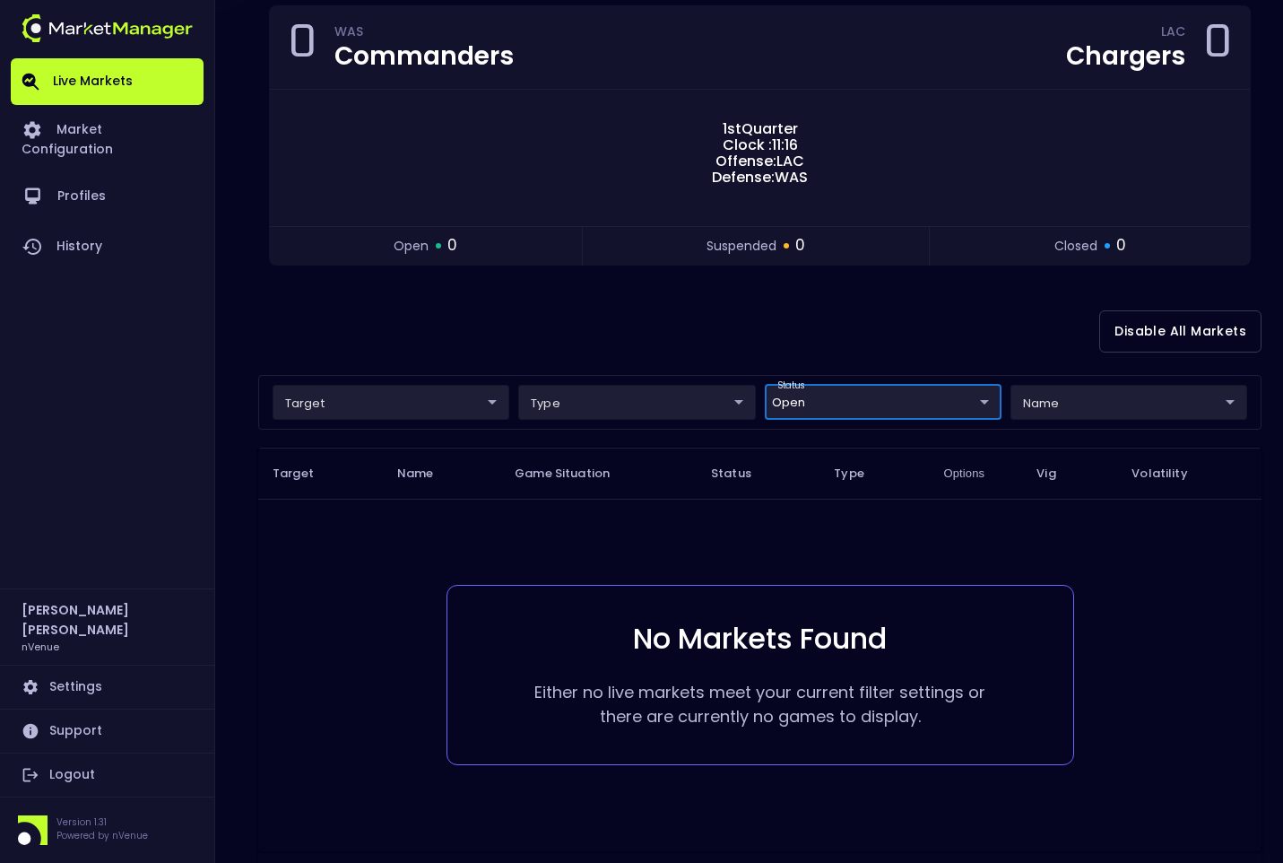
click at [808, 401] on body "Live Markets Market Configuration Profiles History Jerry Griffith nVenue Settin…" at bounding box center [641, 381] width 1283 height 1120
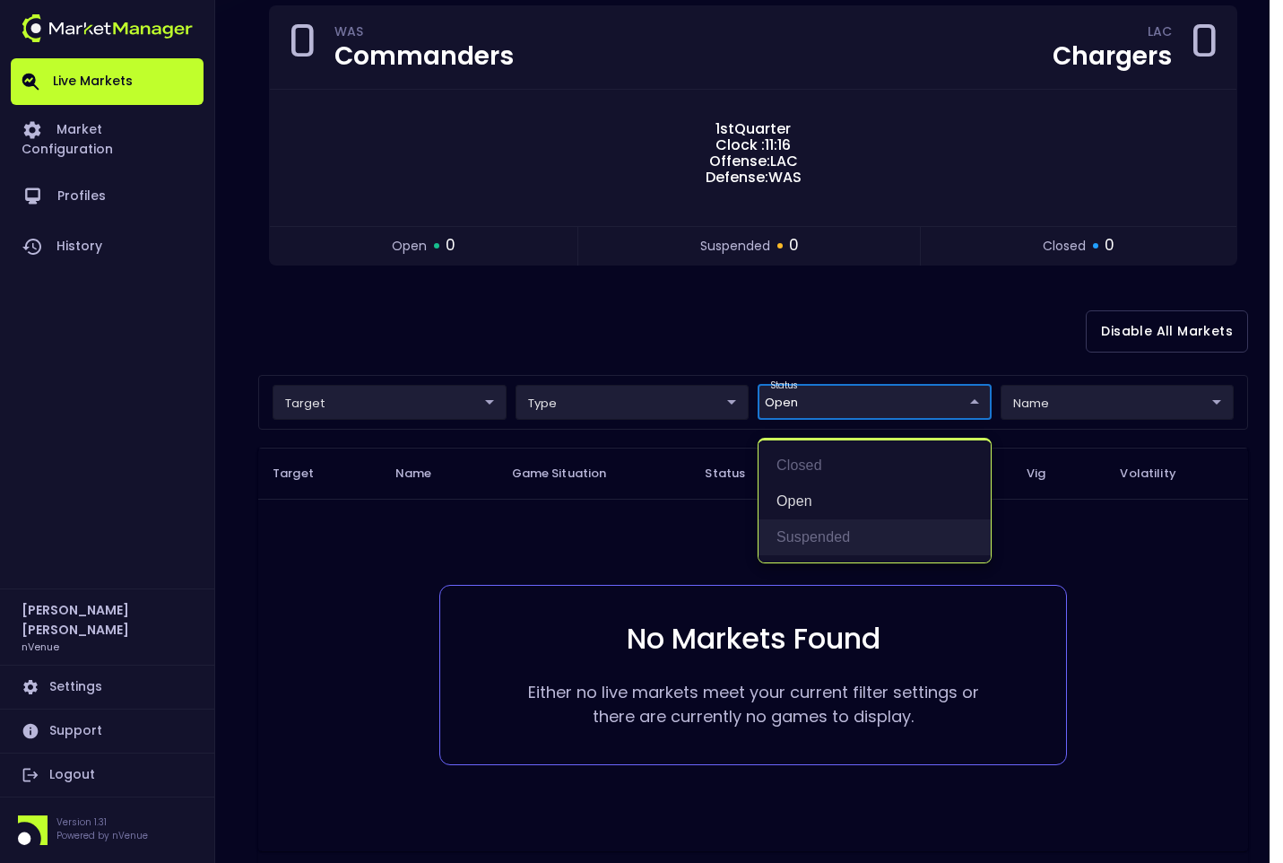
click at [811, 505] on li "suspended" at bounding box center [875, 537] width 232 height 36
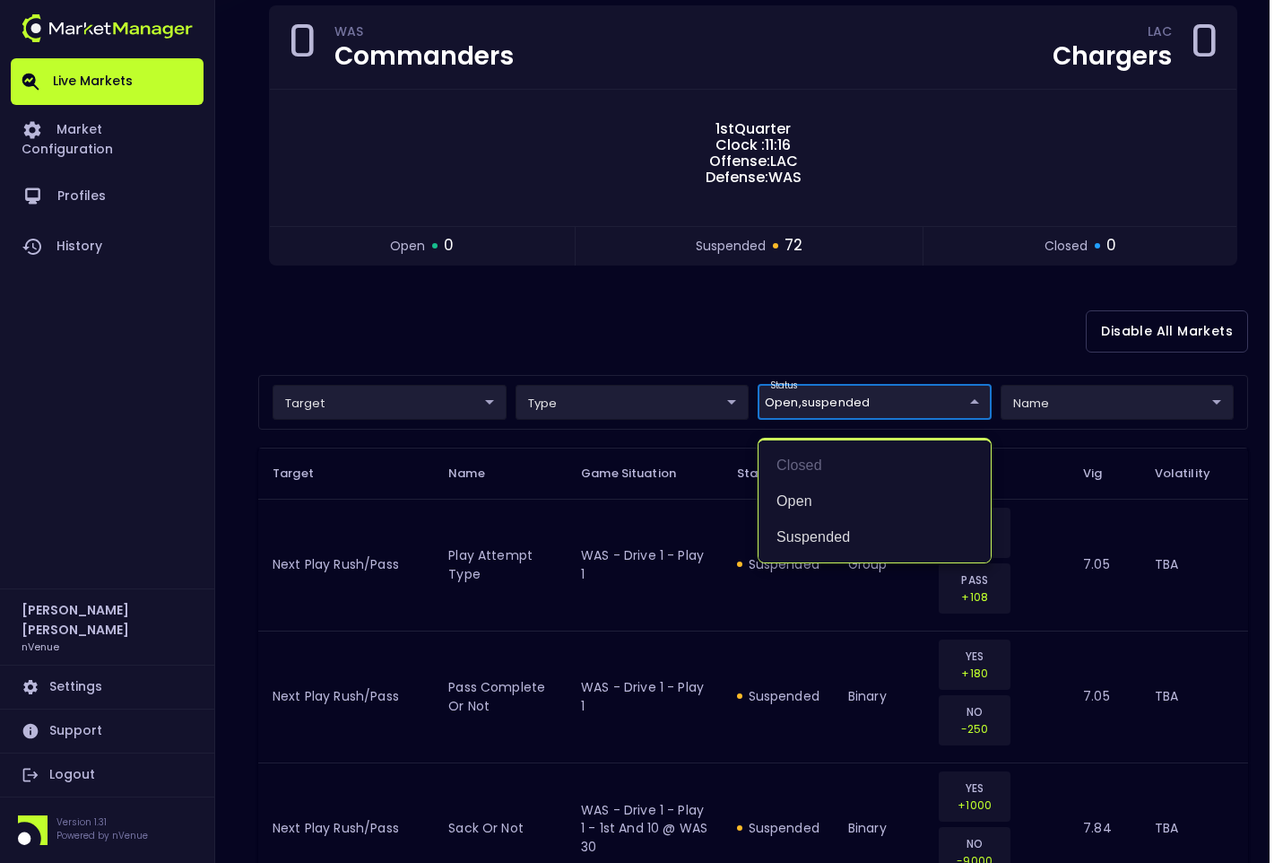
click at [652, 325] on div at bounding box center [641, 431] width 1283 height 863
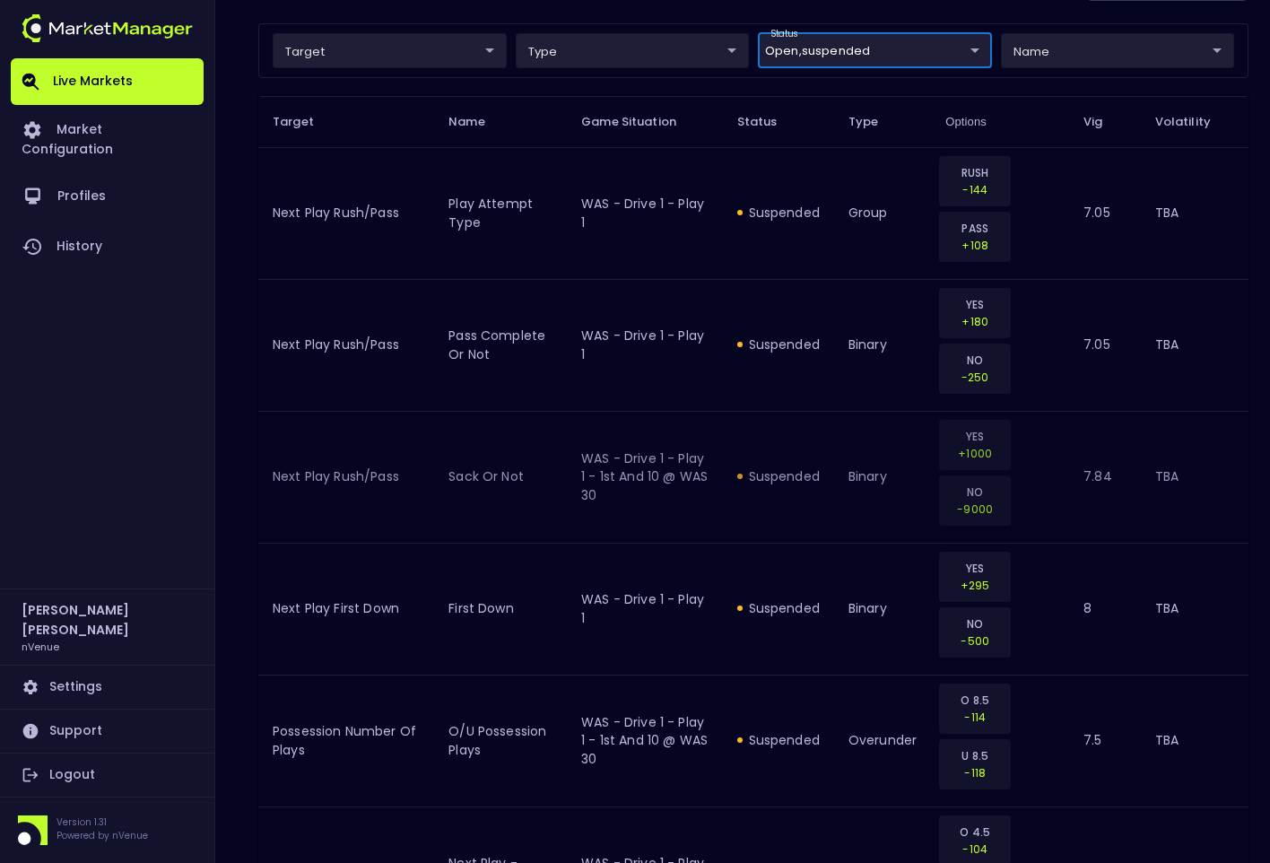
scroll to position [0, 0]
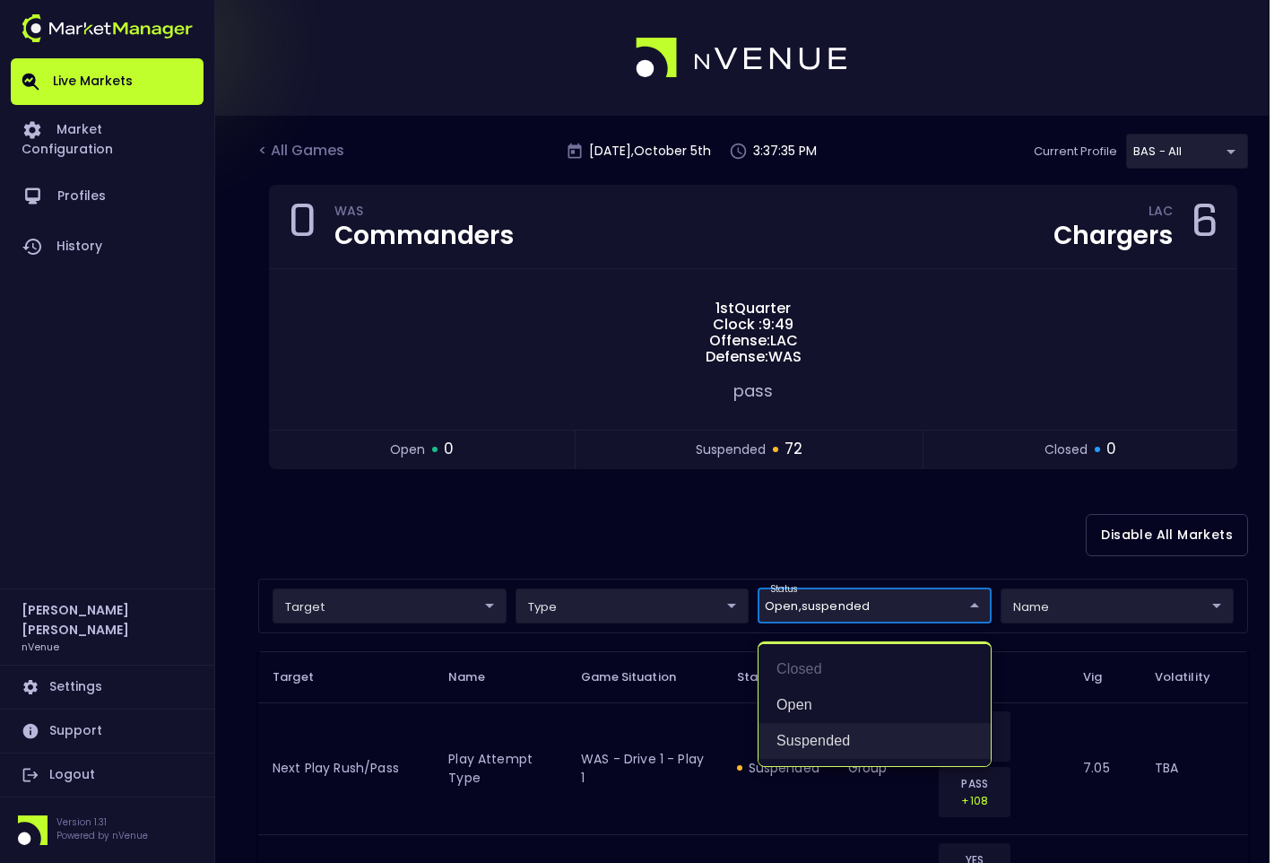
click at [842, 505] on li "suspended" at bounding box center [875, 741] width 232 height 36
type input "open"
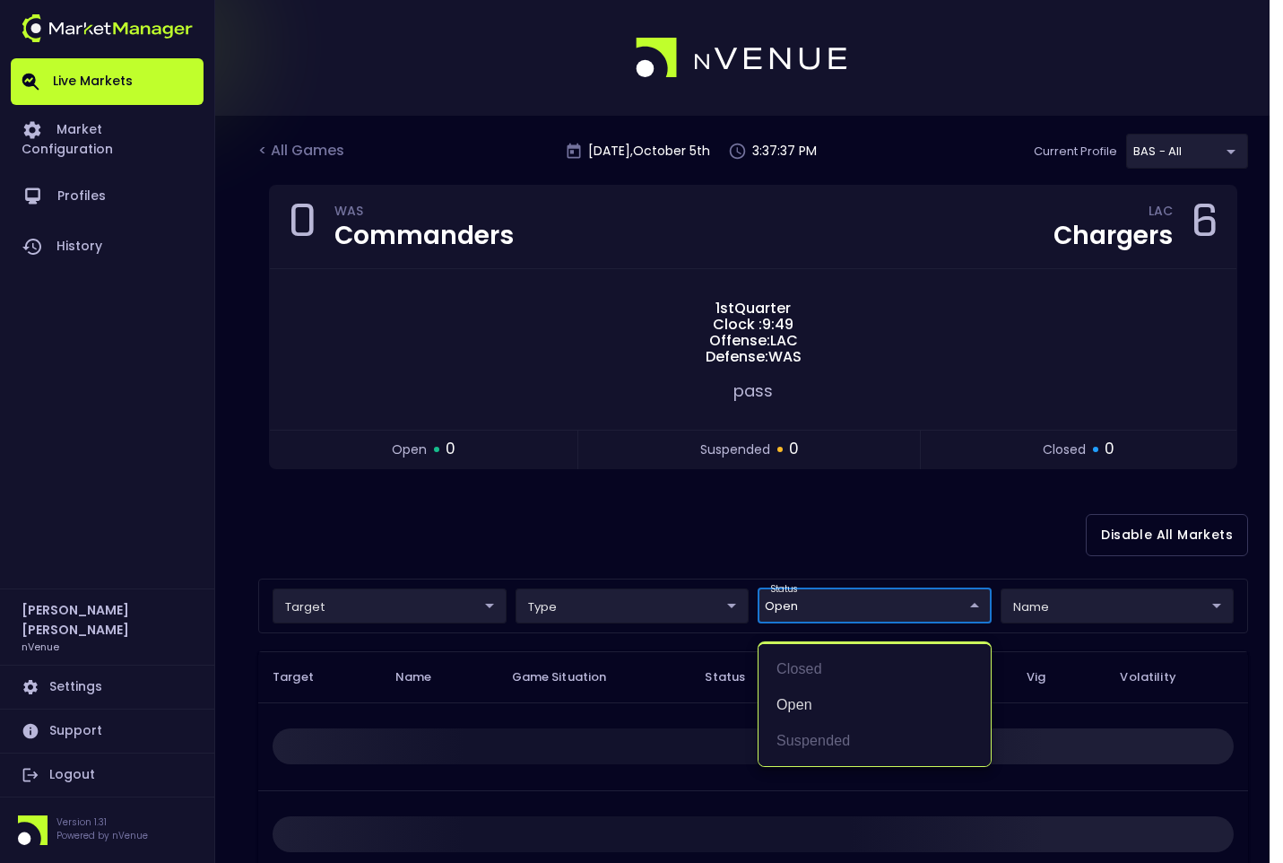
click at [608, 487] on div at bounding box center [641, 431] width 1283 height 863
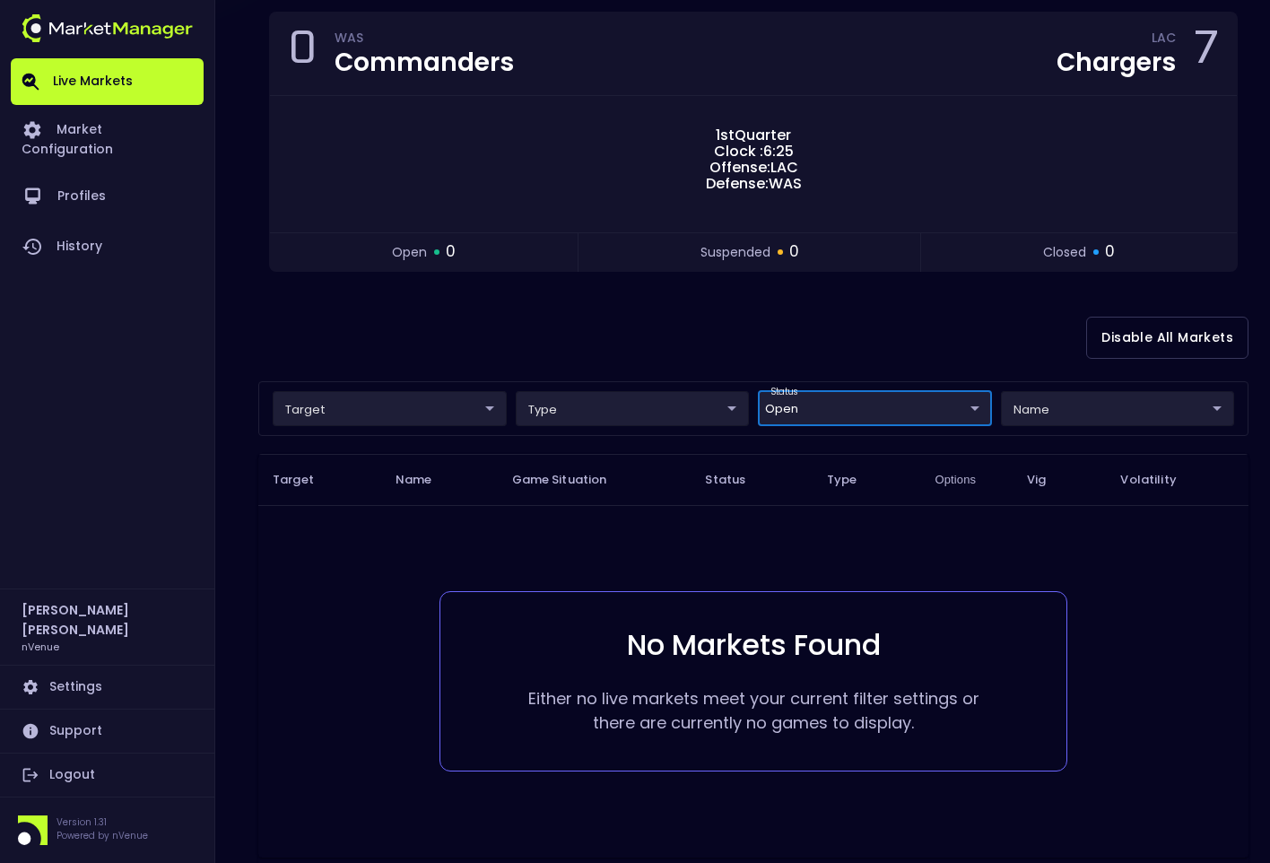
scroll to position [168, 0]
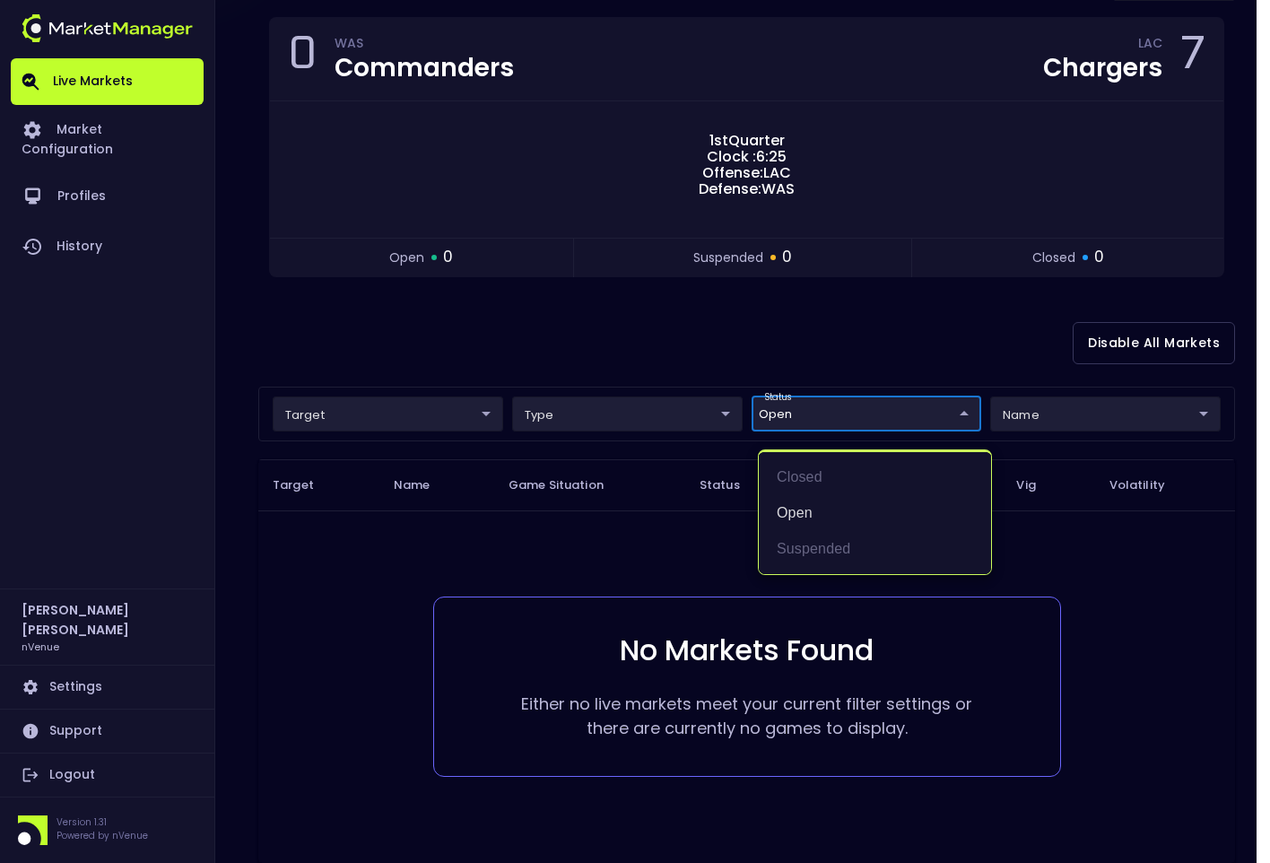
click at [956, 406] on body "Live Markets Market Configuration Profiles History Jerry Griffith nVenue Settin…" at bounding box center [635, 392] width 1270 height 1120
click at [816, 505] on li "open" at bounding box center [875, 513] width 232 height 36
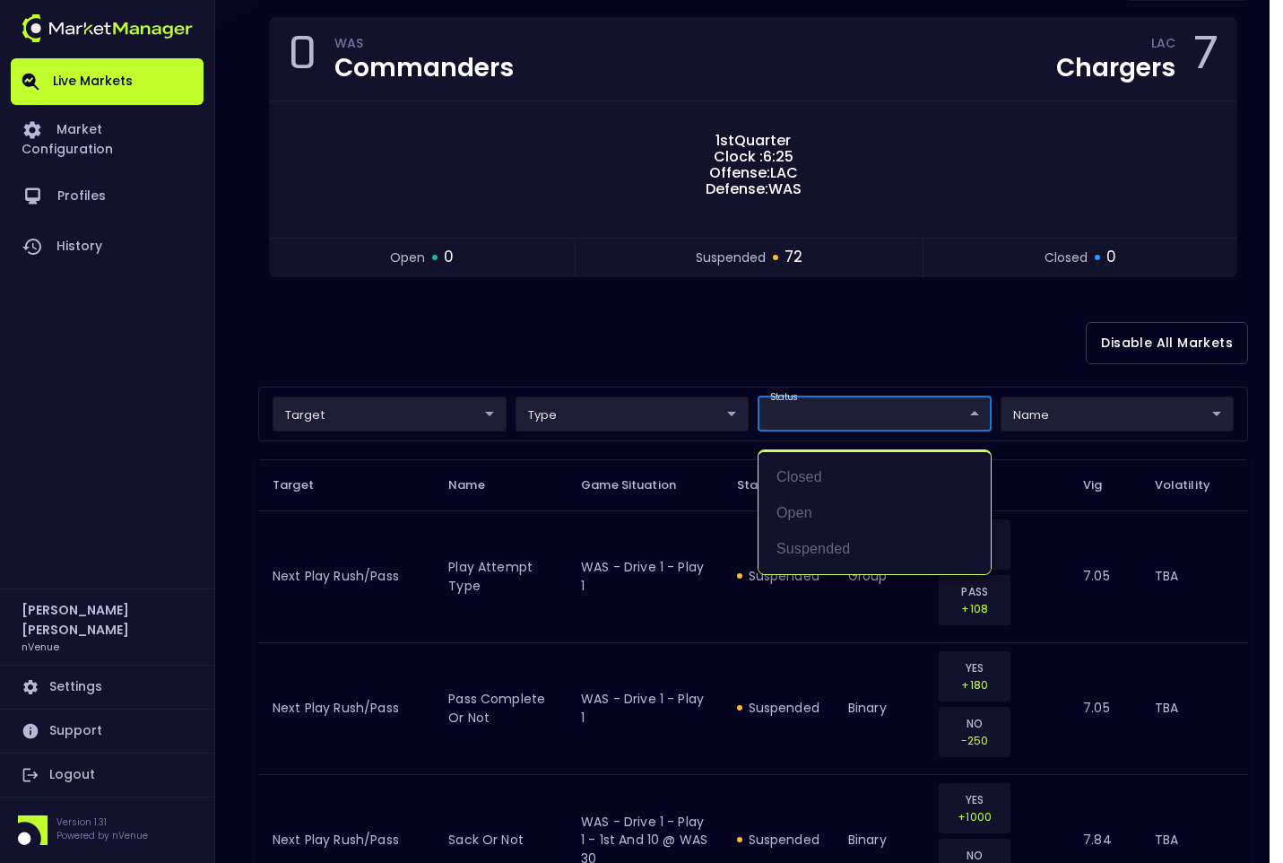
click at [611, 326] on div at bounding box center [641, 431] width 1283 height 863
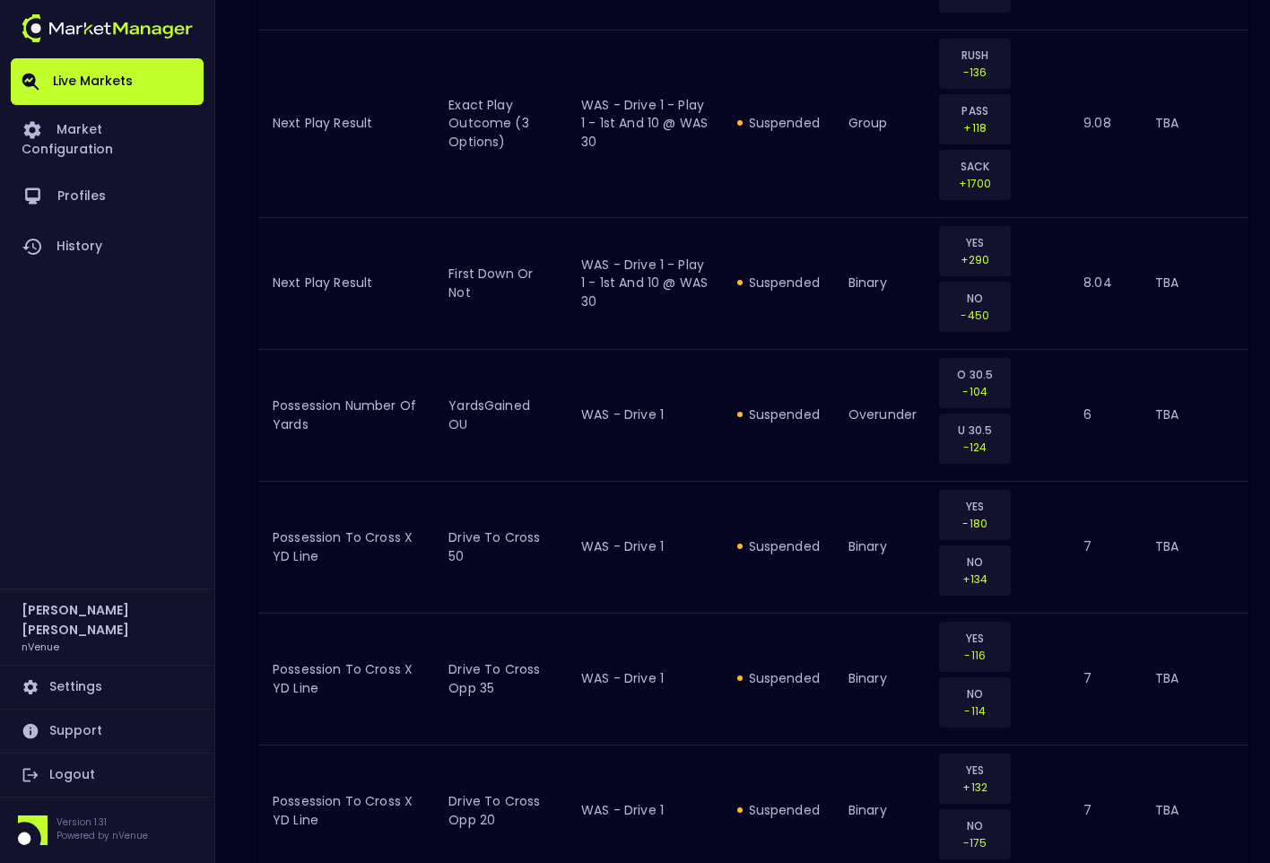
scroll to position [3368, 0]
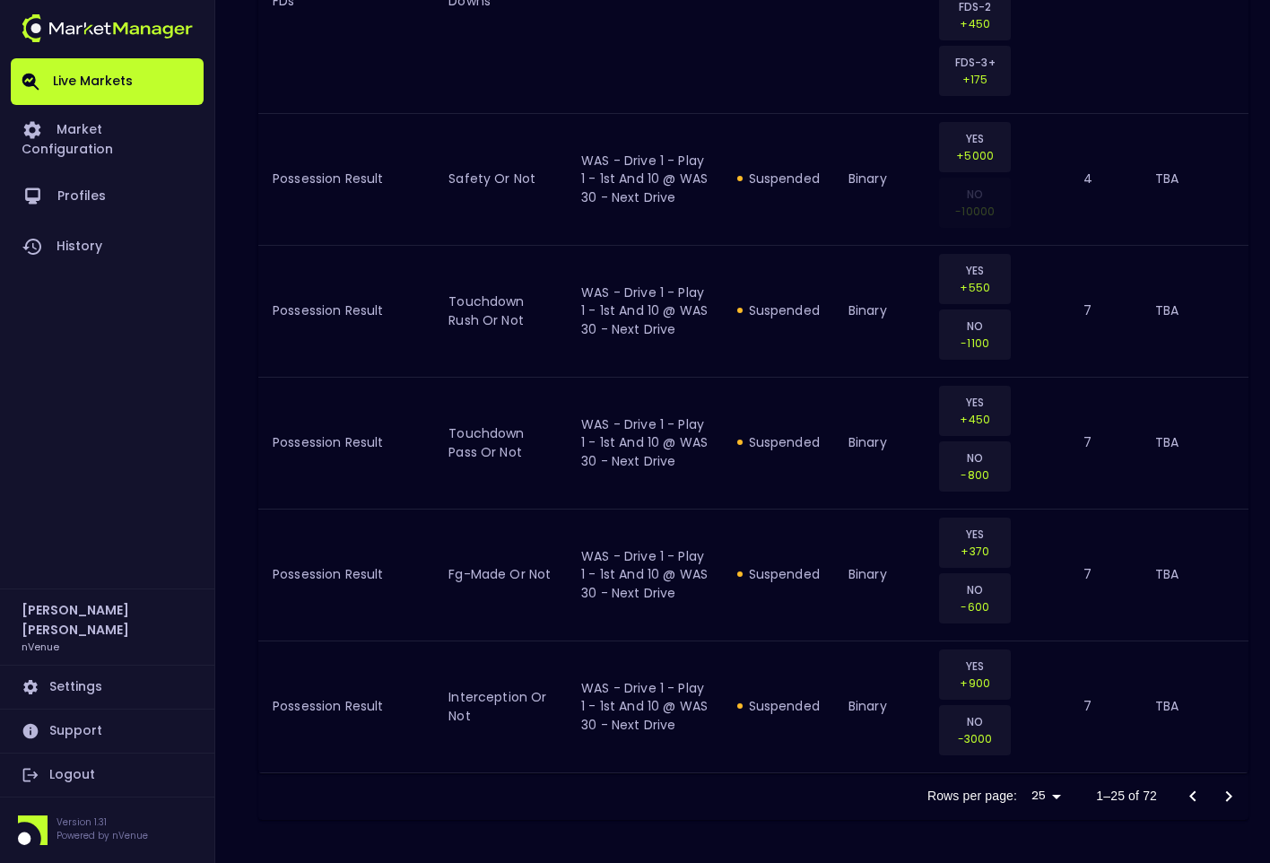
click at [1227, 505] on icon "Go to next page" at bounding box center [1229, 795] width 6 height 11
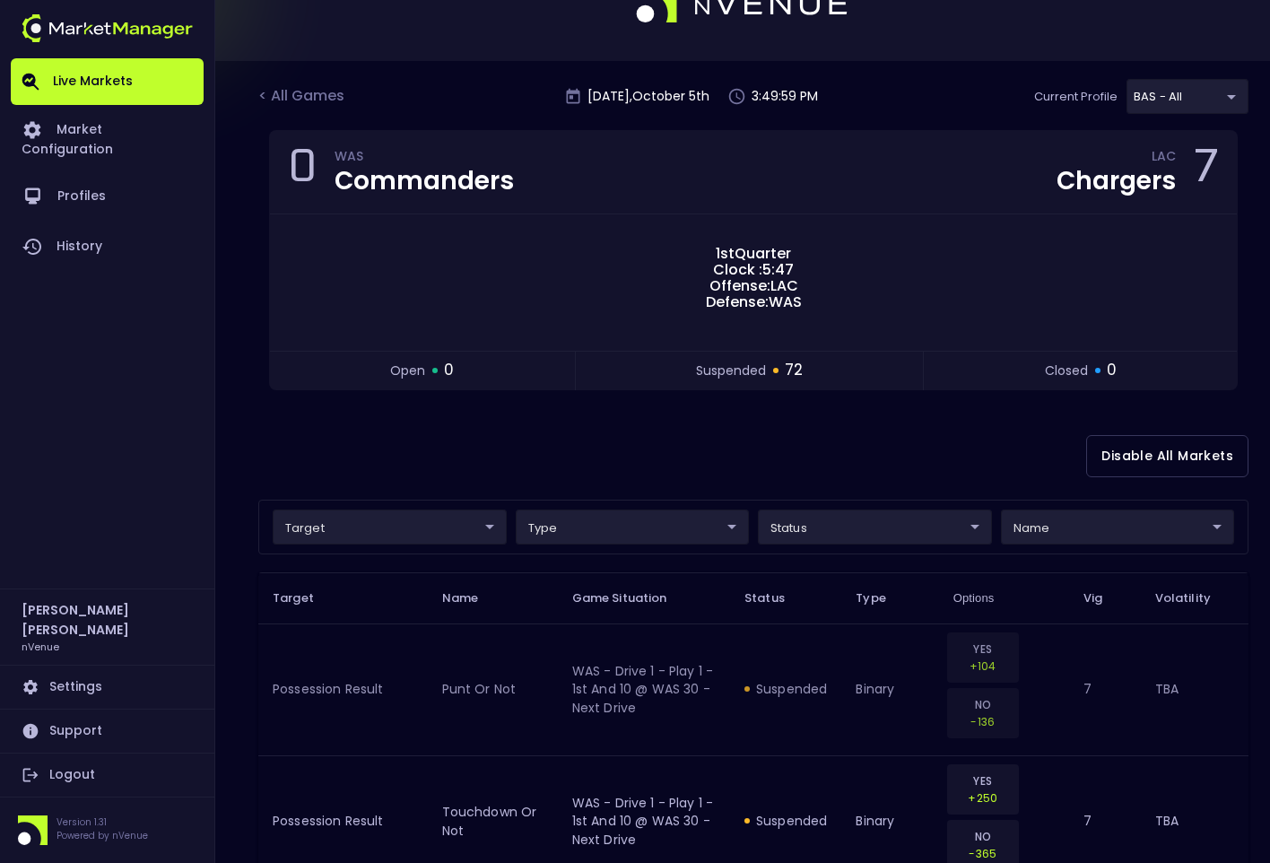
scroll to position [0, 0]
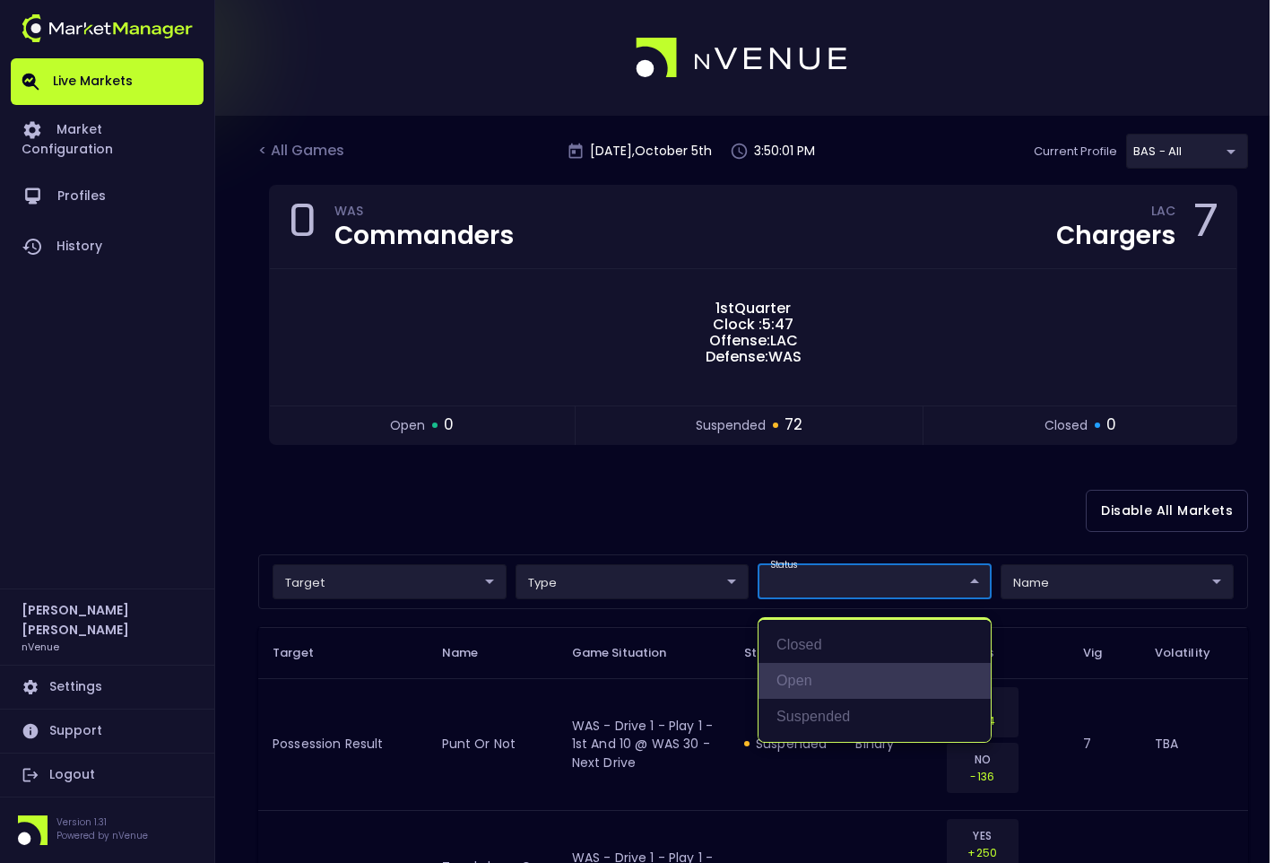
click at [808, 505] on li "open" at bounding box center [875, 681] width 232 height 36
type input "open"
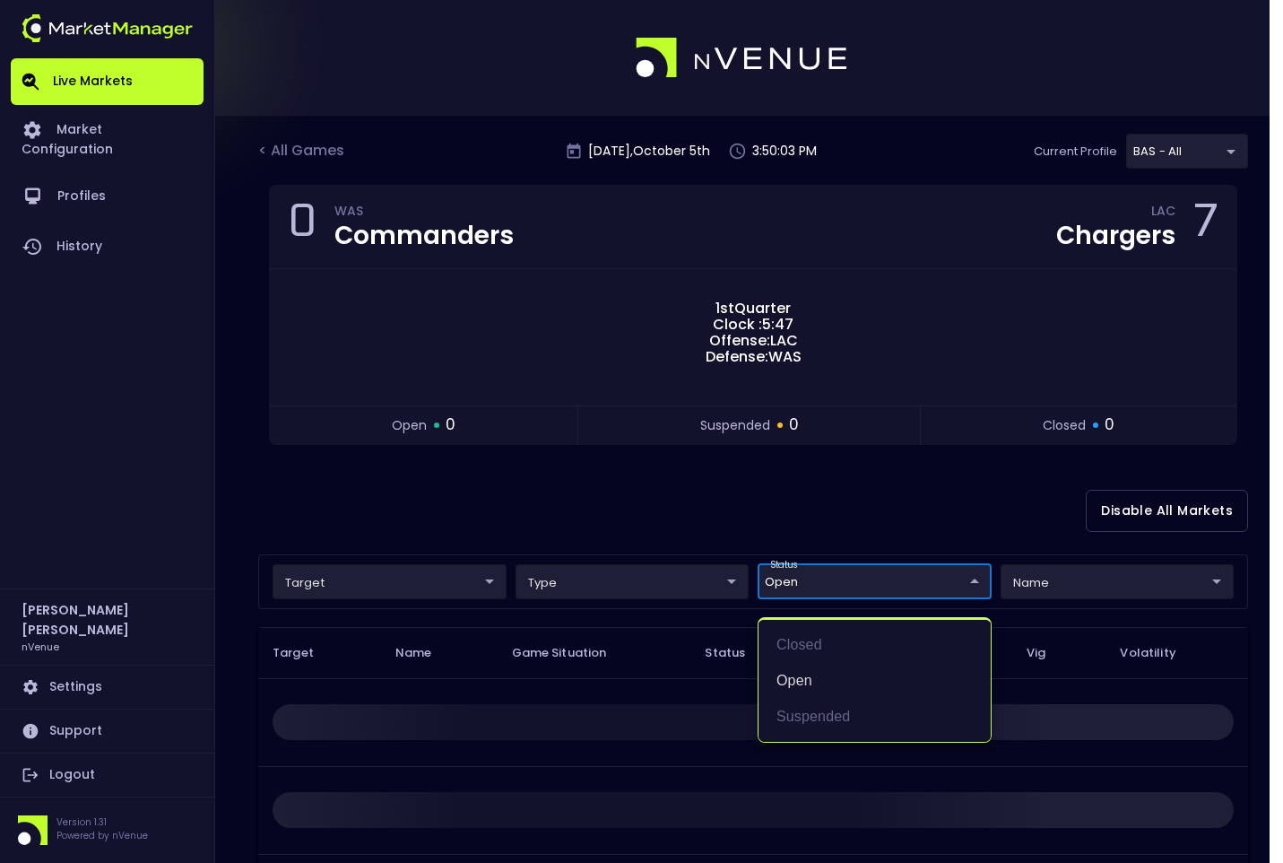
click at [717, 505] on div at bounding box center [641, 431] width 1283 height 863
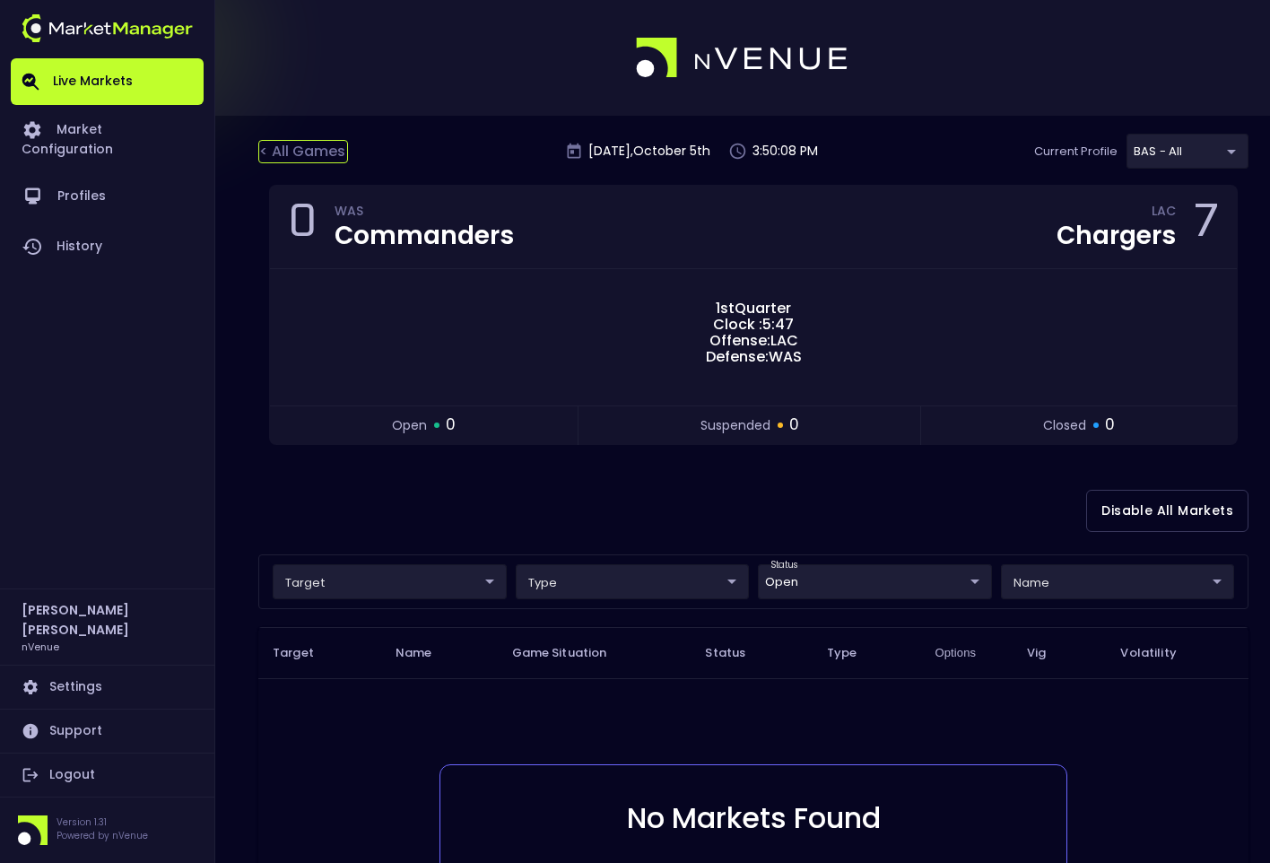
click at [320, 153] on div "< All Games" at bounding box center [303, 151] width 90 height 23
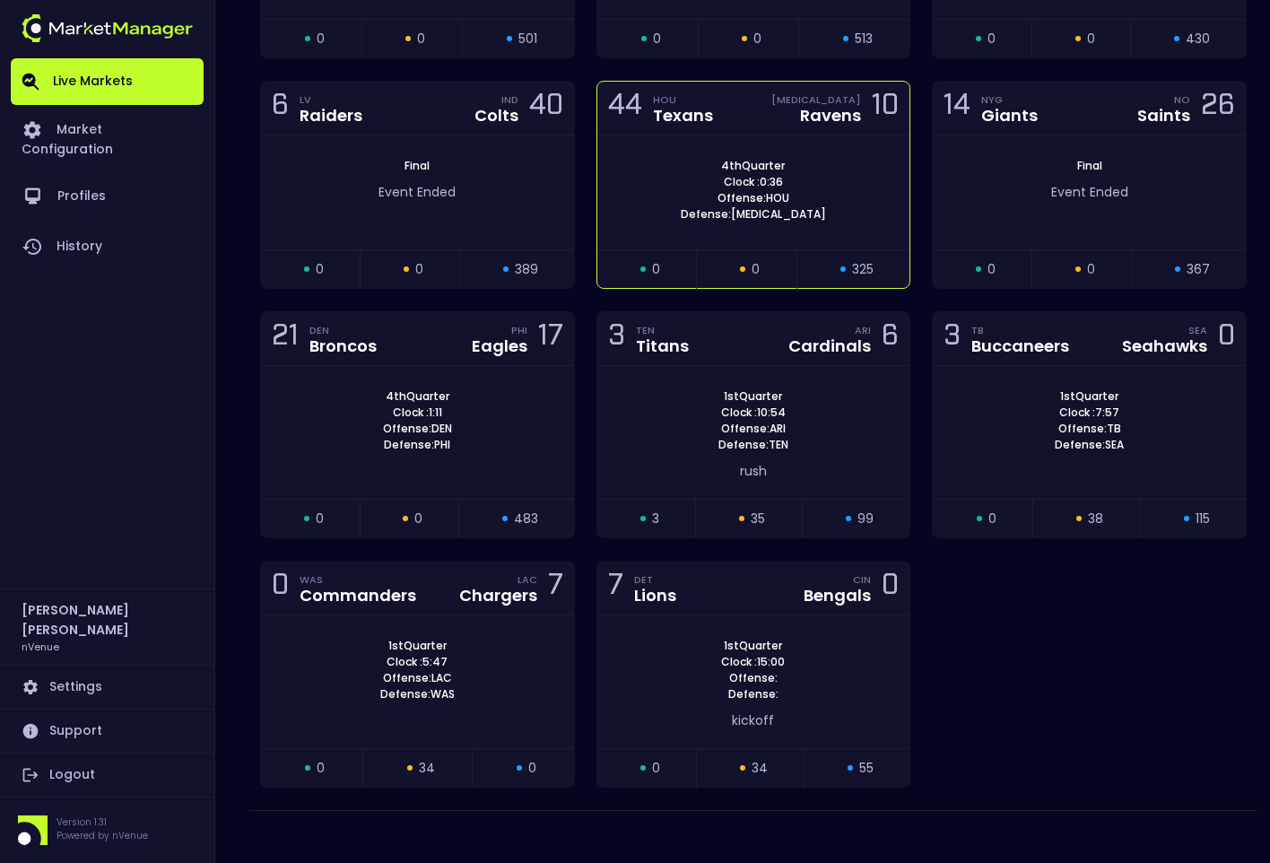
scroll to position [506, 0]
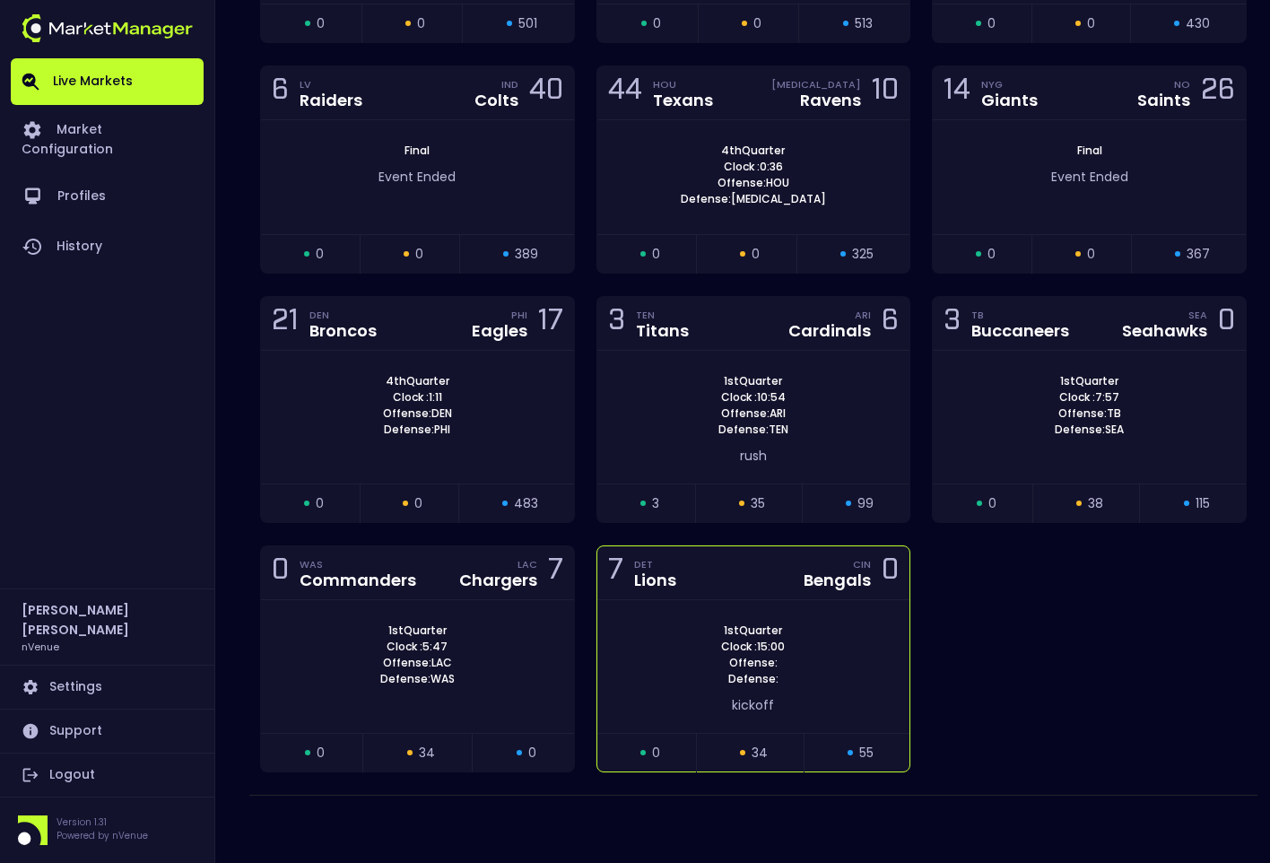
click at [751, 505] on div "7 DET Lions CIN Bengals 0" at bounding box center [753, 573] width 313 height 54
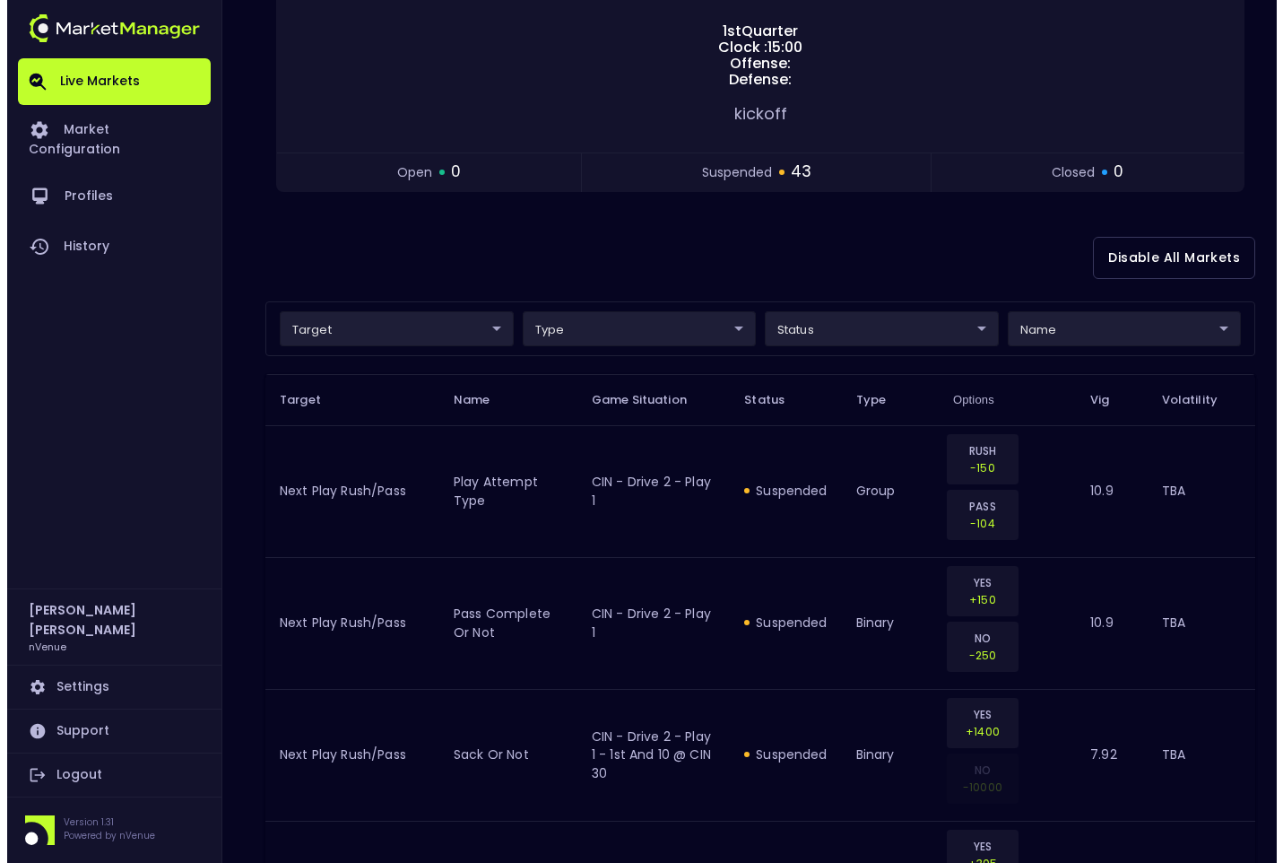
scroll to position [282, 0]
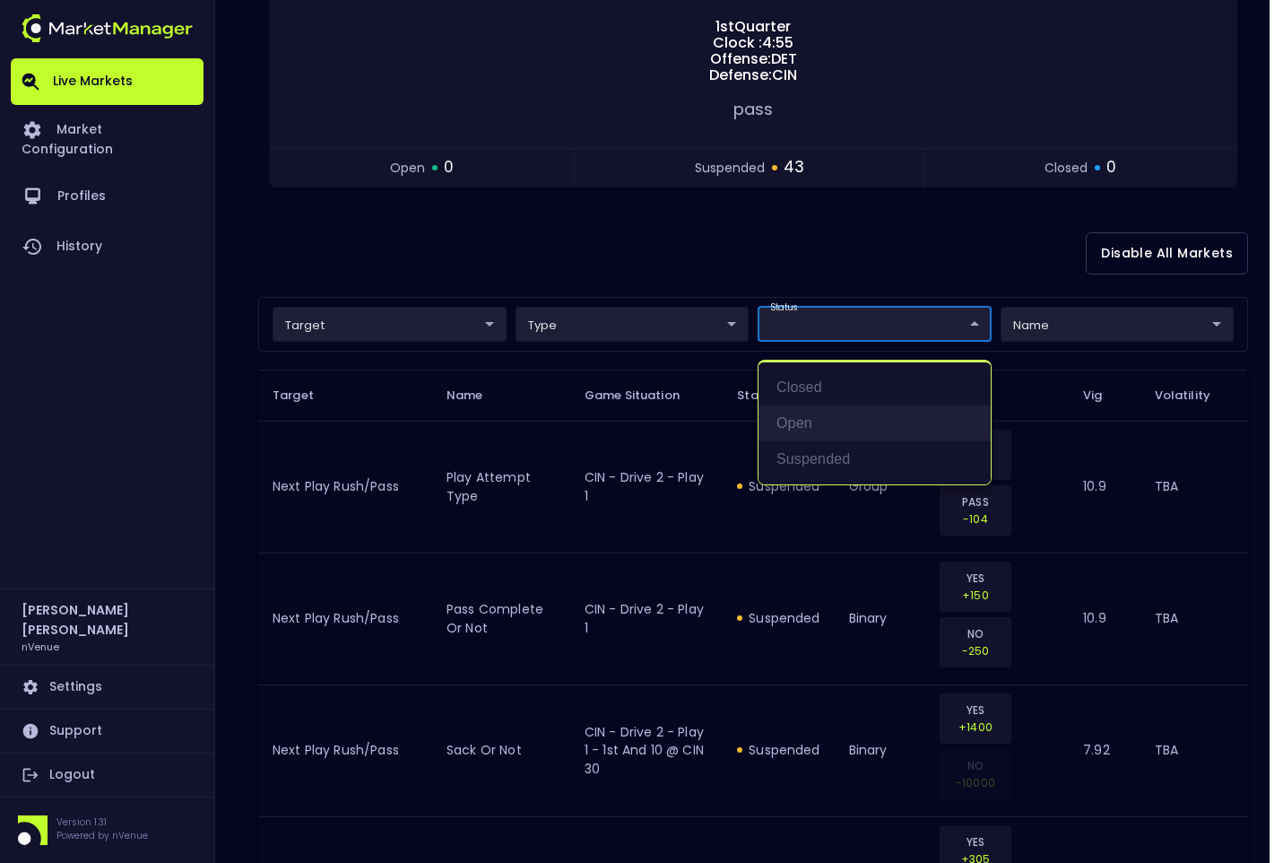
click at [818, 410] on li "open" at bounding box center [875, 423] width 232 height 36
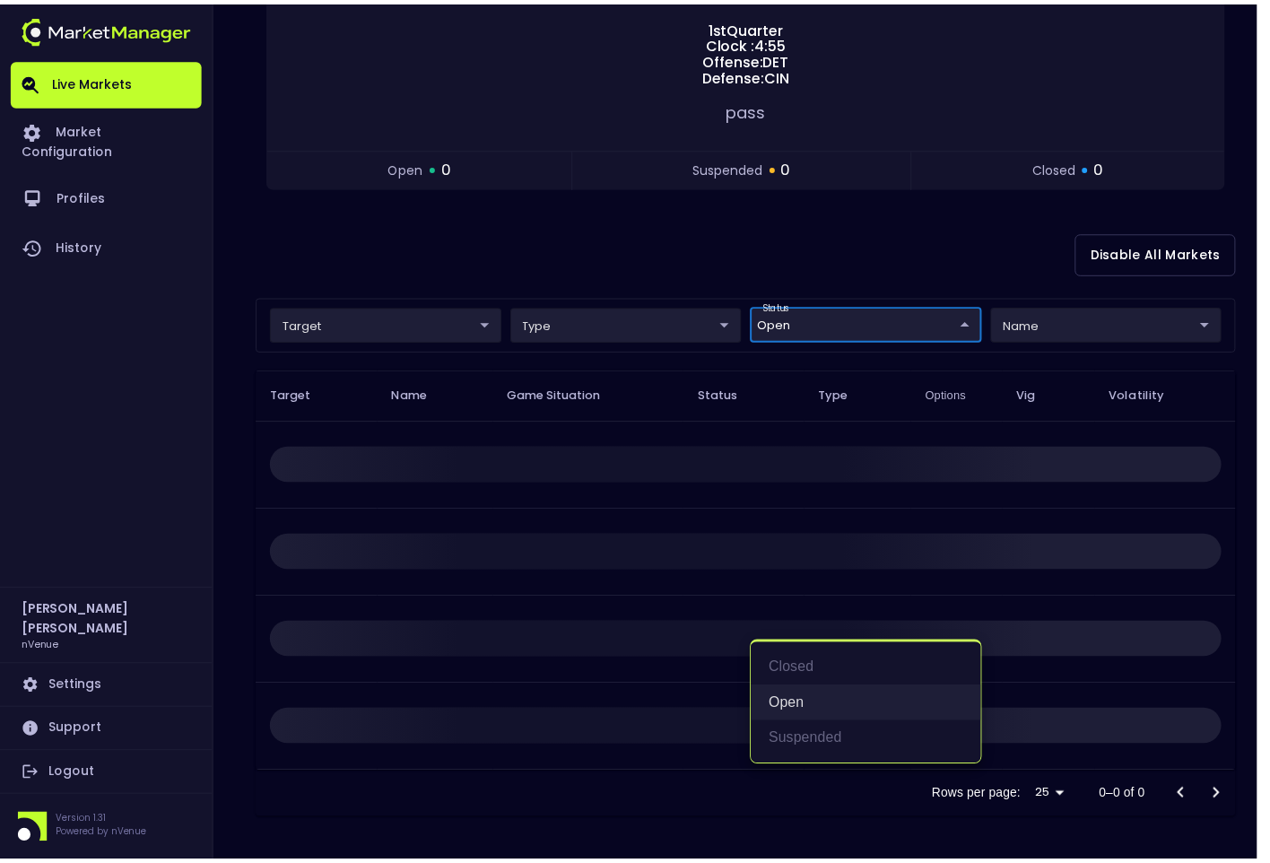
scroll to position [0, 0]
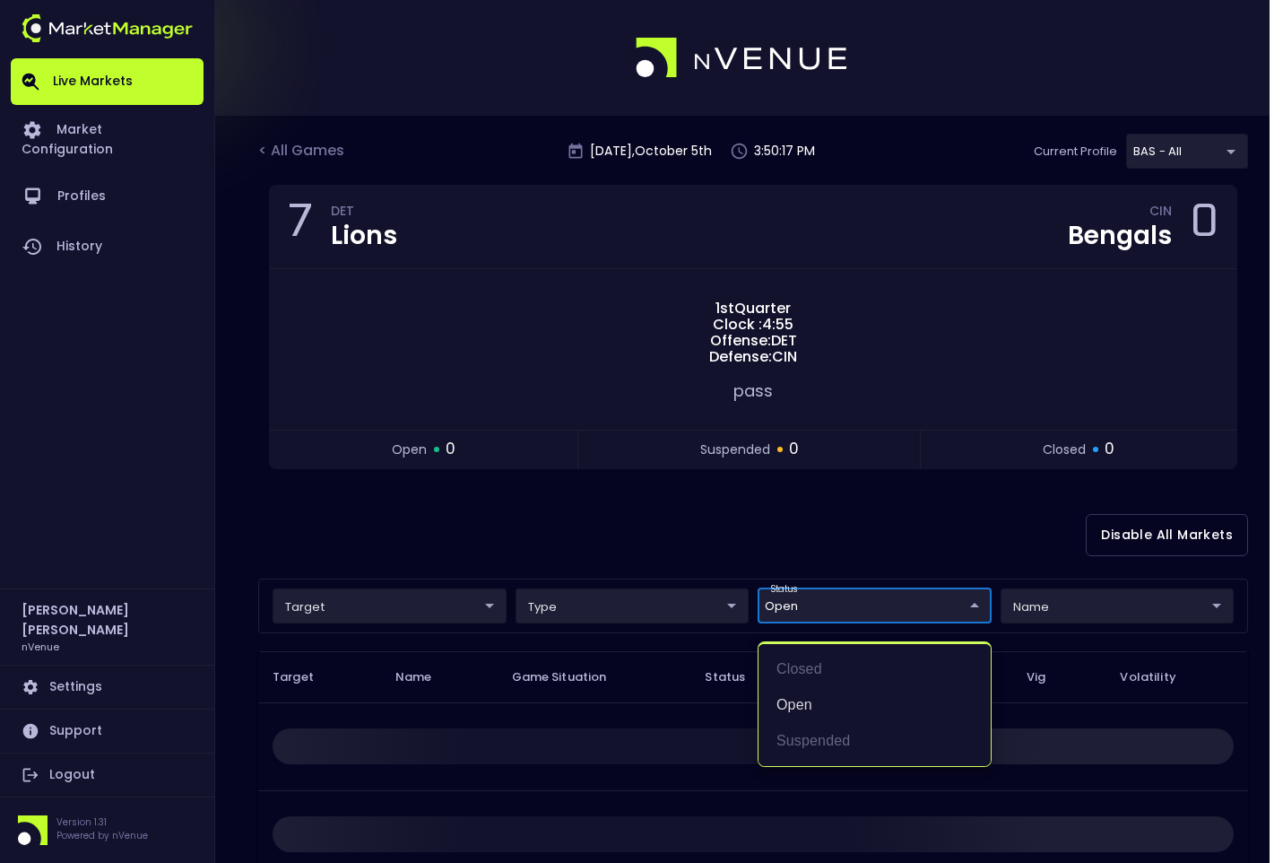
click at [717, 505] on div at bounding box center [641, 431] width 1283 height 863
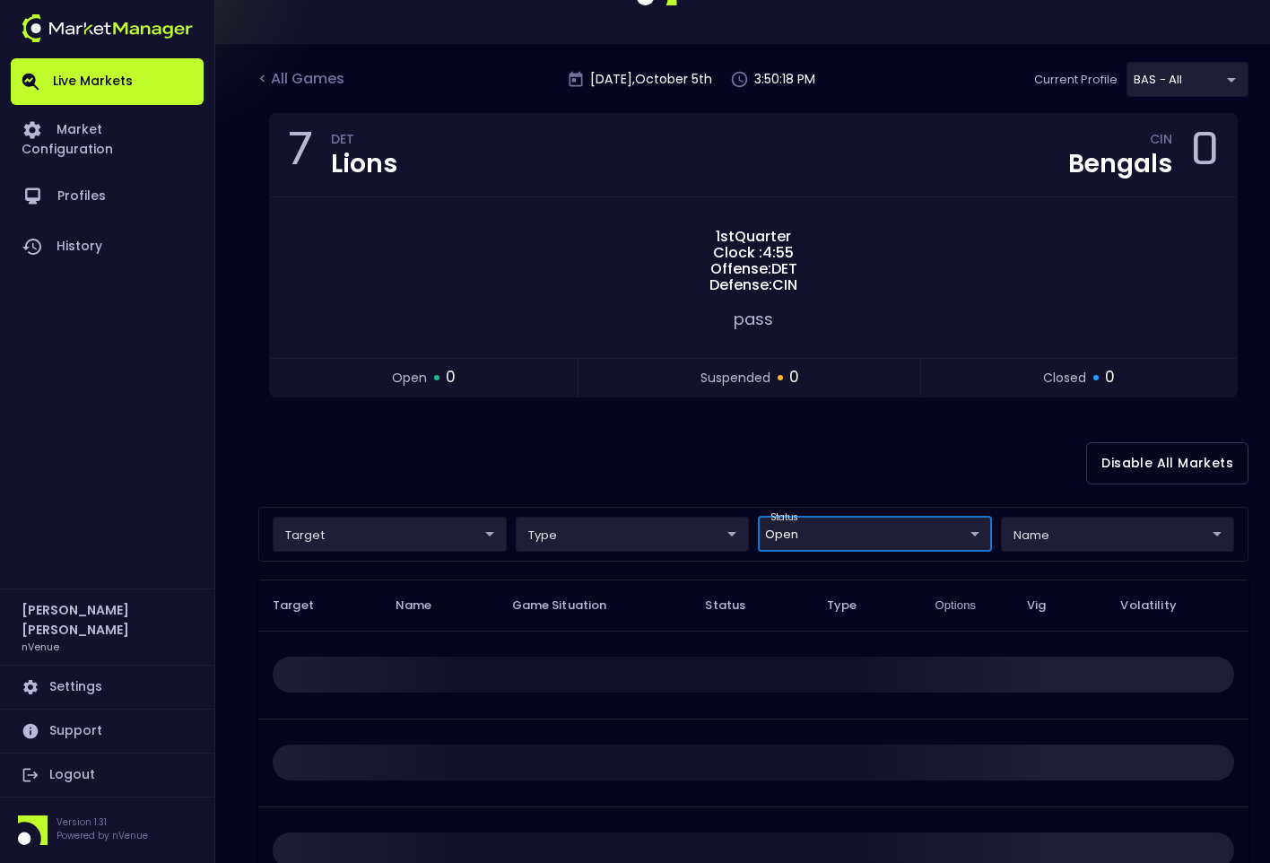
scroll to position [282, 0]
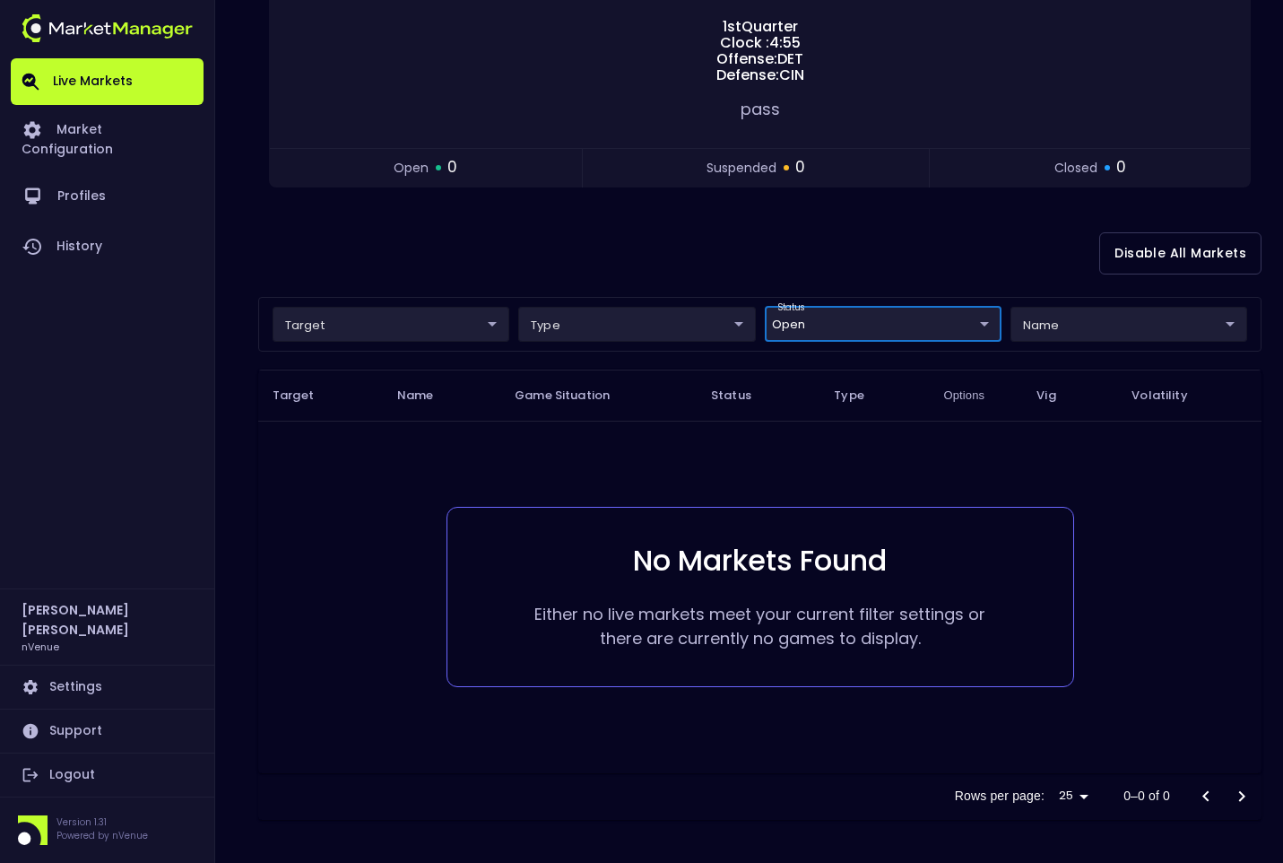
click at [878, 324] on body "Live Markets Market Configuration Profiles History Jerry Griffith nVenue Settin…" at bounding box center [641, 290] width 1283 height 1144
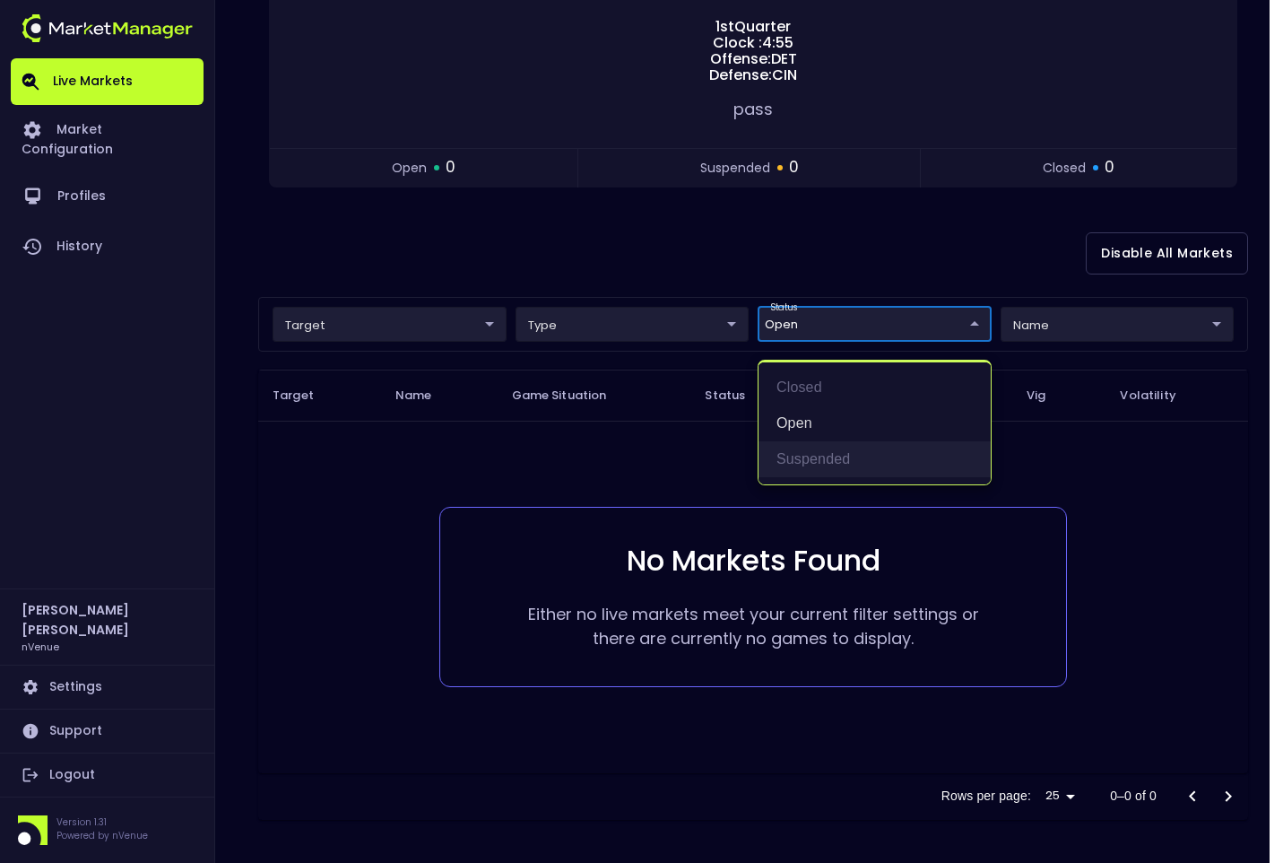
click at [817, 447] on li "suspended" at bounding box center [875, 459] width 232 height 36
type input "open,suspended"
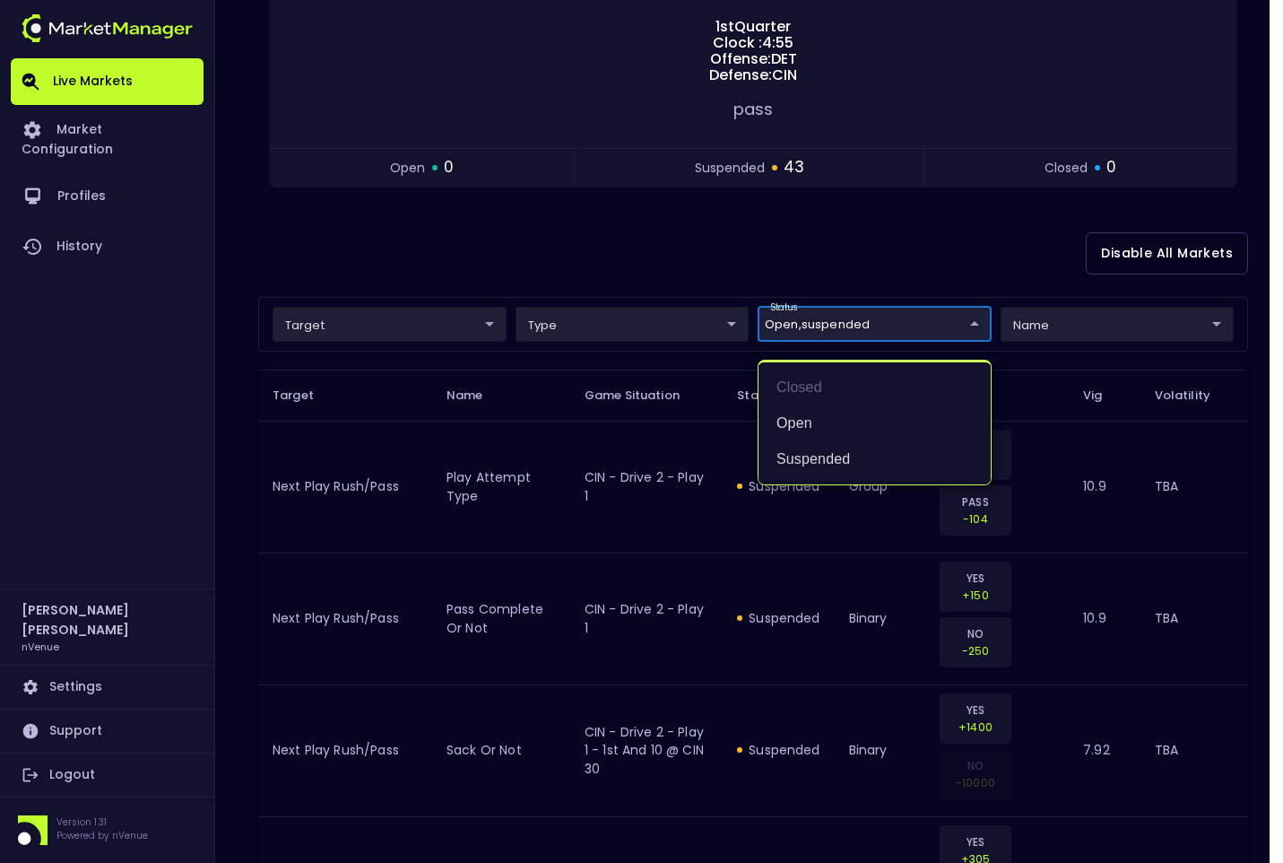
click at [784, 279] on div at bounding box center [641, 431] width 1283 height 863
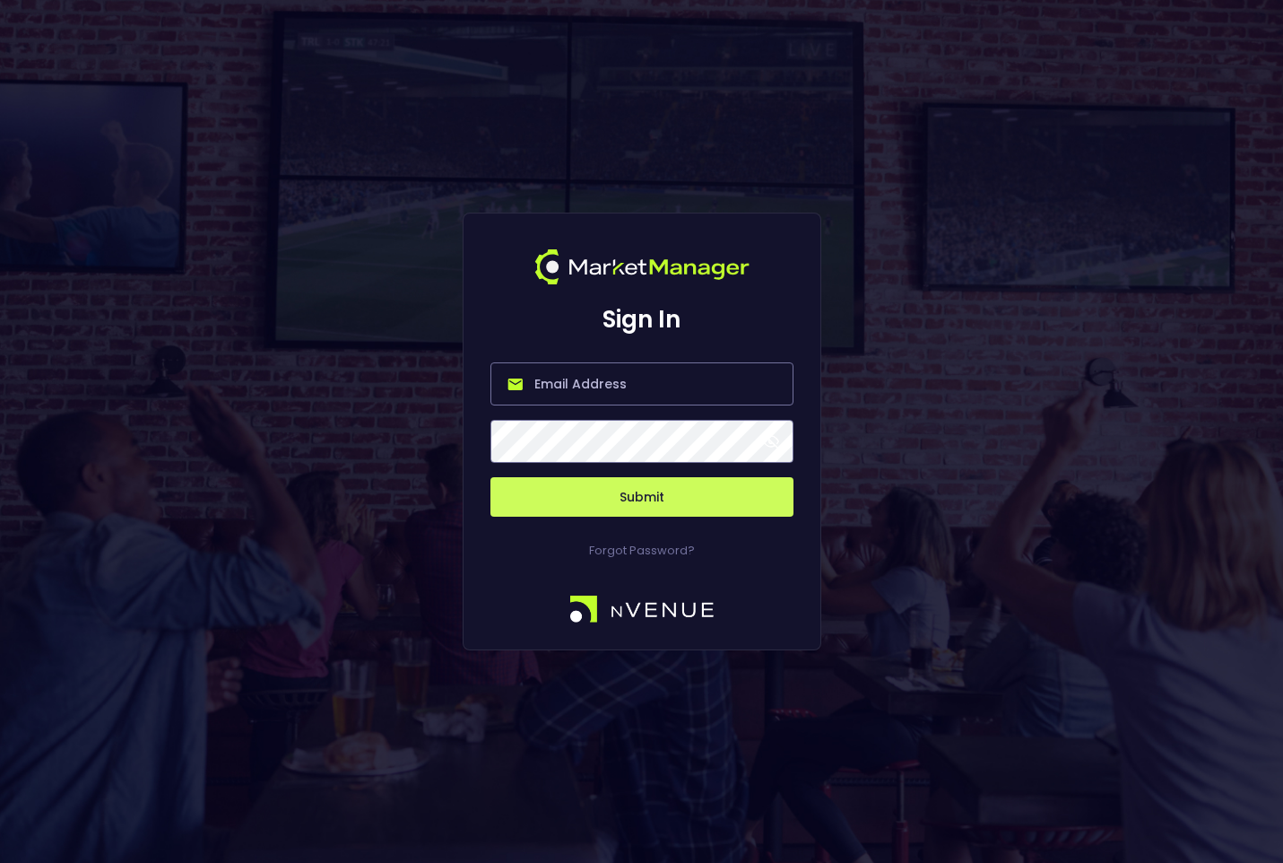
type input "[PERSON_NAME][EMAIL_ADDRESS][DOMAIN_NAME]"
click at [611, 489] on button "Submit" at bounding box center [641, 496] width 303 height 39
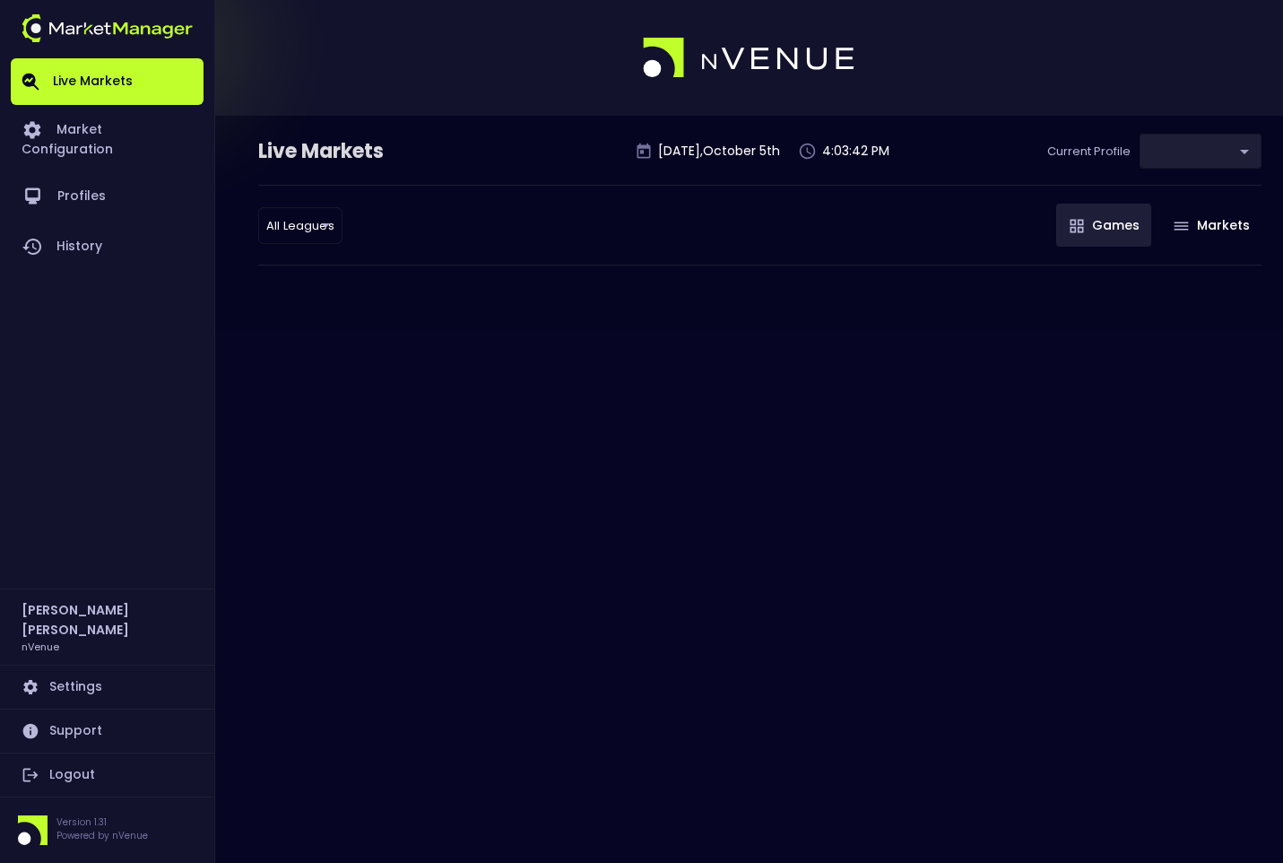
type input "0d810fa5-e353-4d9c-b11d-31f095cae871"
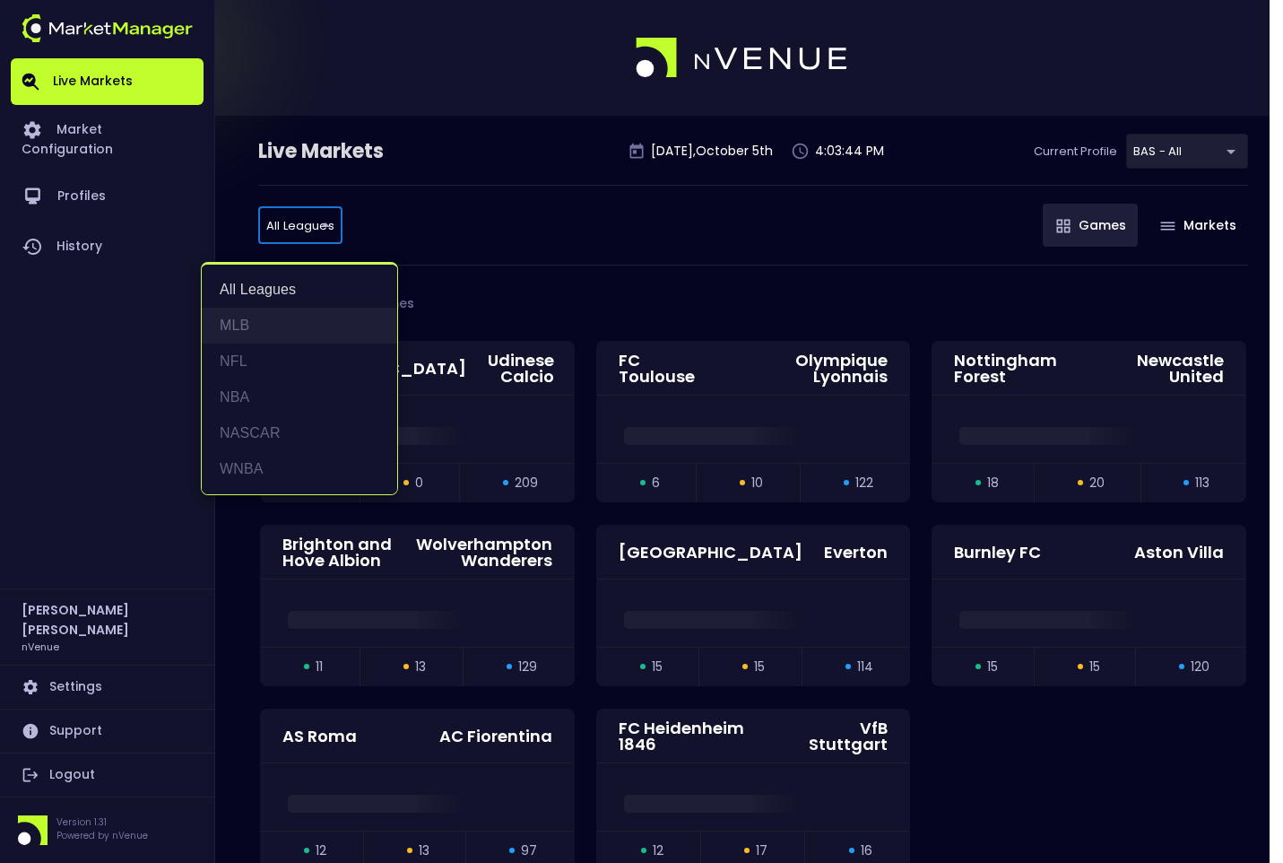
click at [261, 321] on li "MLB" at bounding box center [299, 326] width 195 height 36
type input "MLB"
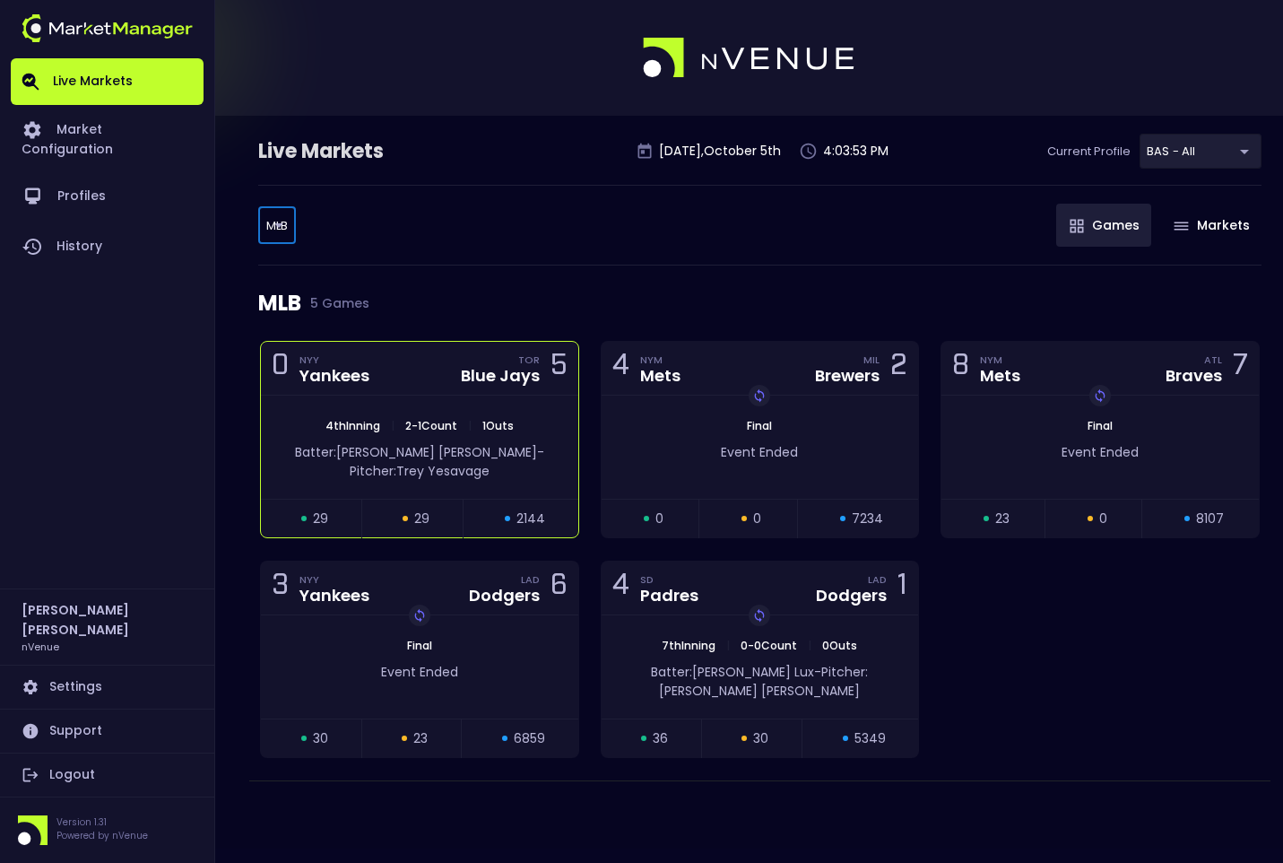
click at [395, 371] on div "0 NYY Yankees [PERSON_NAME] Jays 5" at bounding box center [419, 369] width 317 height 54
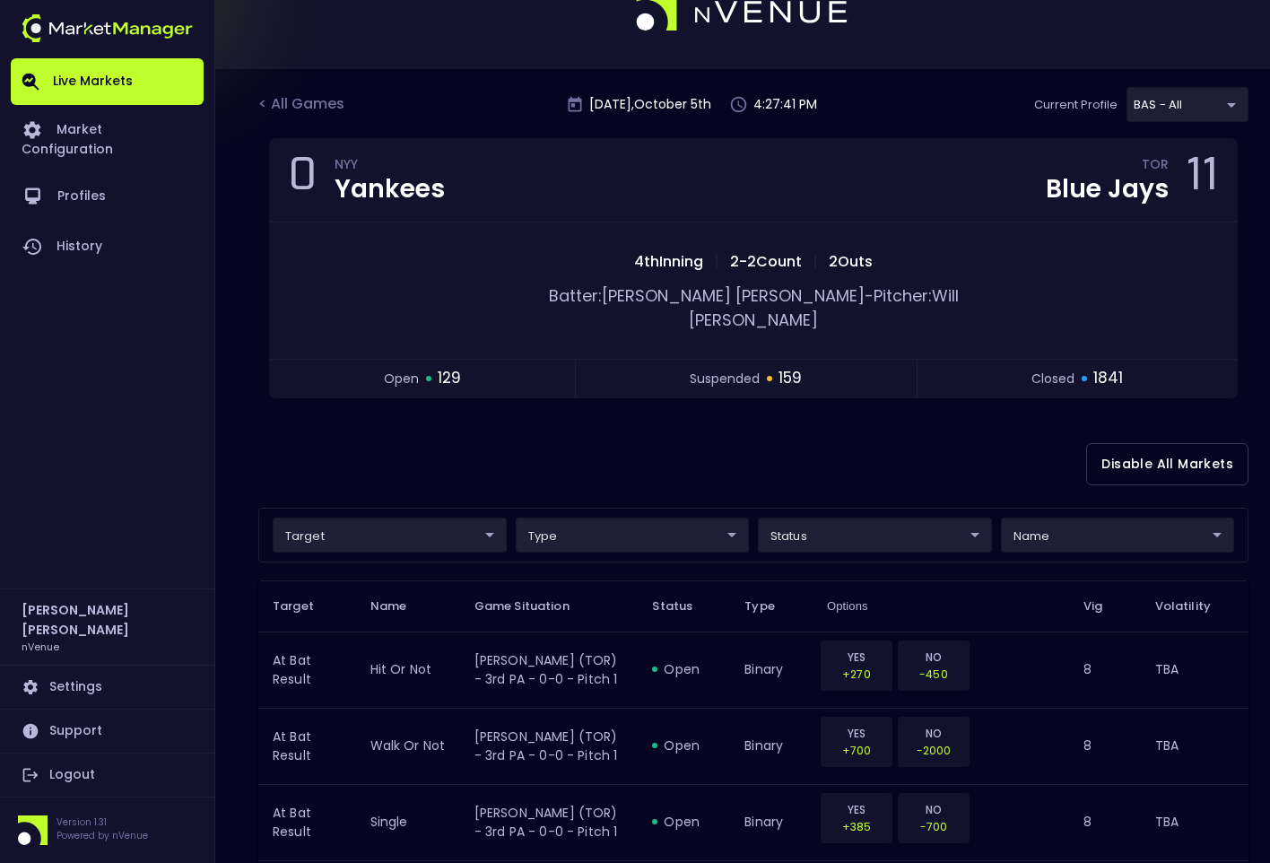
scroll to position [90, 0]
